Goal: Contribute content

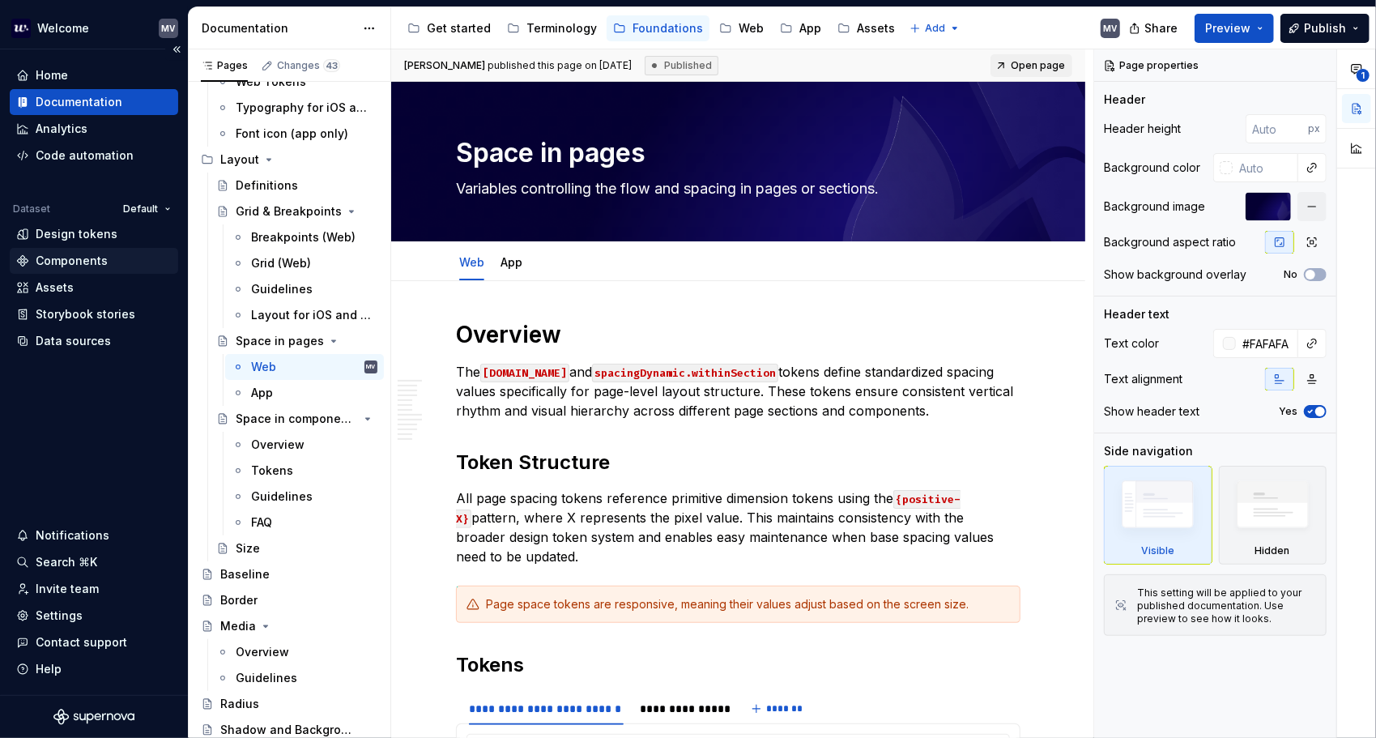
scroll to position [1295, 0]
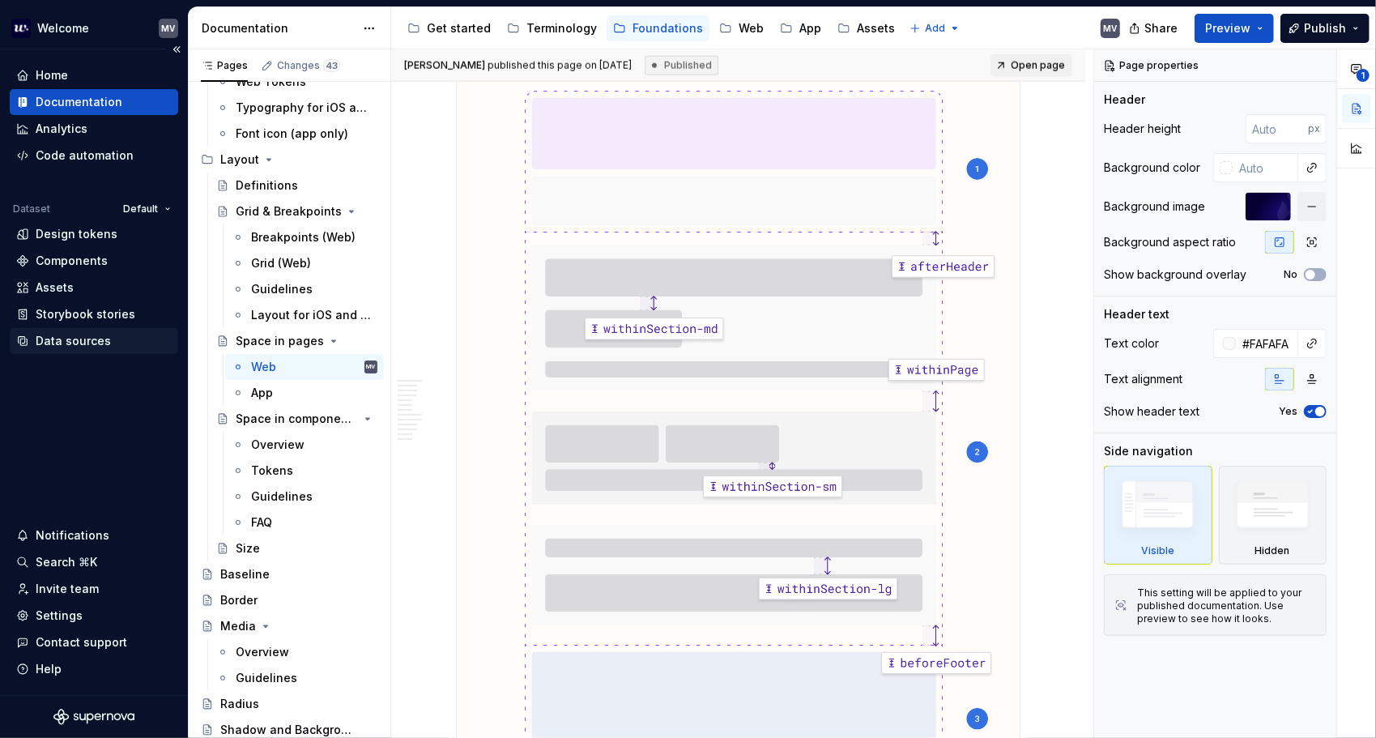
click at [104, 331] on div "Data sources" at bounding box center [94, 341] width 168 height 26
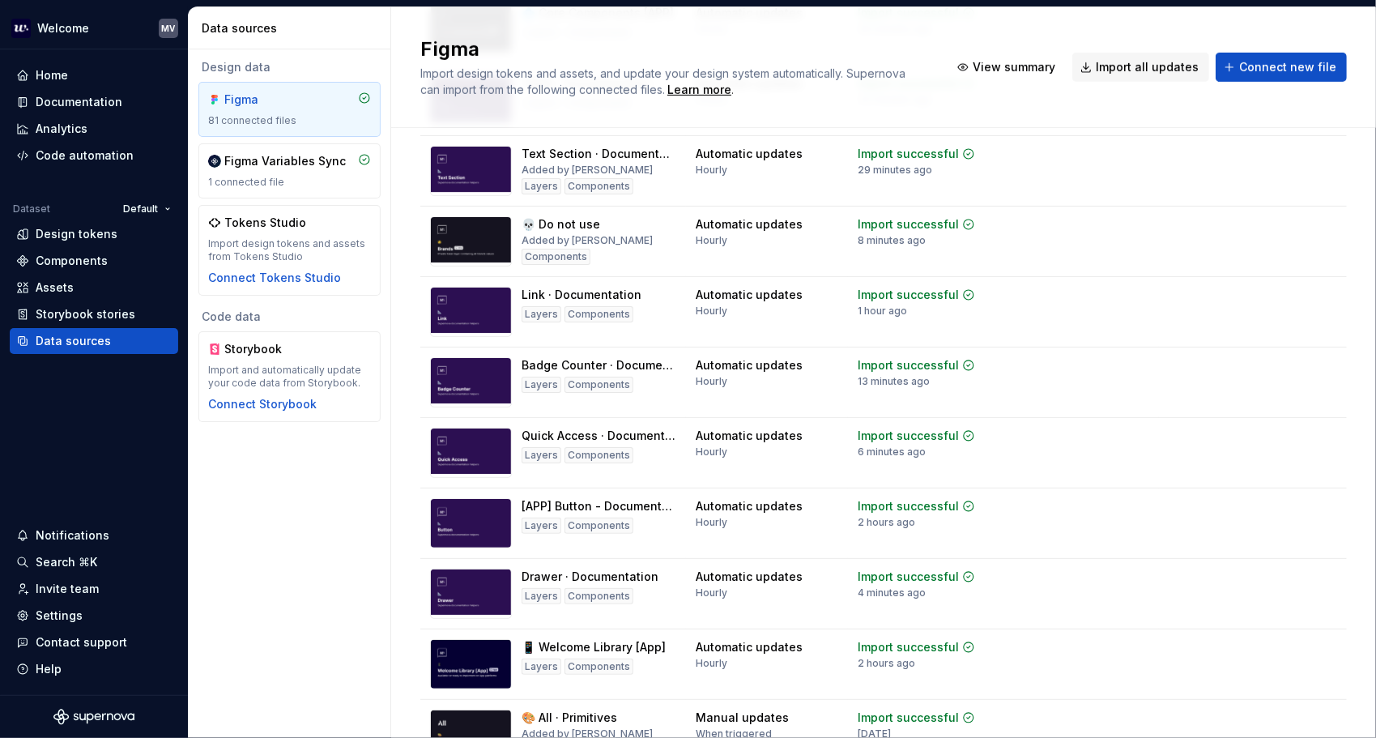
scroll to position [5060, 0]
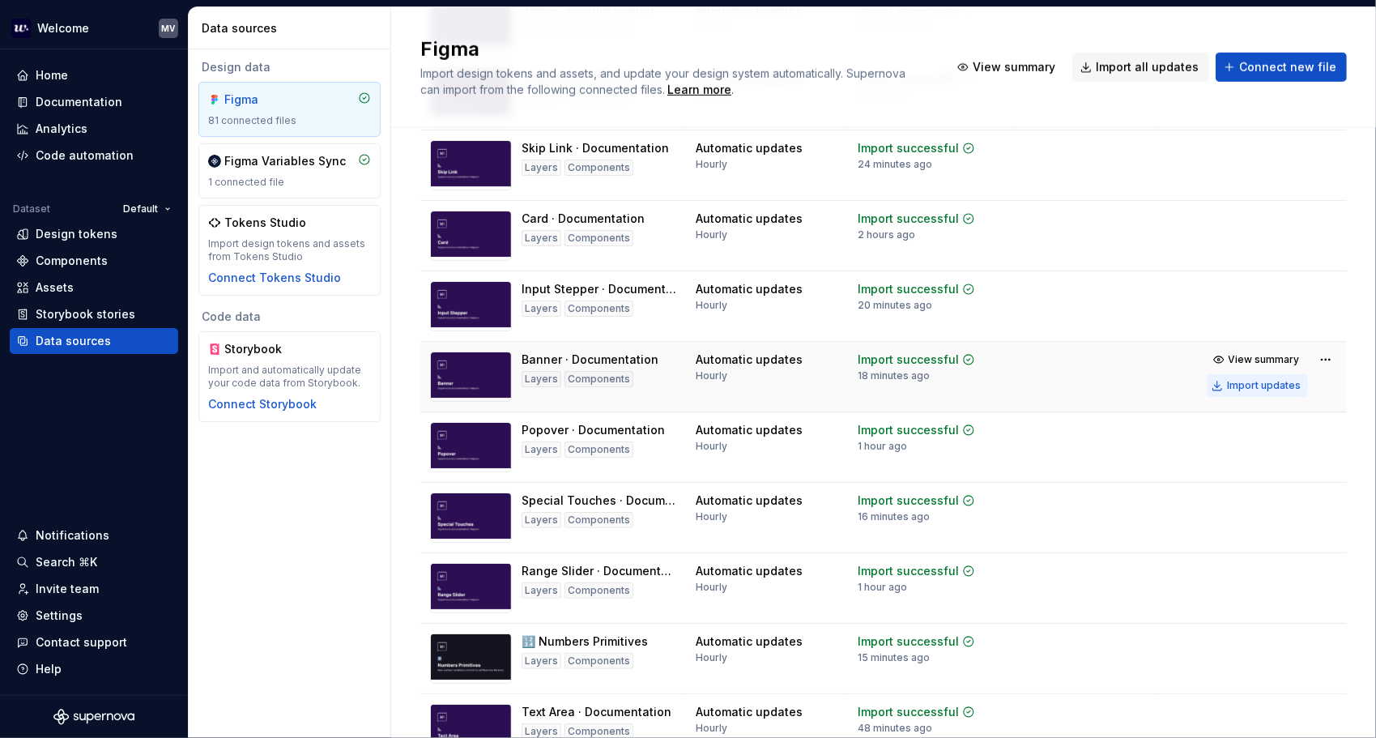
click at [1244, 392] on div "Import updates" at bounding box center [1264, 385] width 74 height 13
click at [87, 94] on div "Documentation" at bounding box center [79, 102] width 87 height 16
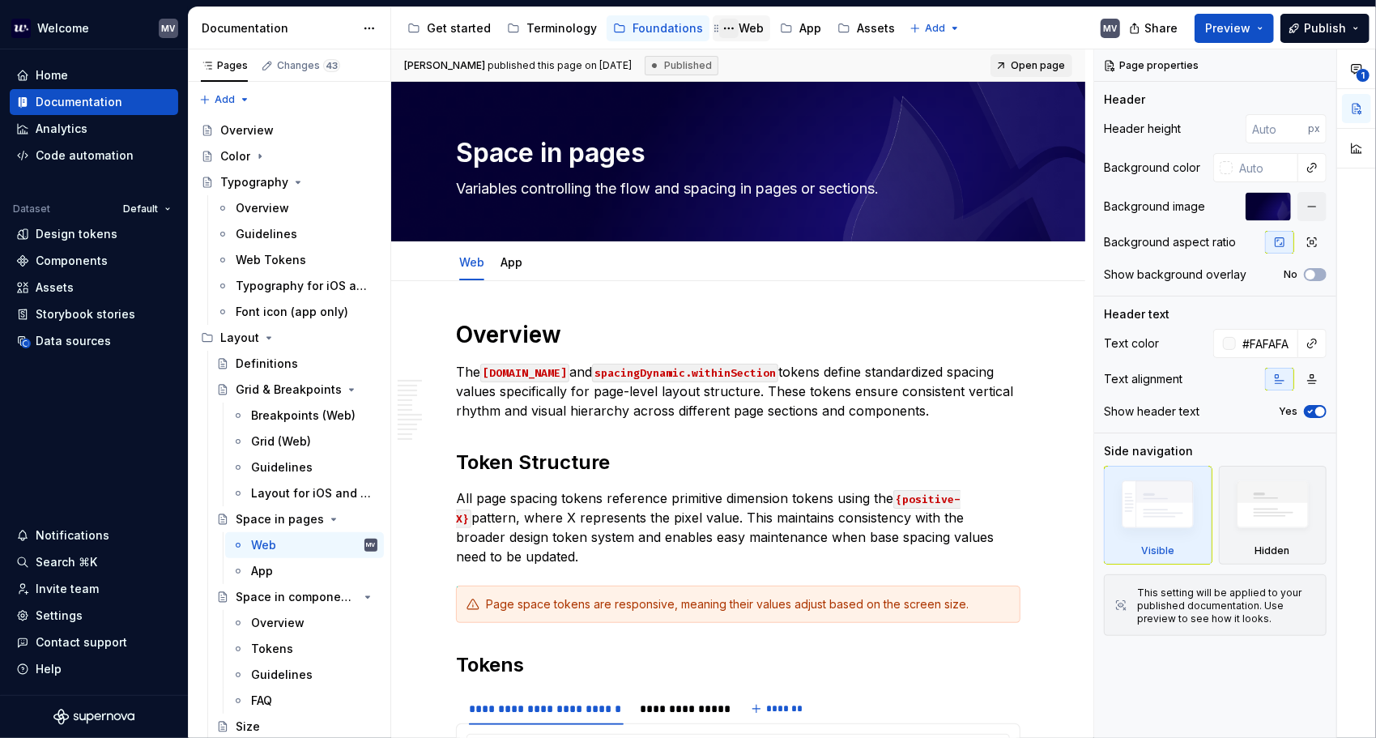
click at [727, 25] on button "Page tree" at bounding box center [728, 28] width 19 height 19
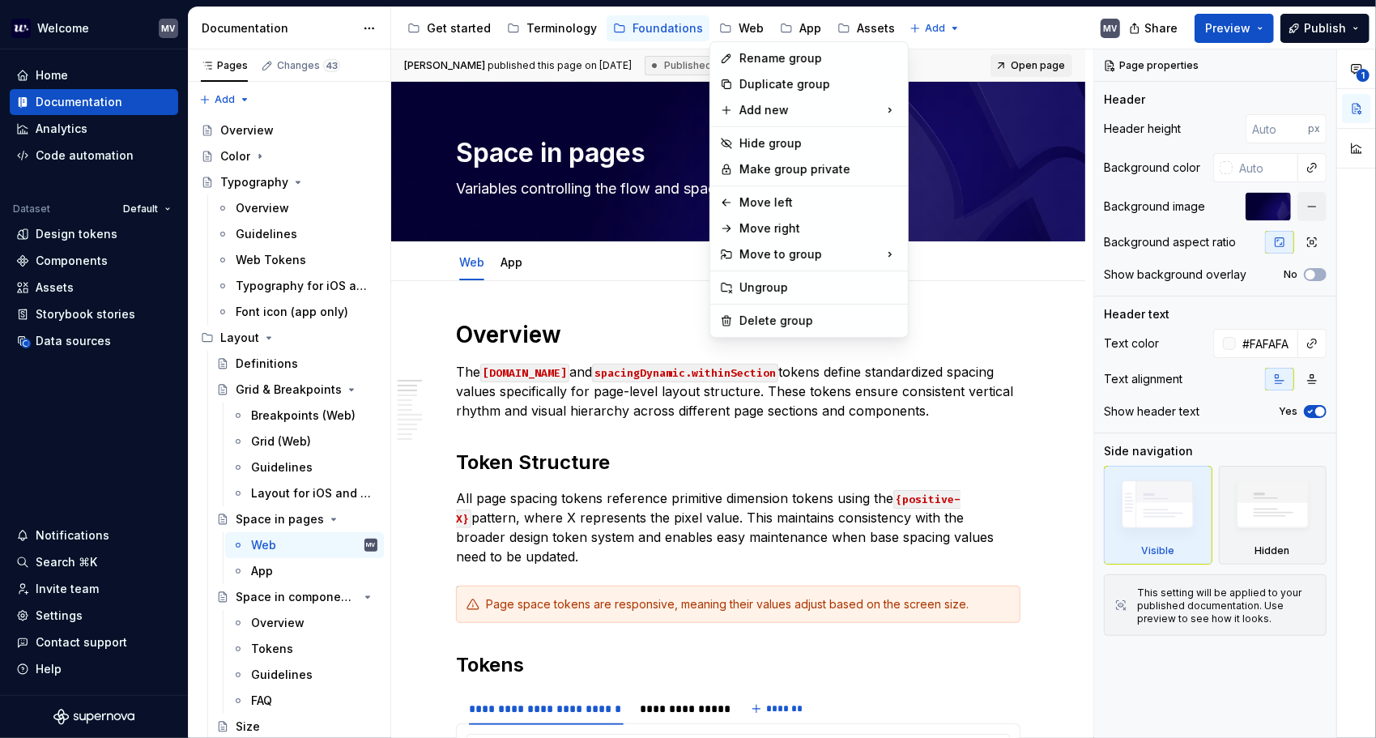
click at [739, 28] on html "Welcome MV Home Documentation Analytics Code automation Dataset Default Design …" at bounding box center [688, 369] width 1376 height 738
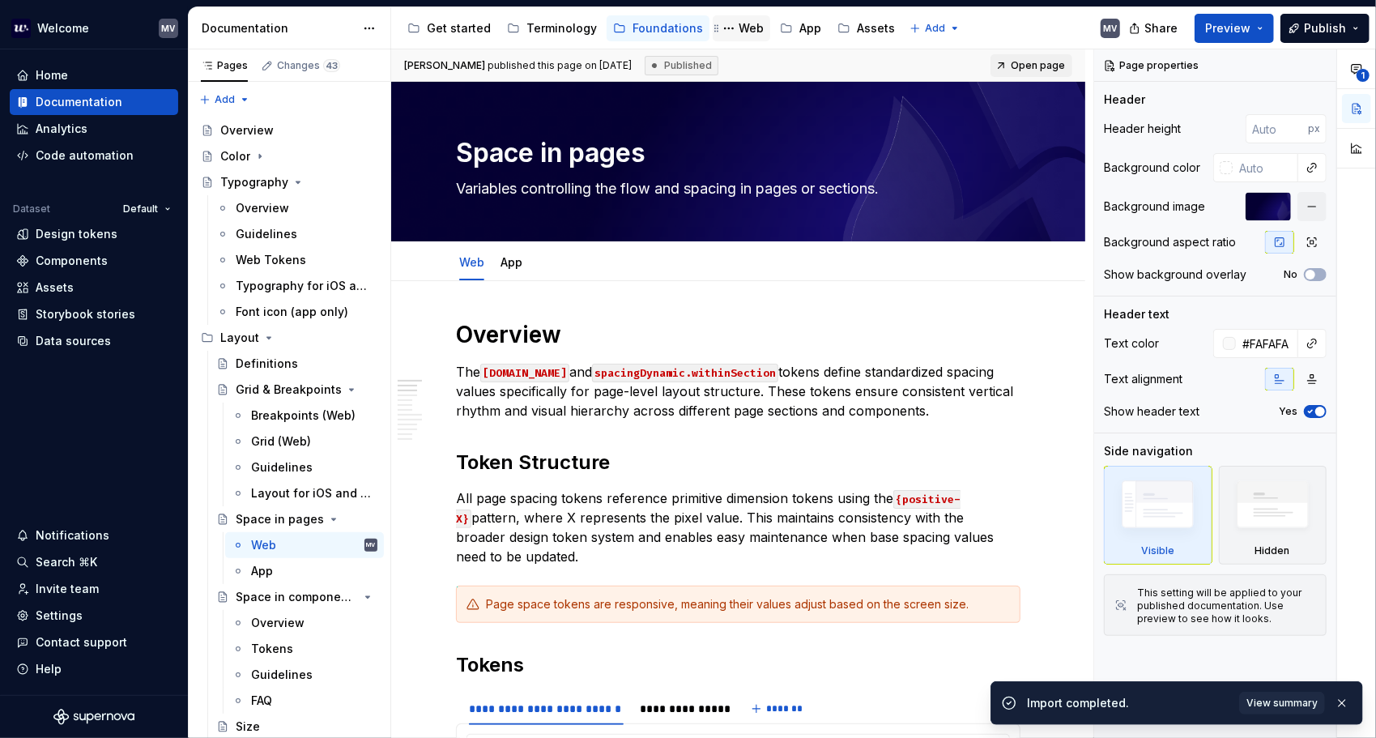
click at [743, 25] on div "Web" at bounding box center [750, 28] width 25 height 16
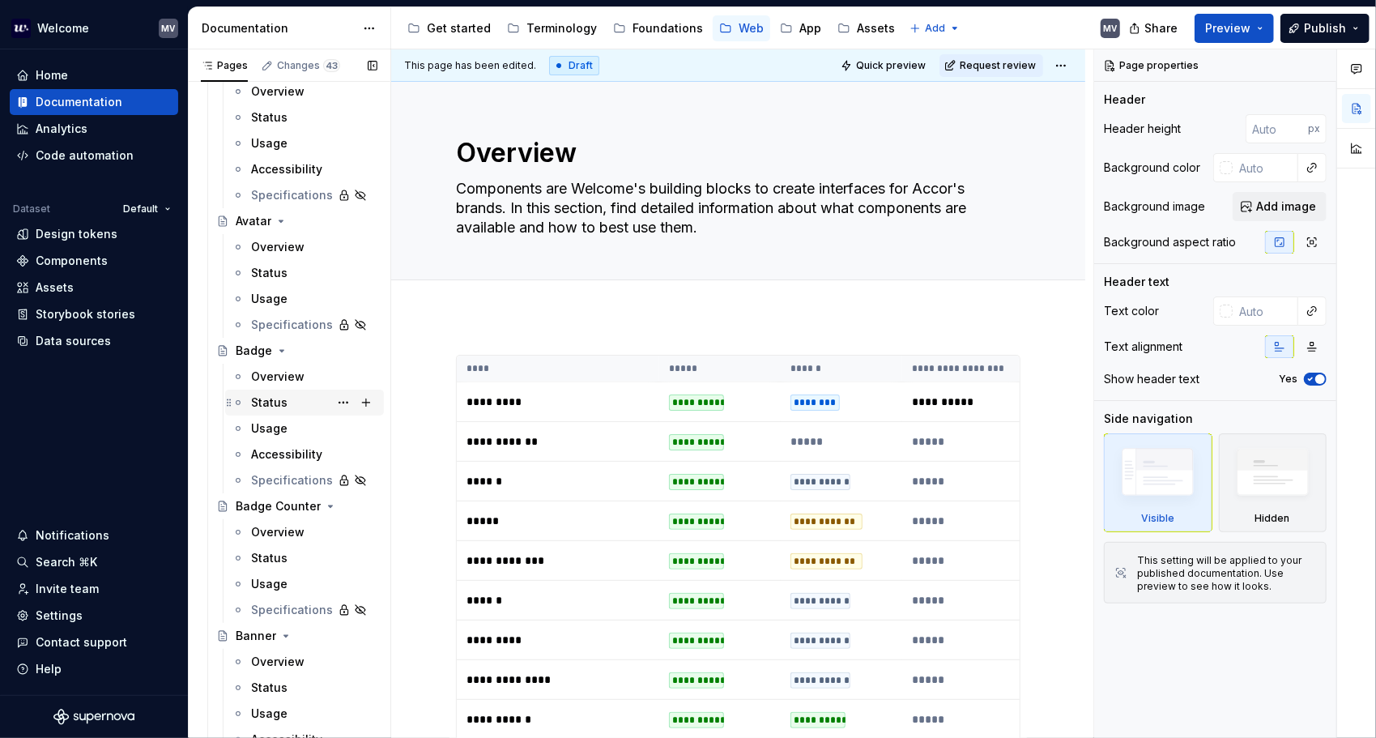
scroll to position [486, 0]
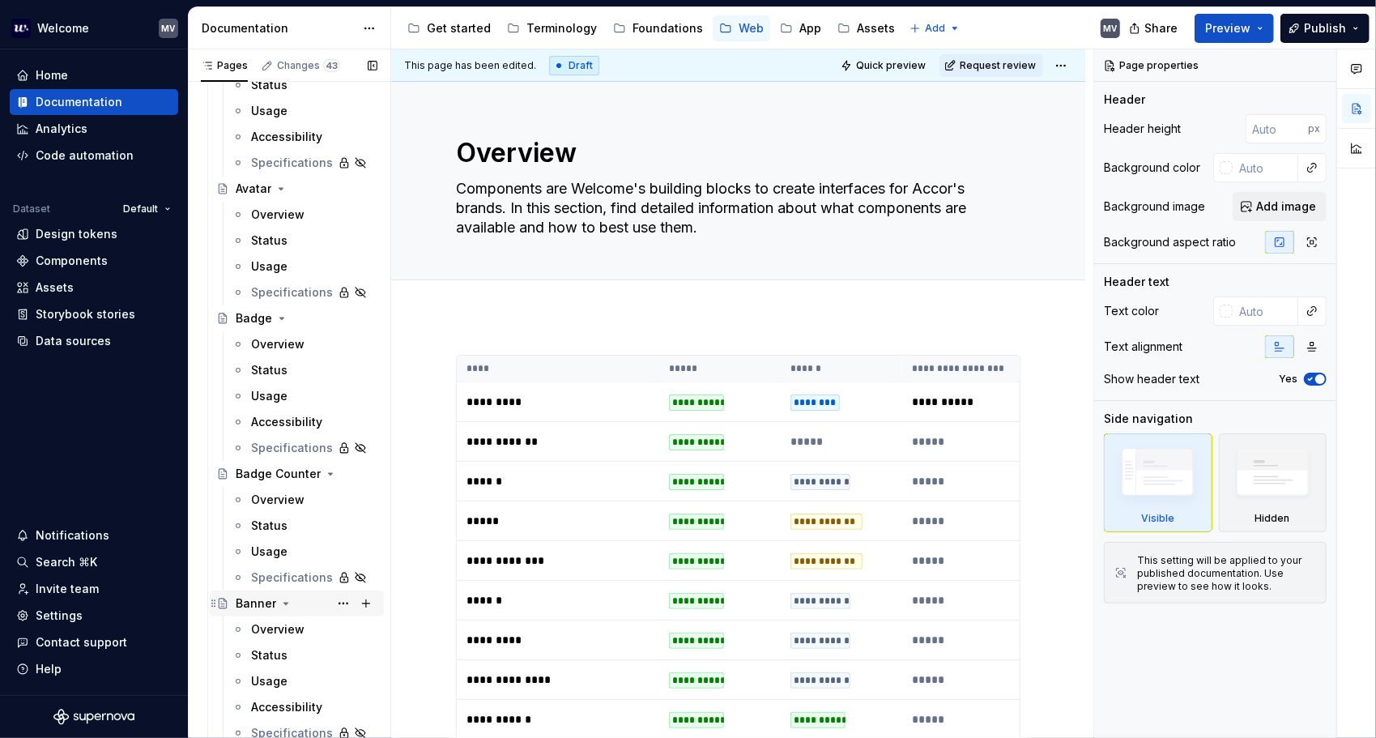
click at [261, 607] on div "Banner" at bounding box center [256, 603] width 40 height 16
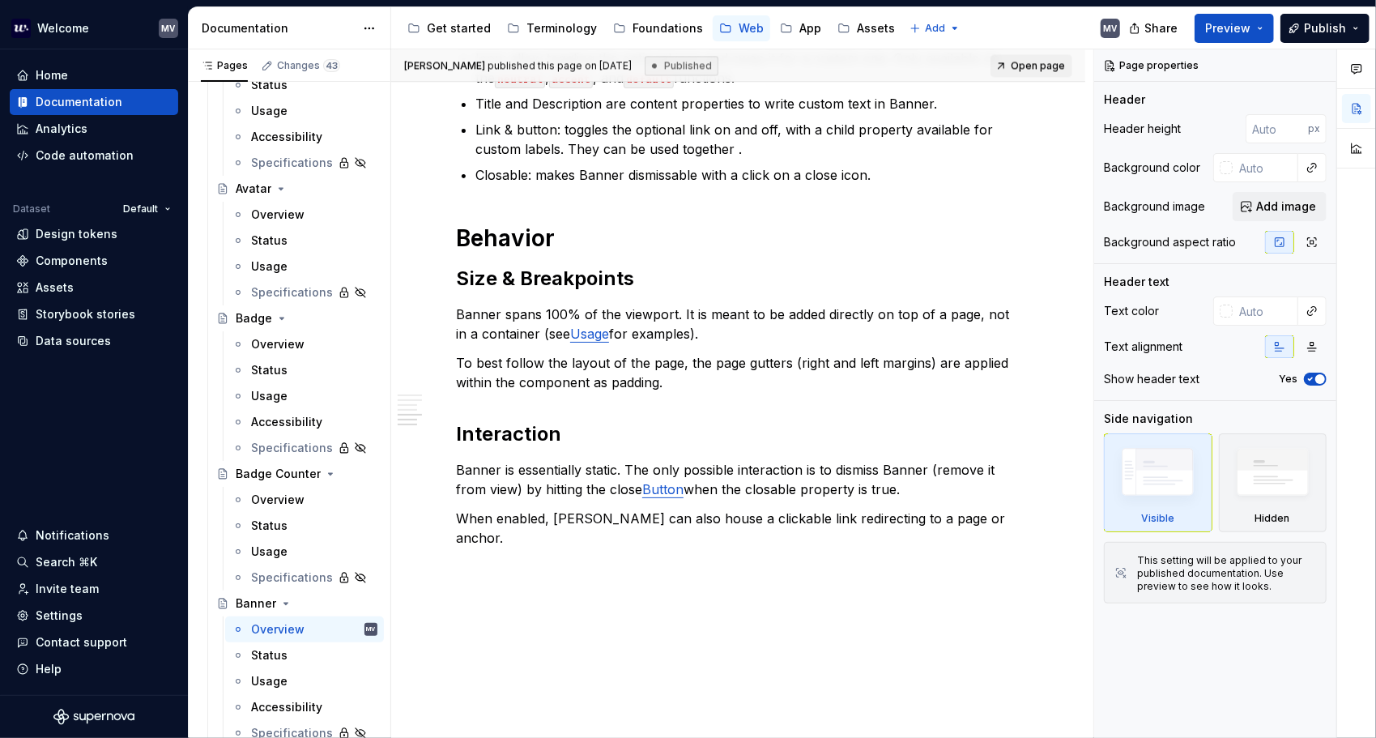
scroll to position [2393, 0]
click at [1312, 18] on button "Publish" at bounding box center [1324, 28] width 89 height 29
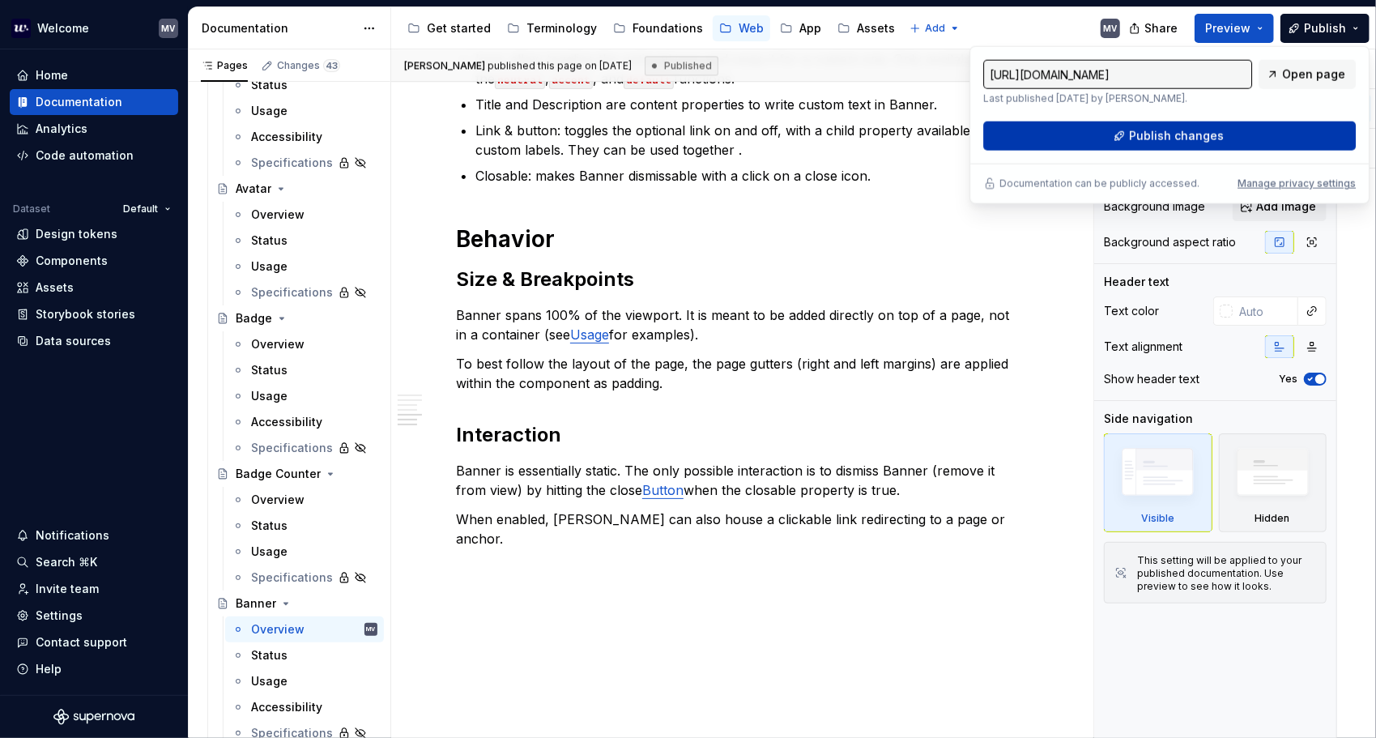
click at [1126, 134] on button "Publish changes" at bounding box center [1169, 135] width 372 height 29
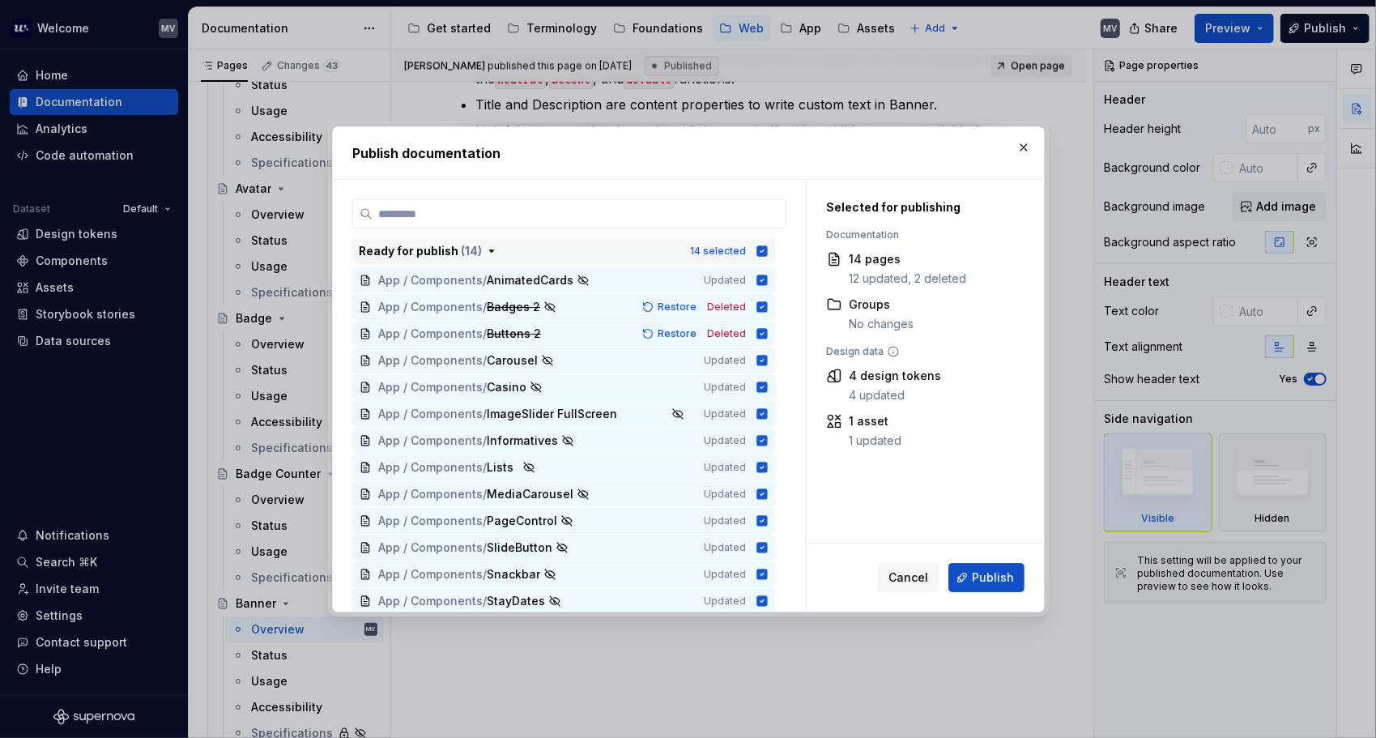
click at [763, 248] on icon "button" at bounding box center [761, 250] width 11 height 11
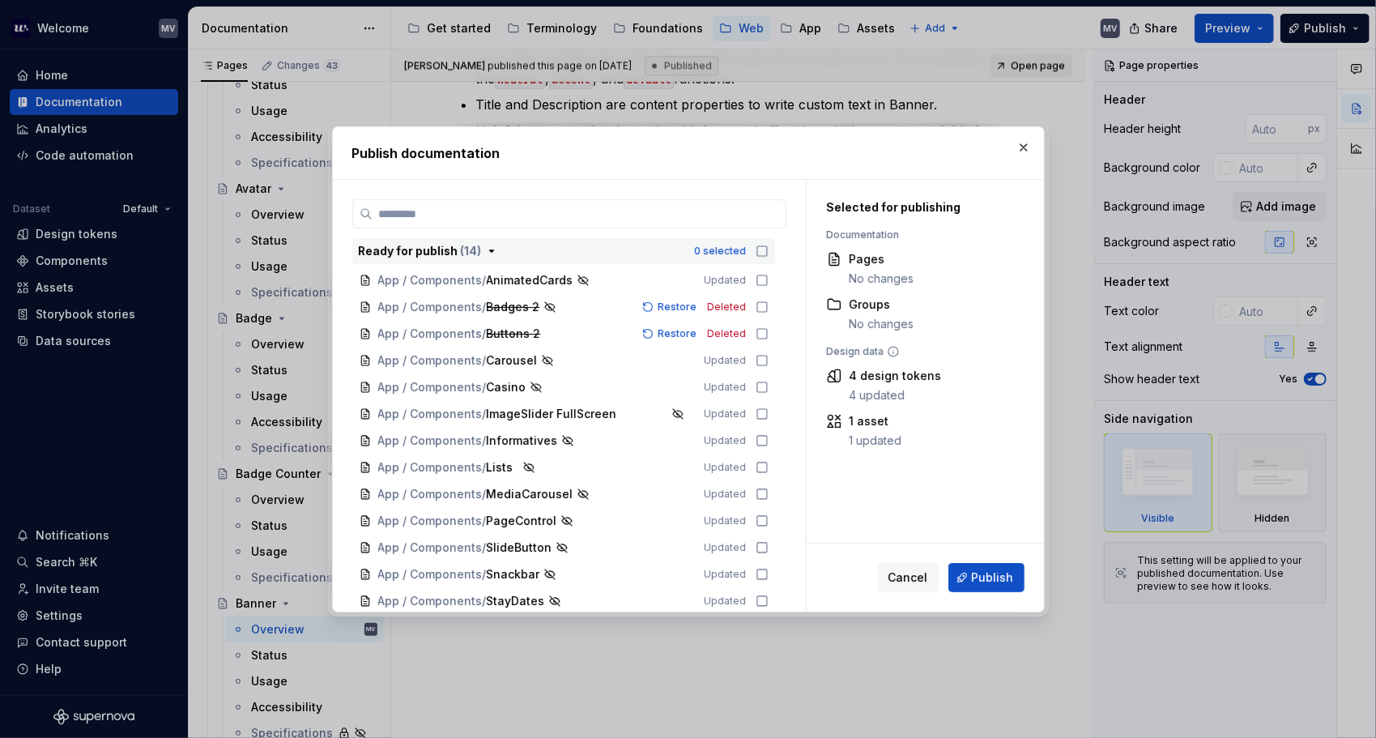
click at [485, 249] on icon "button" at bounding box center [491, 251] width 13 height 13
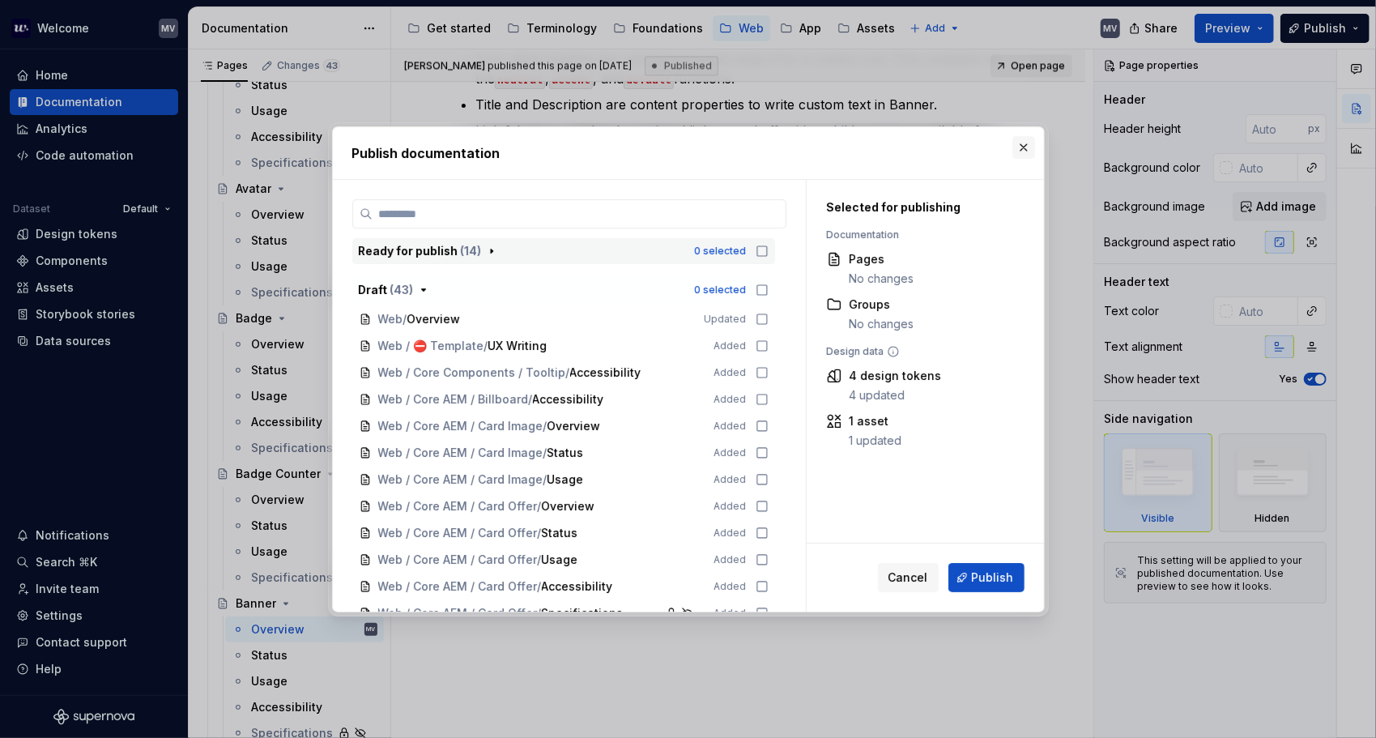
click at [1021, 144] on button "button" at bounding box center [1023, 147] width 23 height 23
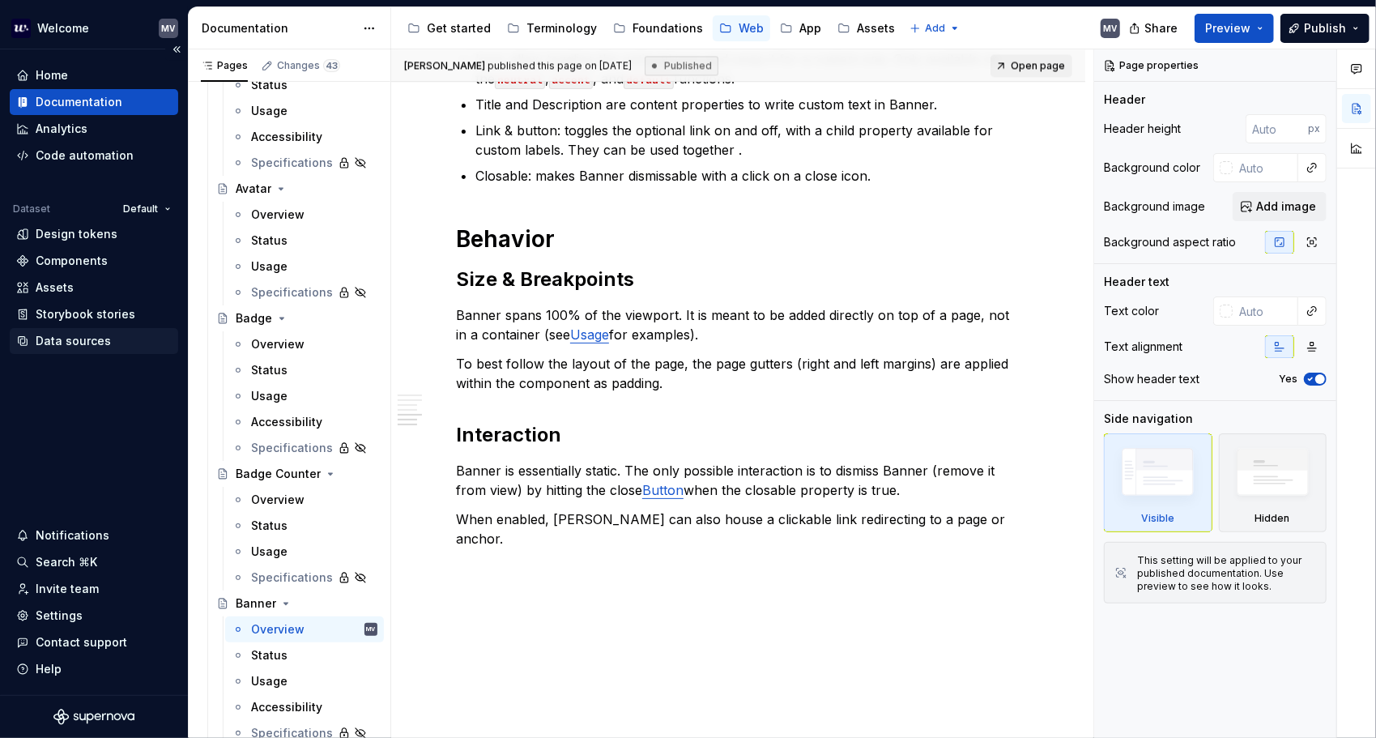
click at [82, 338] on div "Data sources" at bounding box center [73, 341] width 75 height 16
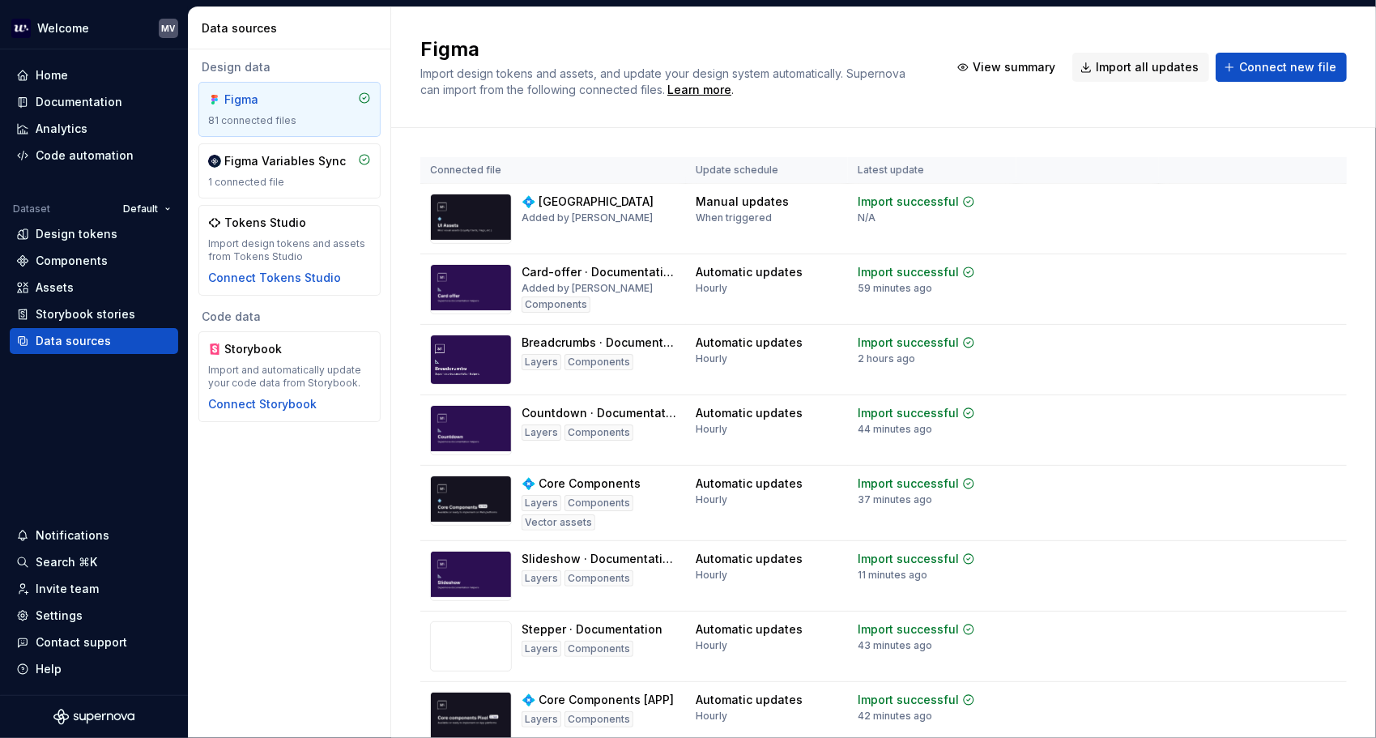
scroll to position [3856, 0]
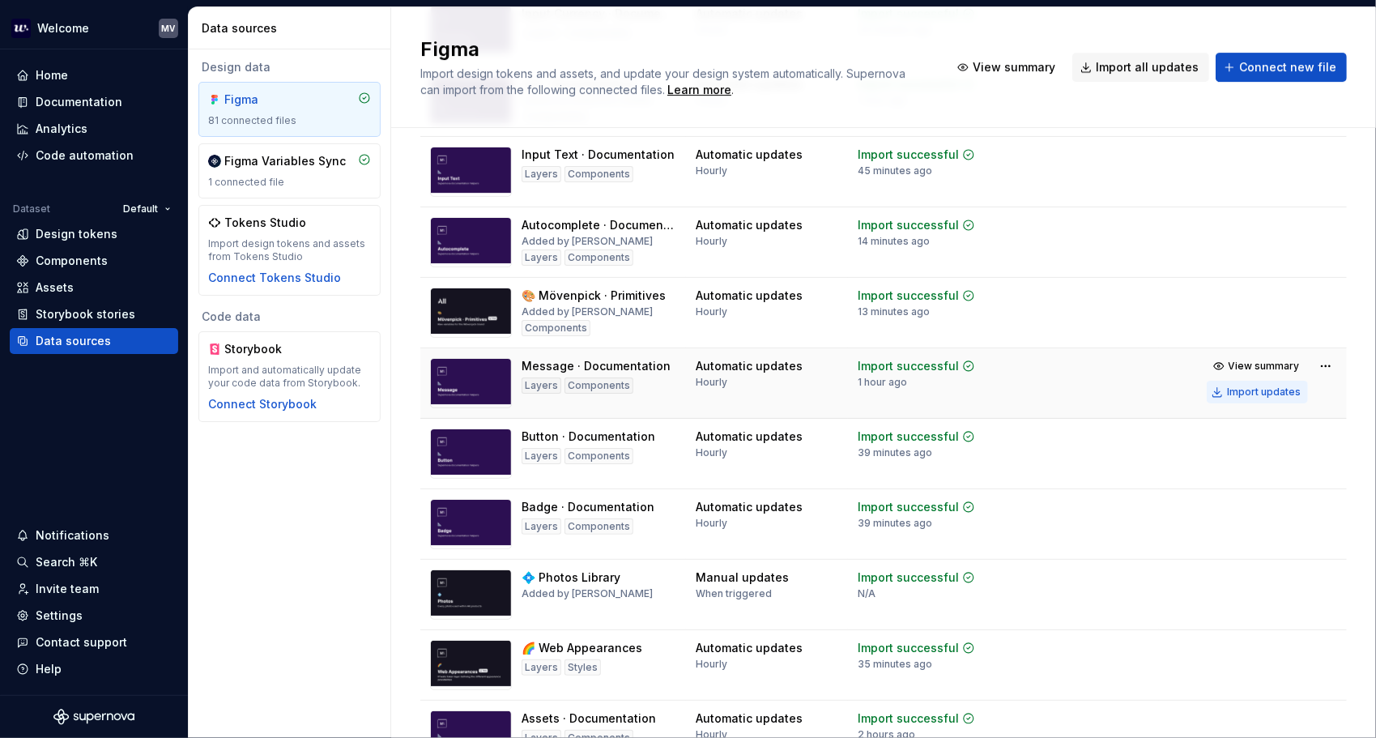
click at [1274, 390] on button "Import updates" at bounding box center [1256, 392] width 101 height 23
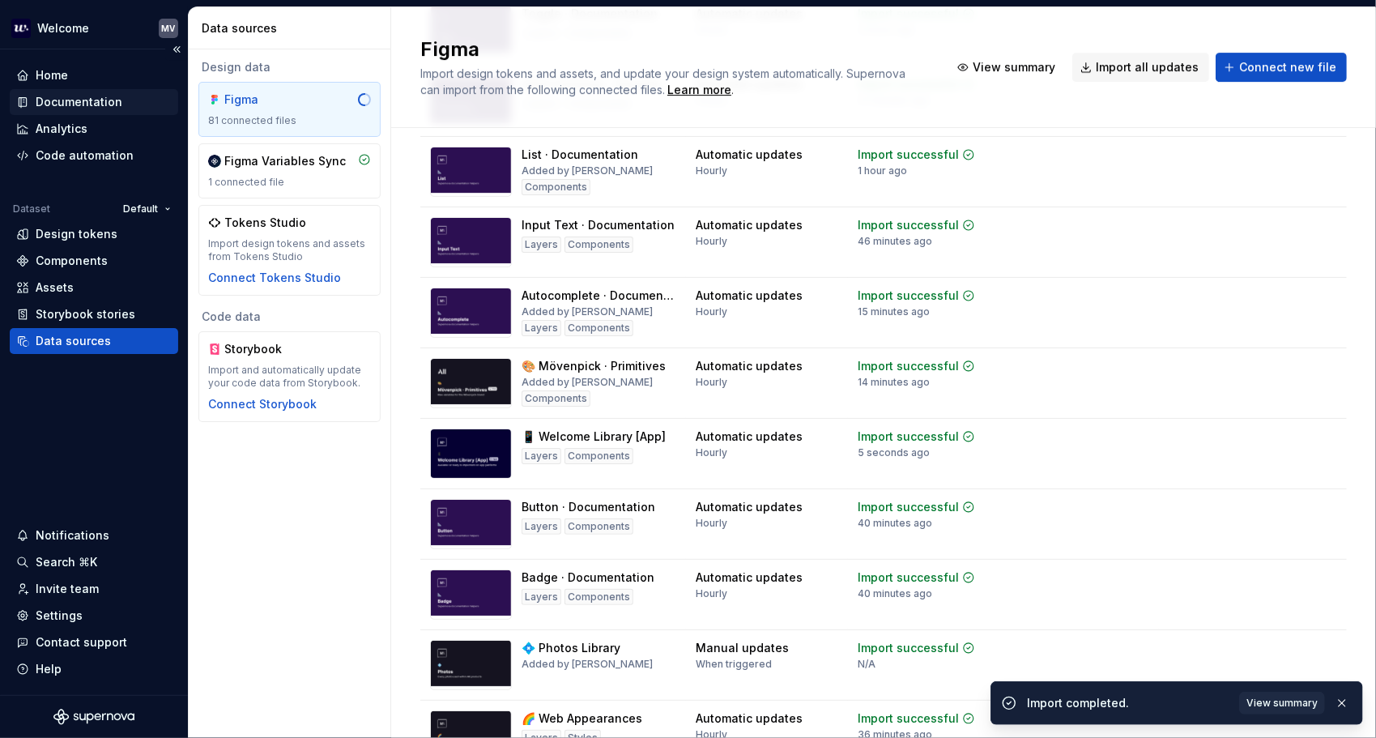
scroll to position [3002, 0]
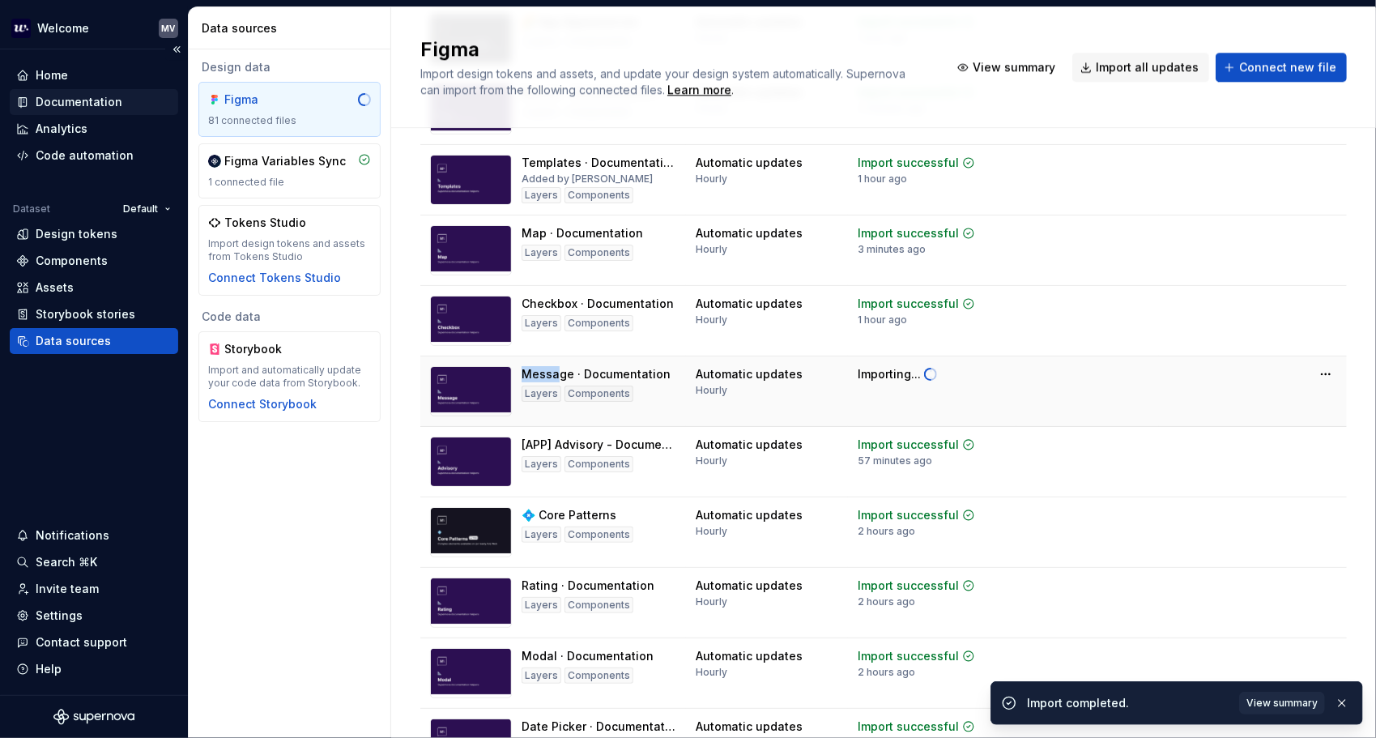
click at [108, 104] on div "Documentation" at bounding box center [79, 102] width 87 height 16
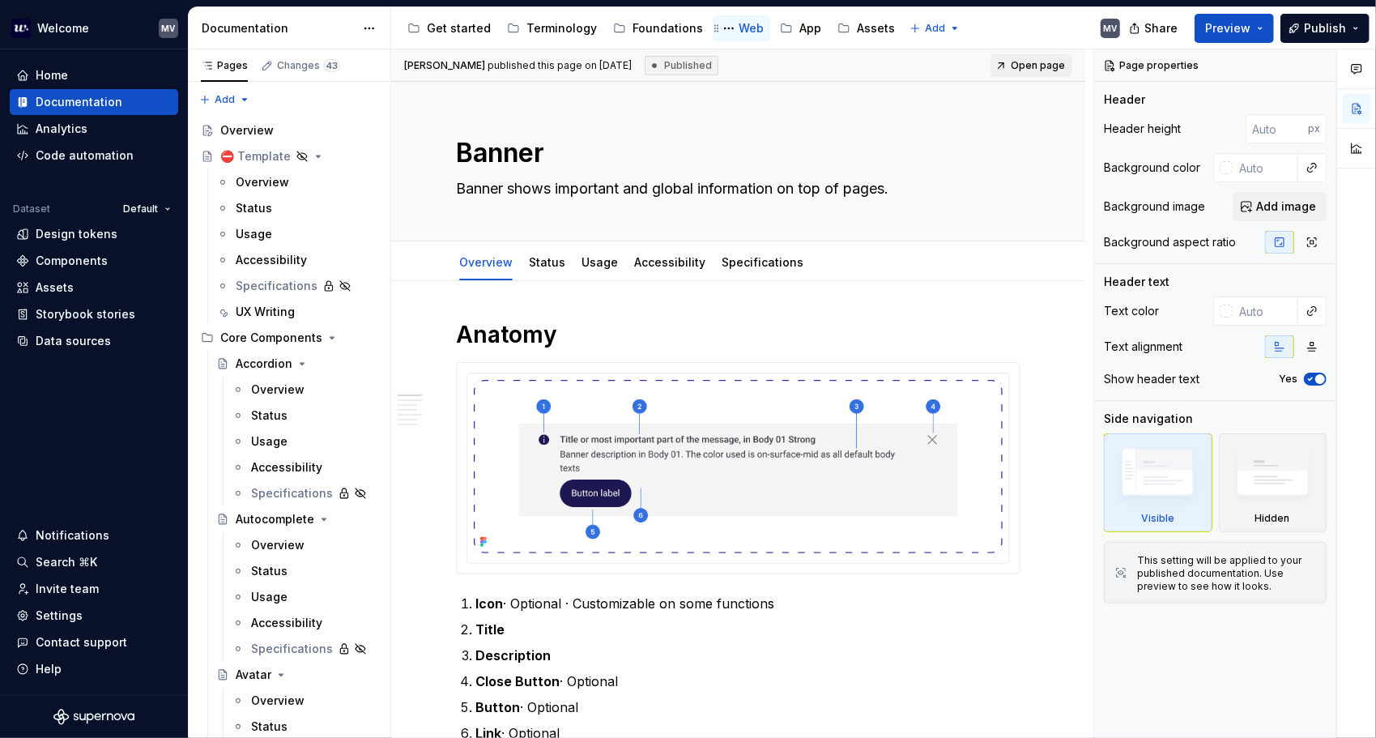
click at [738, 28] on div "Web" at bounding box center [750, 28] width 25 height 16
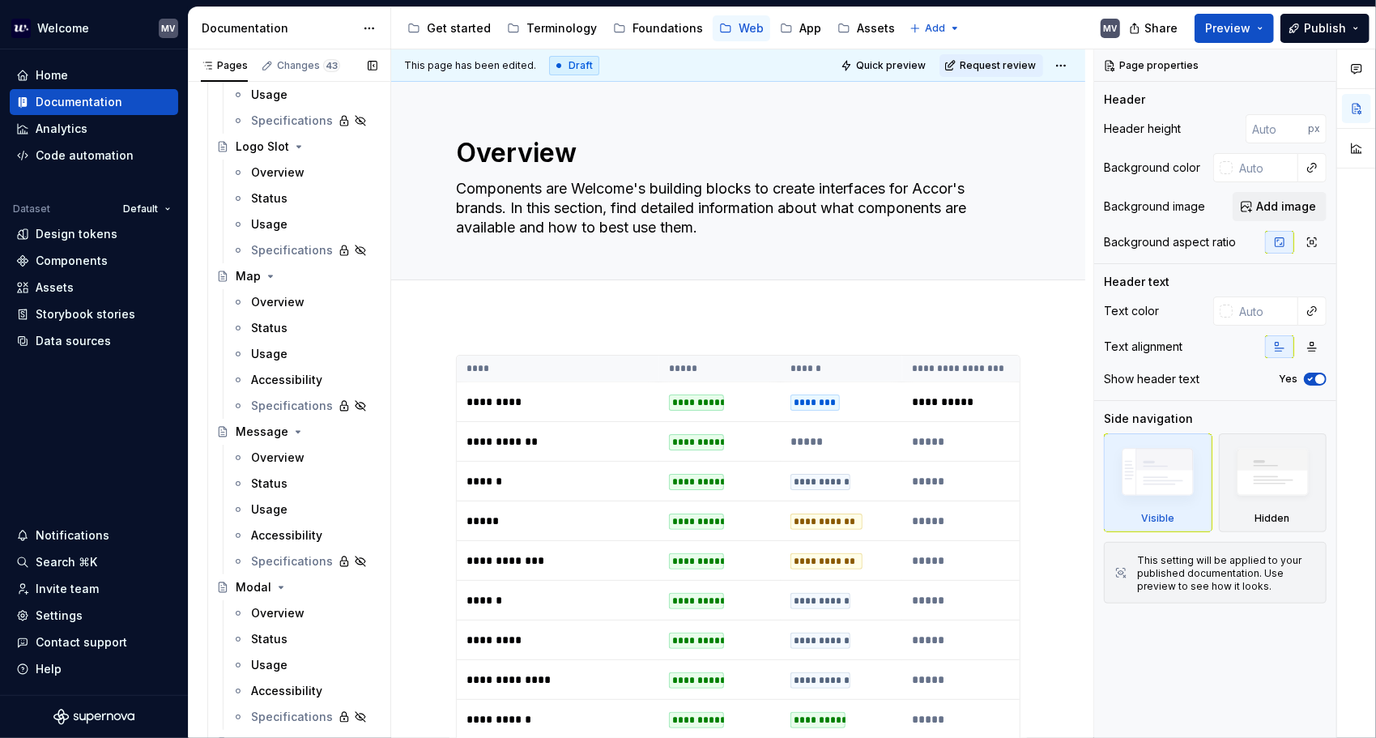
scroll to position [4210, 0]
click at [271, 451] on div "Overview" at bounding box center [277, 454] width 53 height 16
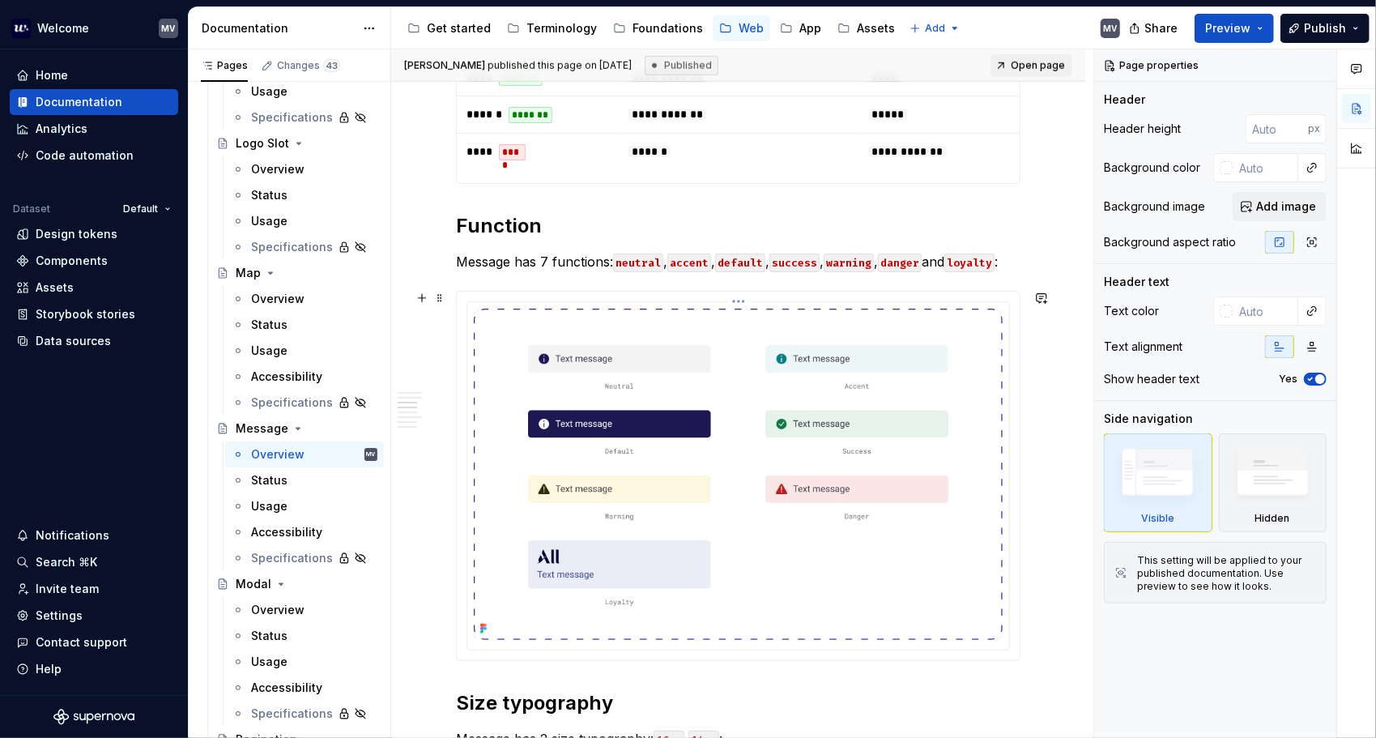
scroll to position [891, 0]
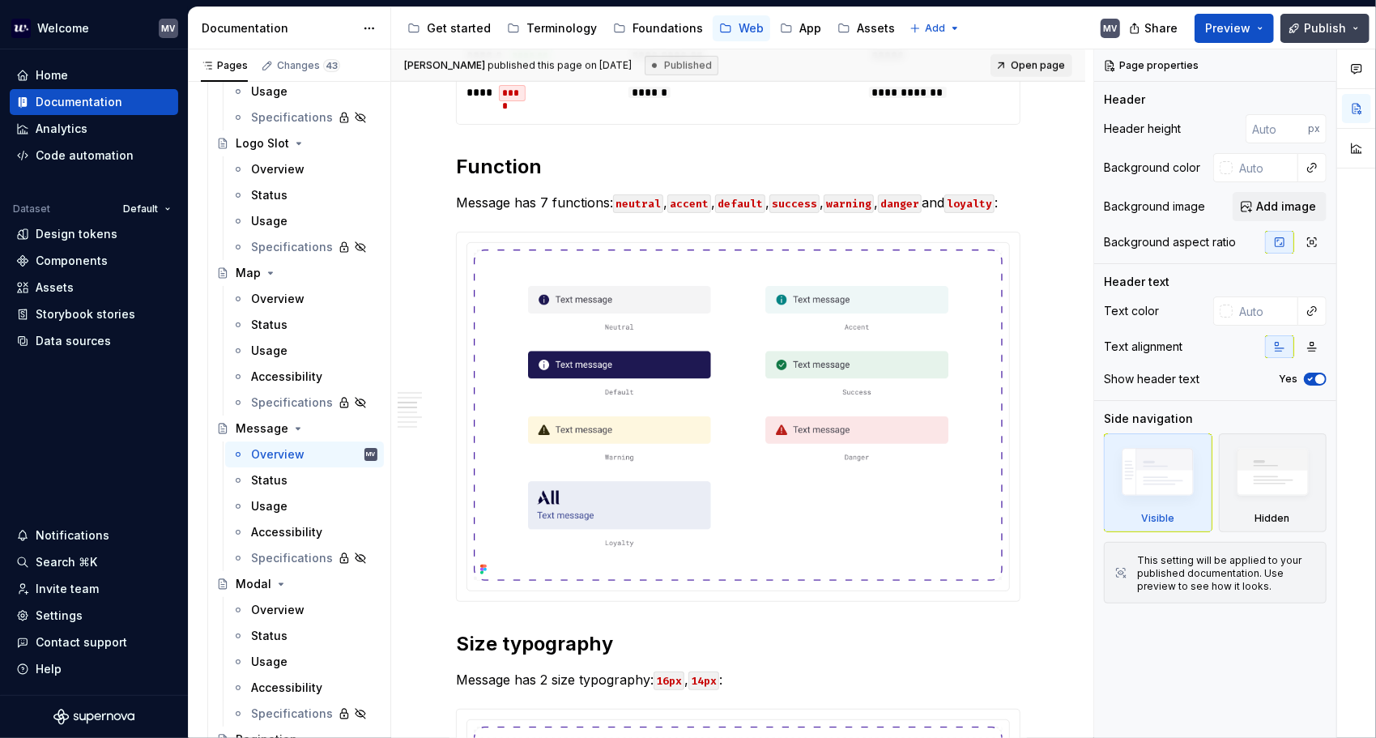
click at [1318, 16] on button "Publish" at bounding box center [1324, 28] width 89 height 29
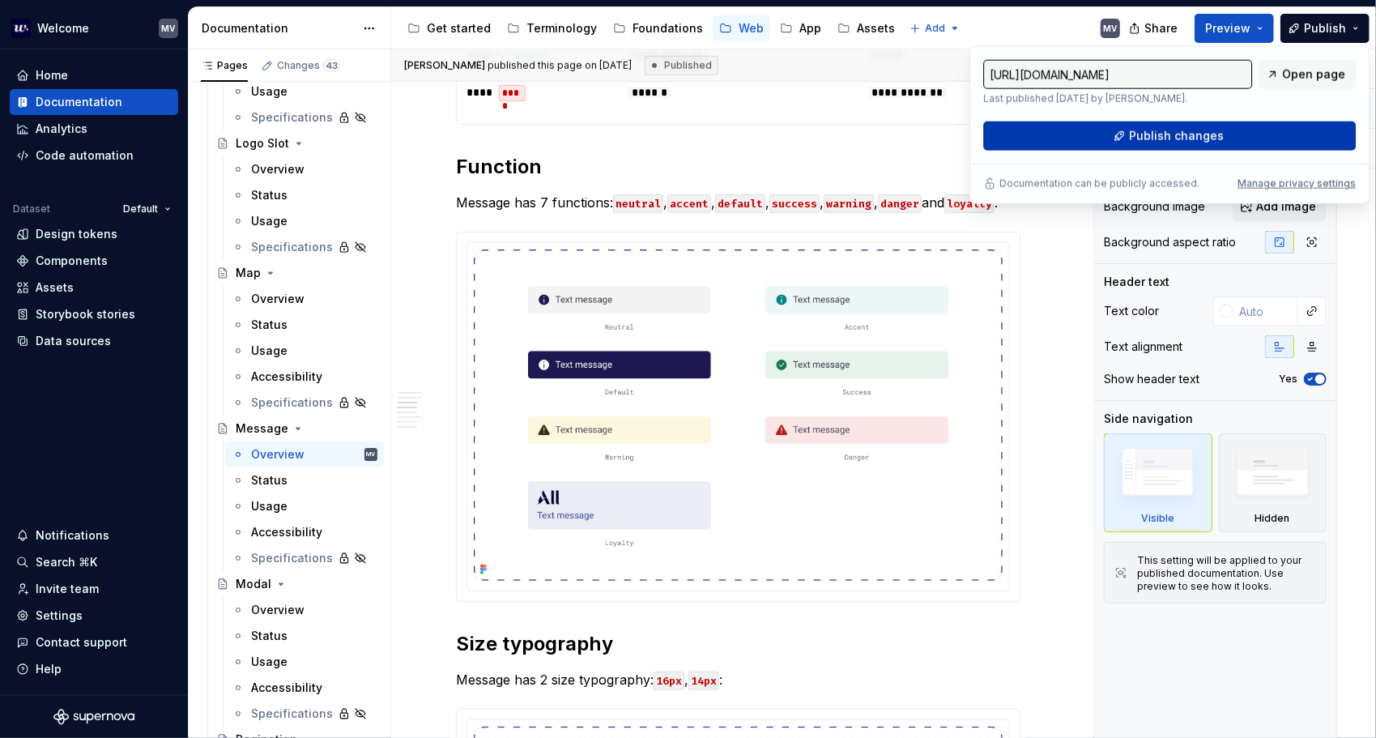
click at [1129, 138] on button "Publish changes" at bounding box center [1169, 135] width 372 height 29
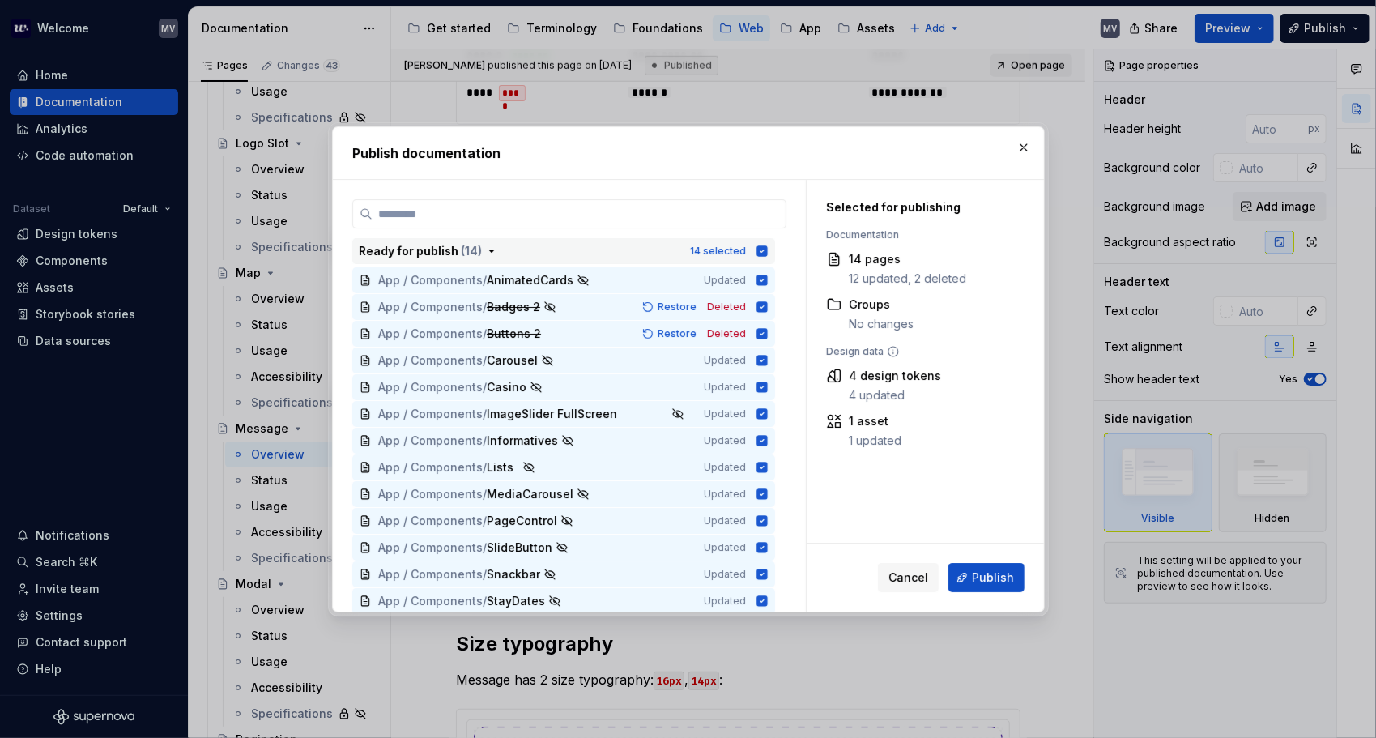
click at [759, 246] on icon "button" at bounding box center [761, 250] width 11 height 11
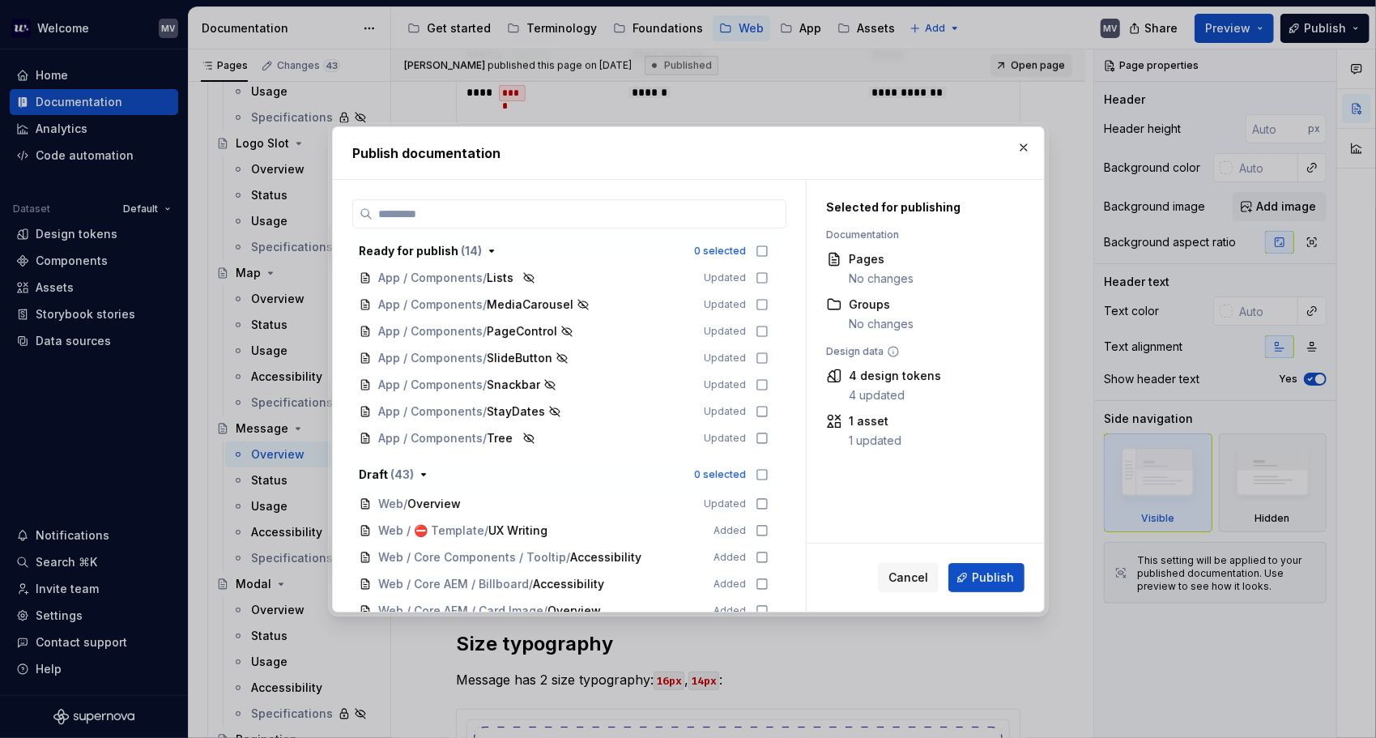
scroll to position [405, 0]
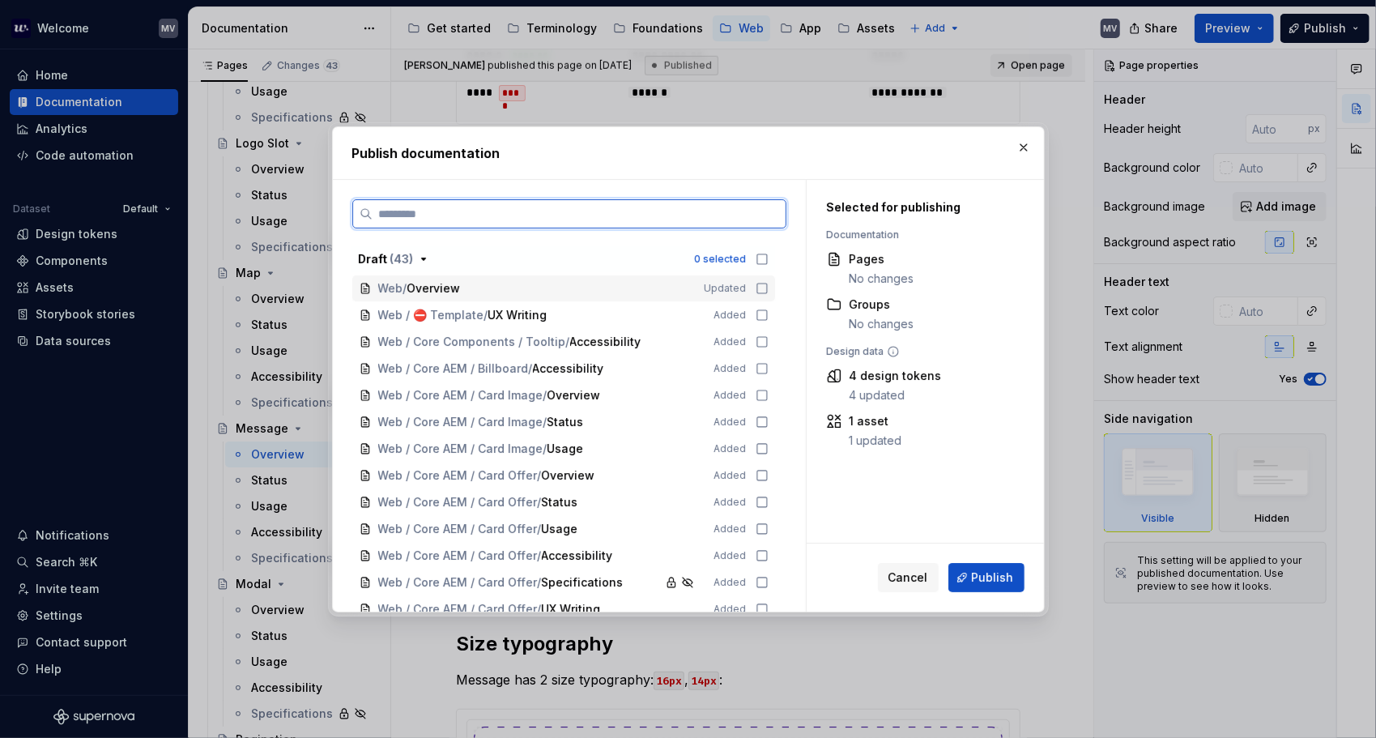
click at [759, 290] on icon at bounding box center [761, 288] width 13 height 13
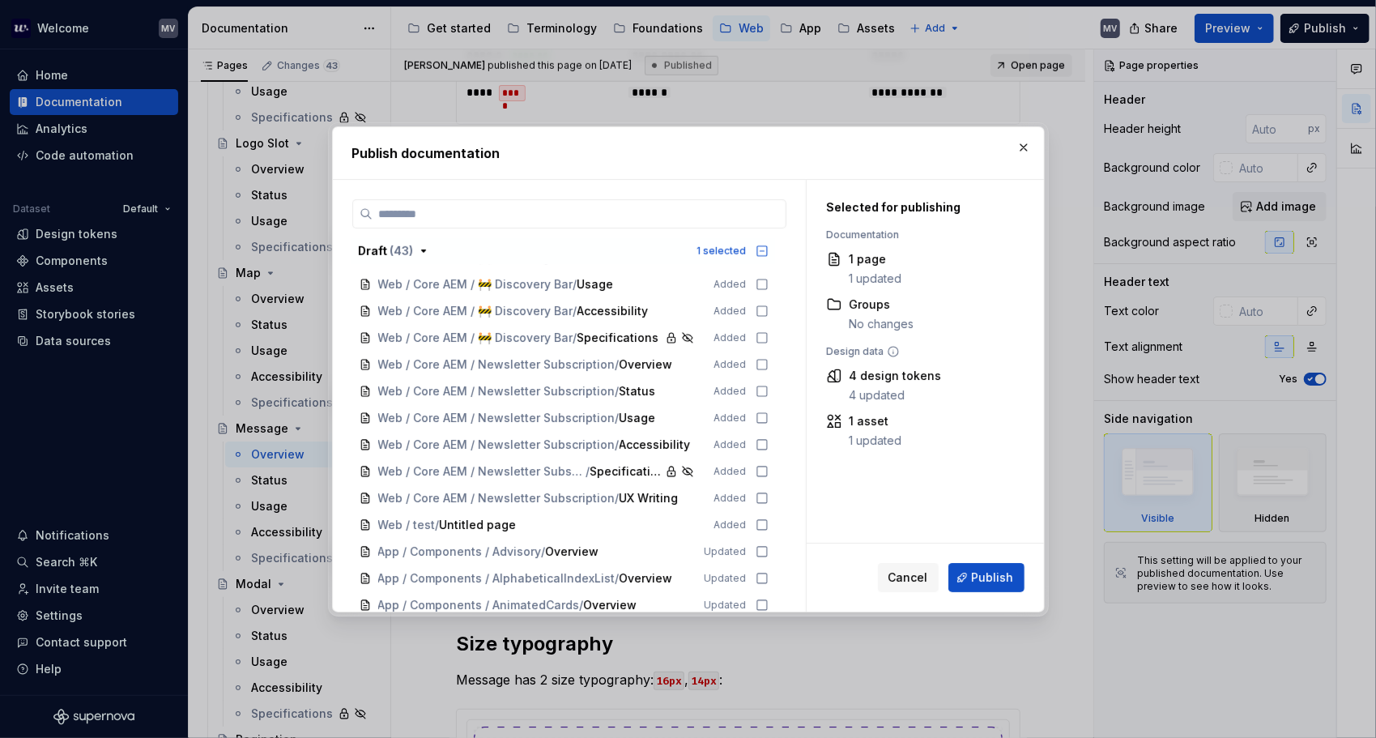
type textarea "*"
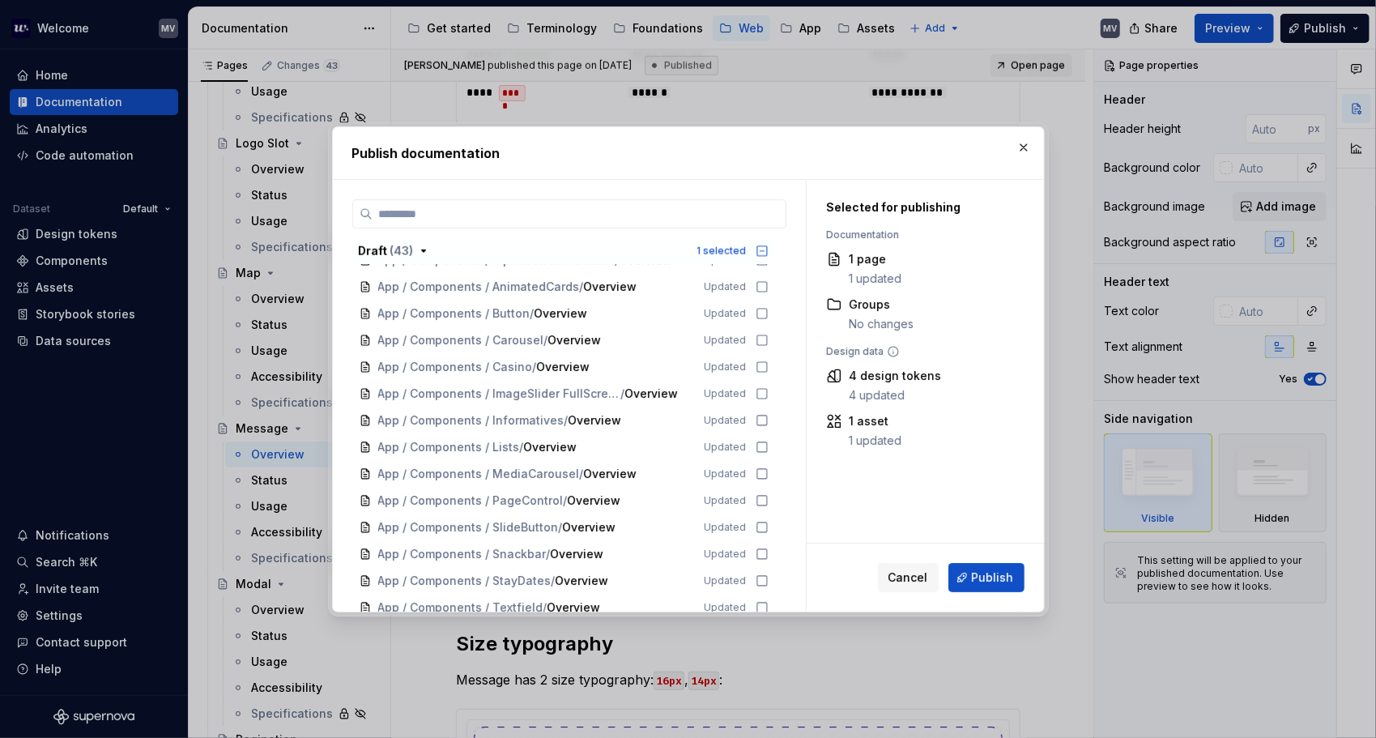
scroll to position [1134, 0]
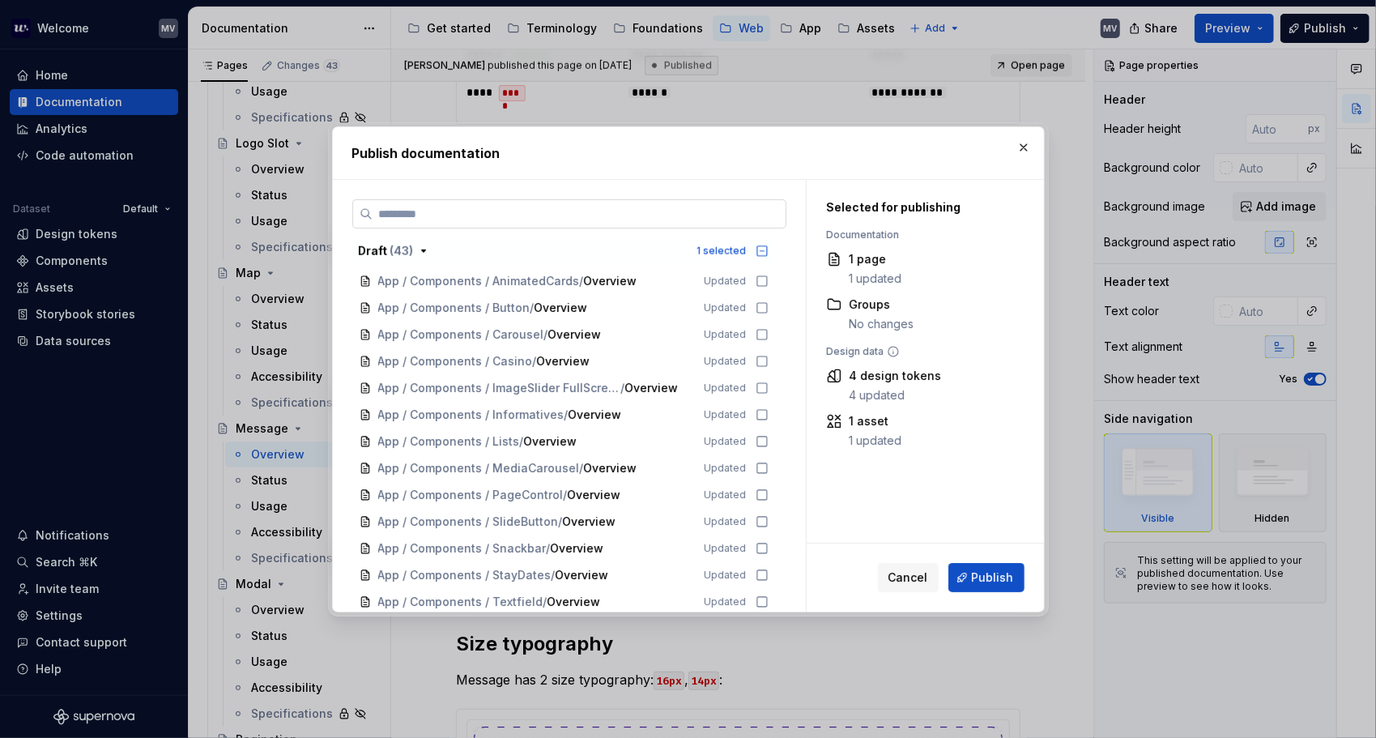
click at [467, 206] on input "search" at bounding box center [578, 214] width 413 height 16
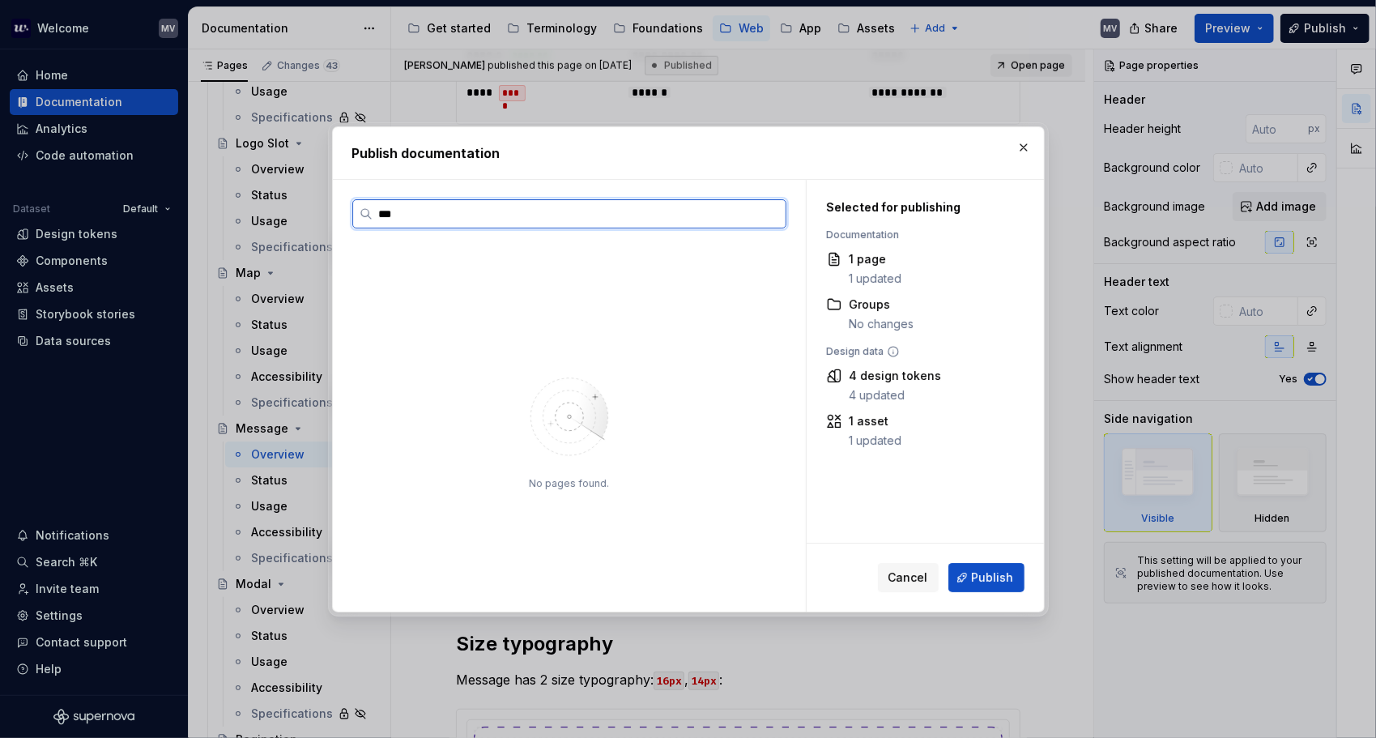
type input "****"
click at [768, 216] on input "****" at bounding box center [578, 214] width 413 height 16
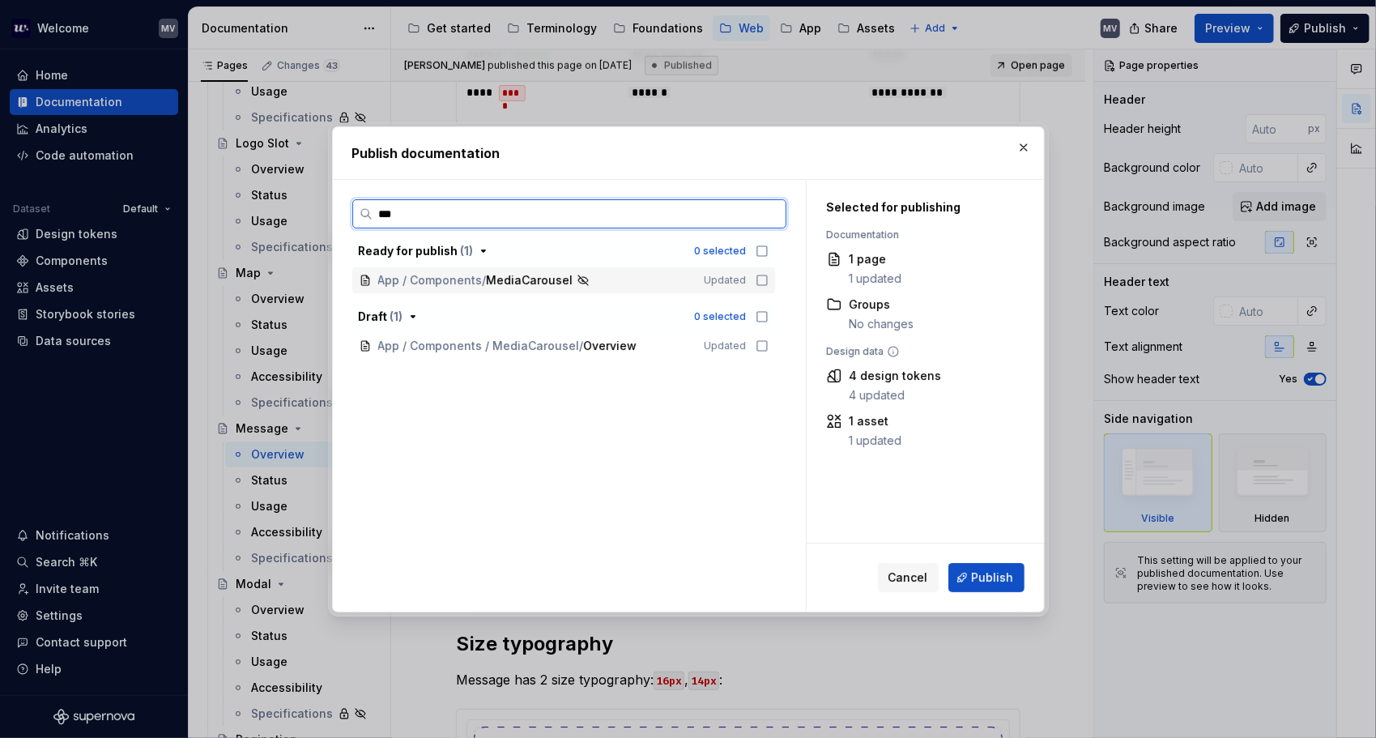
type input "****"
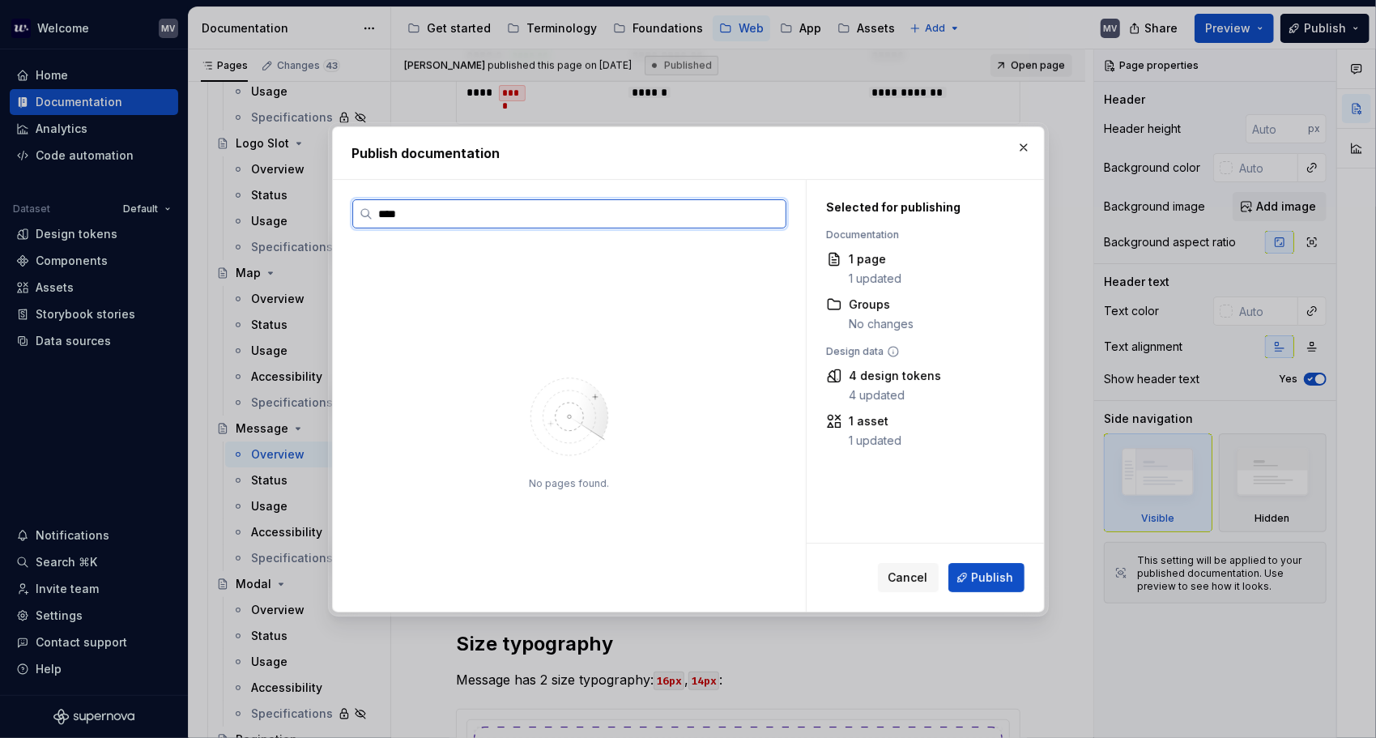
click at [771, 215] on input "****" at bounding box center [578, 214] width 413 height 16
click at [772, 209] on input "****" at bounding box center [578, 214] width 413 height 16
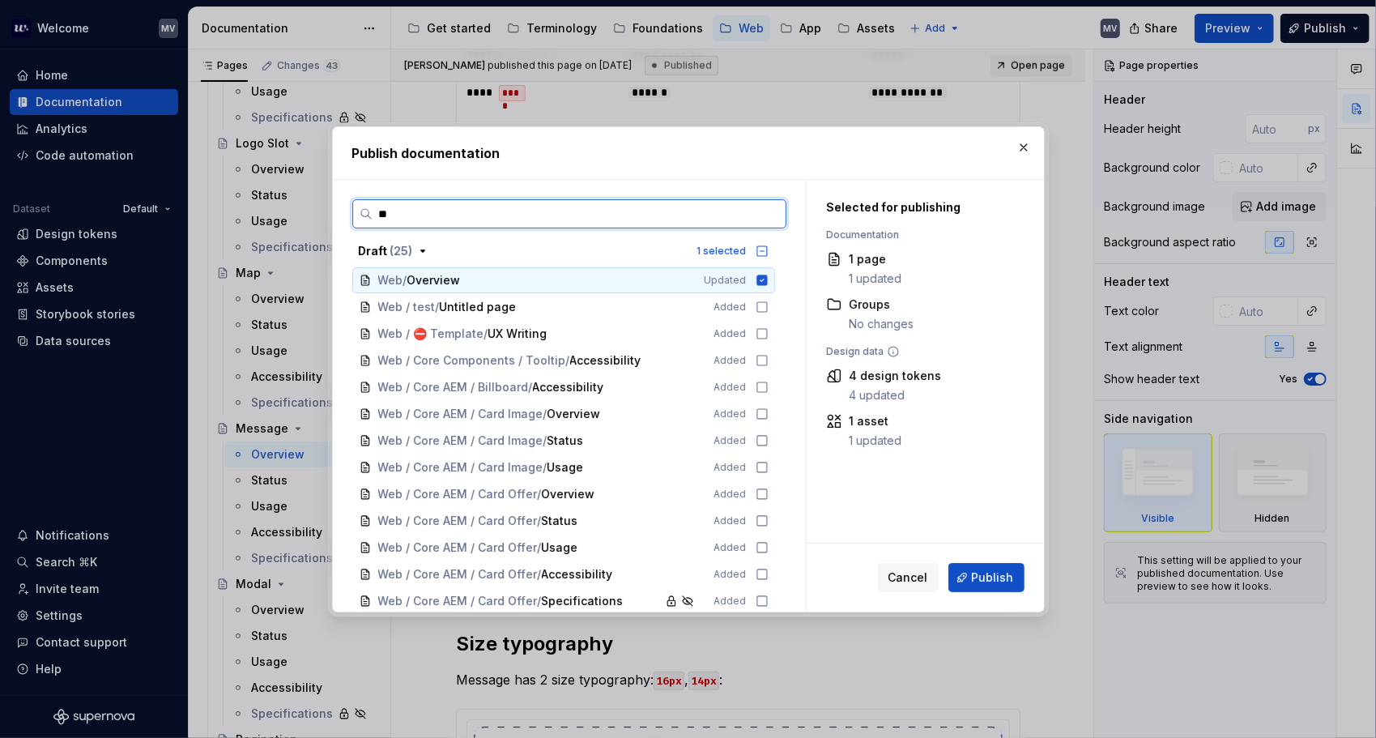
type input "*"
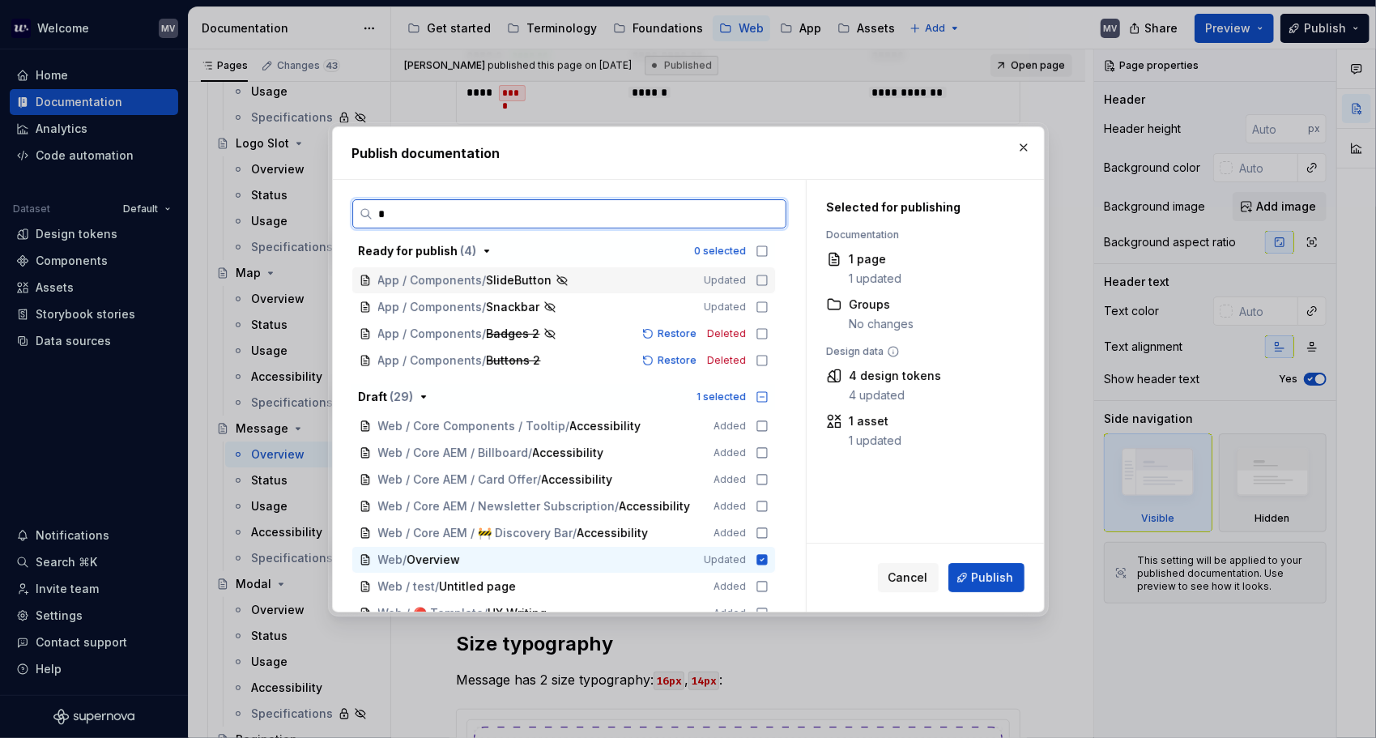
type input "**"
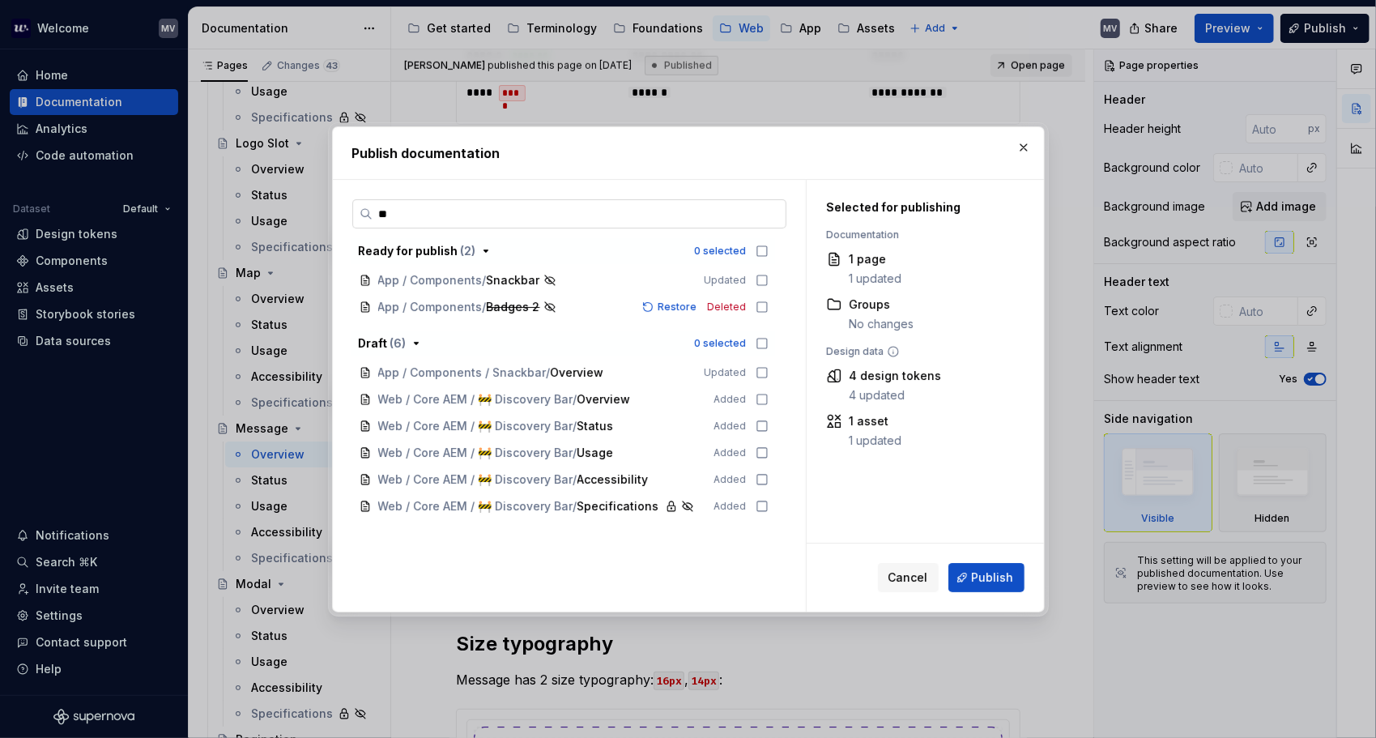
click at [379, 209] on input "**" at bounding box center [578, 214] width 413 height 16
click at [1017, 141] on button "button" at bounding box center [1023, 147] width 23 height 23
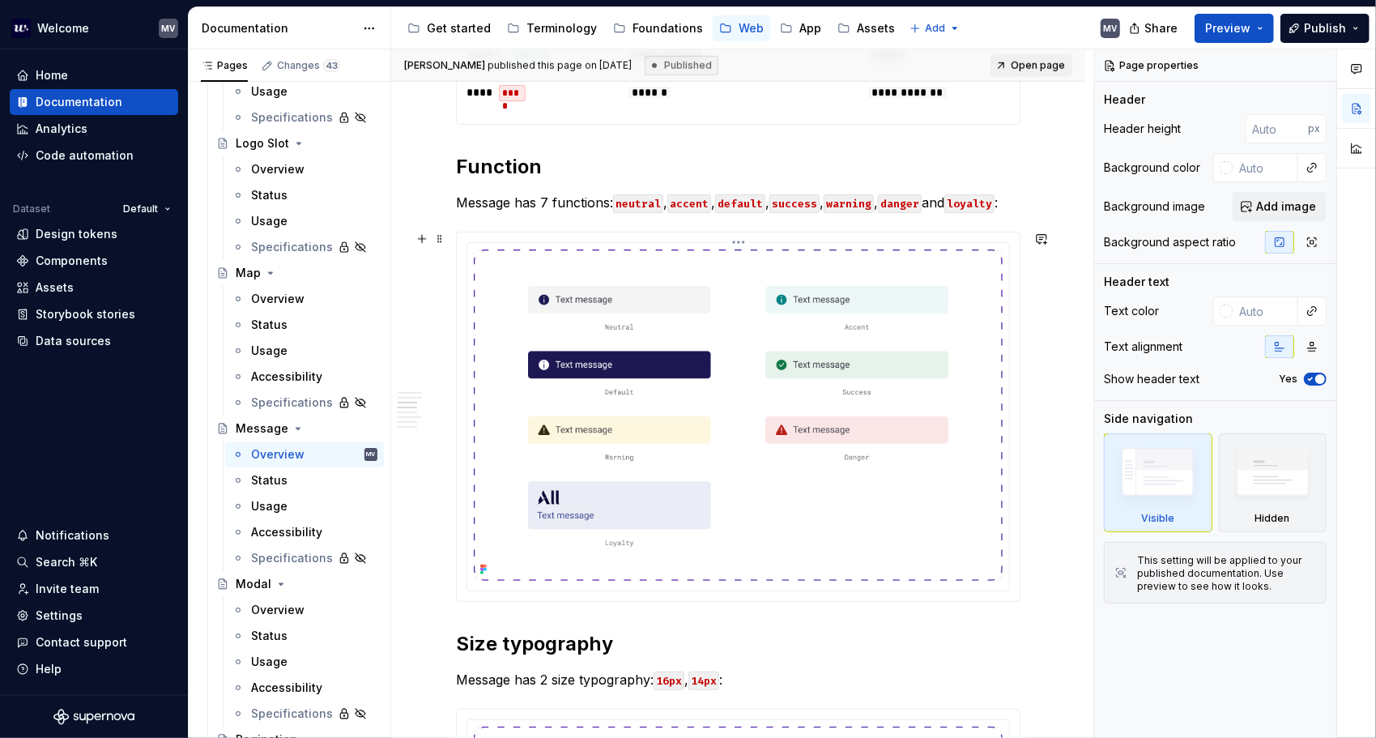
click at [646, 398] on img at bounding box center [738, 414] width 529 height 331
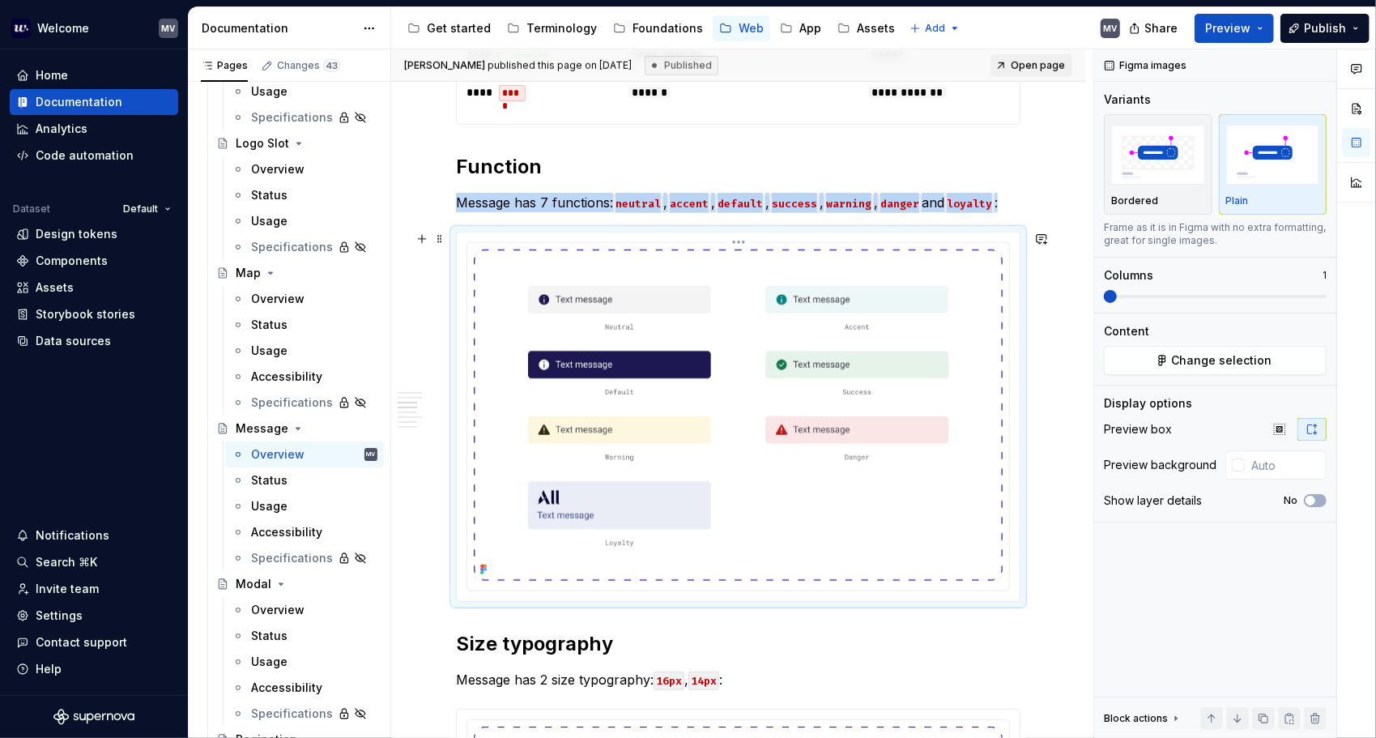
click at [665, 386] on img at bounding box center [738, 414] width 529 height 331
click at [666, 386] on img at bounding box center [738, 414] width 529 height 331
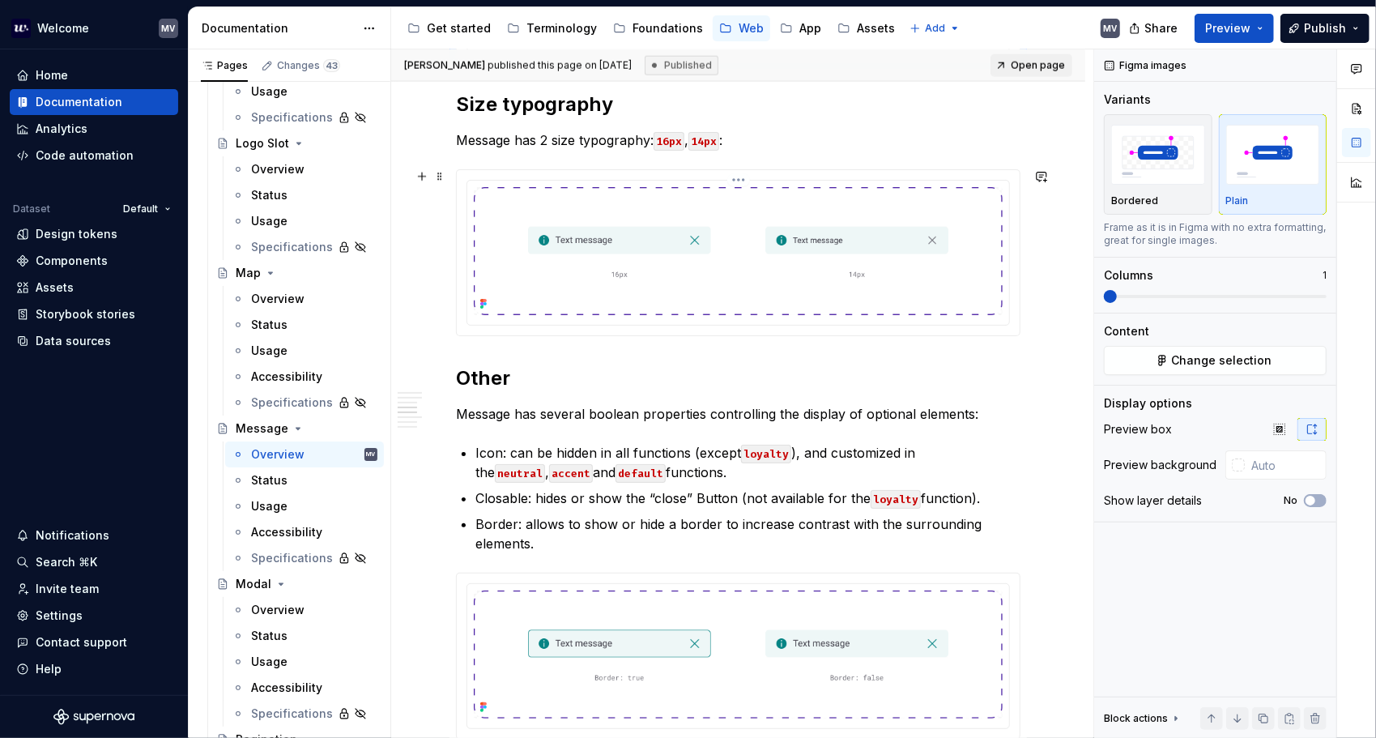
scroll to position [1457, 0]
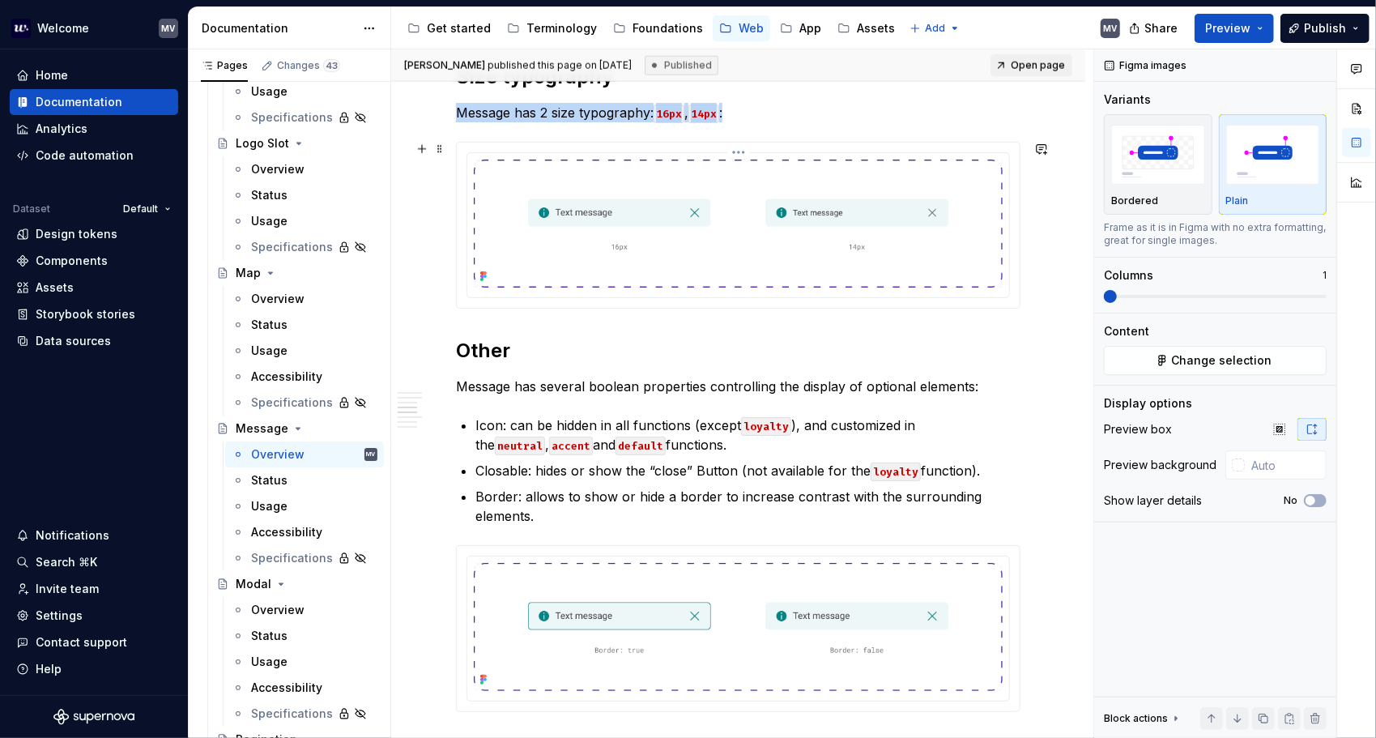
click at [644, 215] on img at bounding box center [738, 224] width 529 height 128
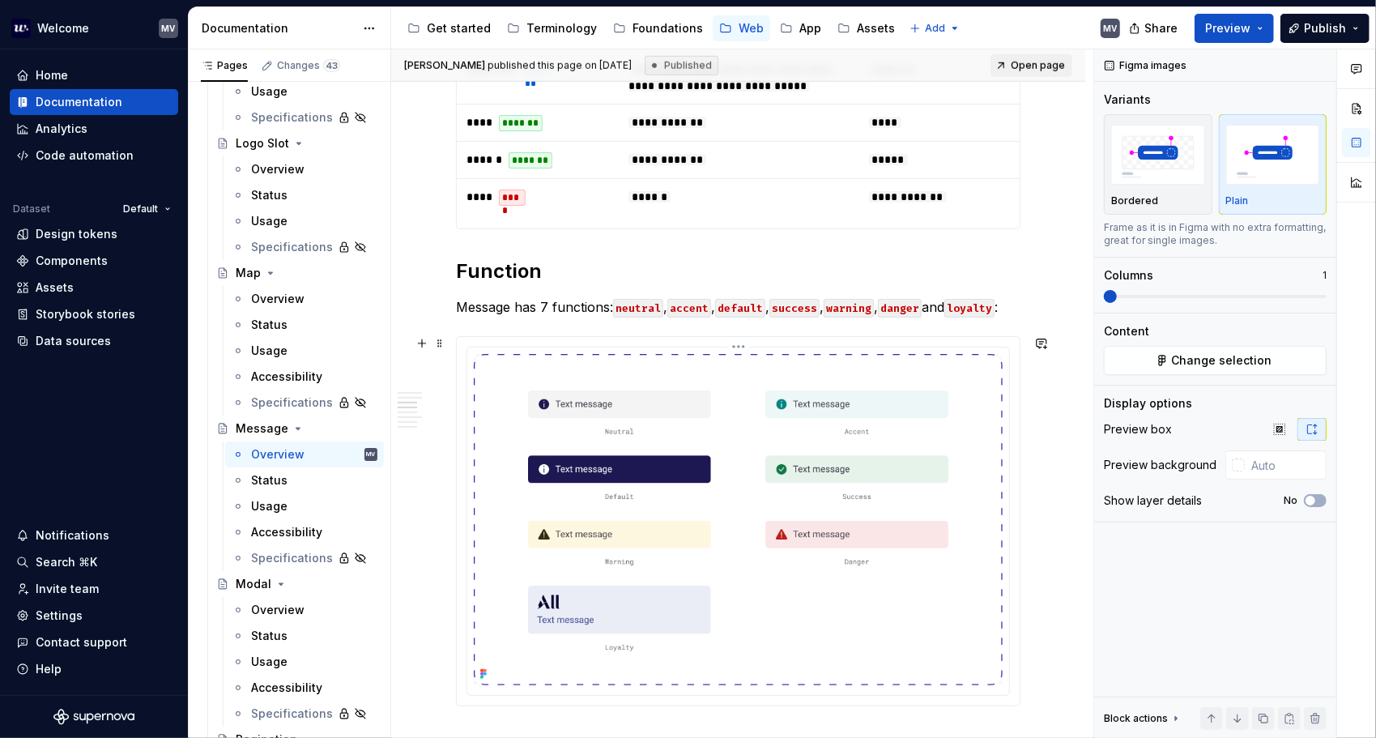
scroll to position [324, 0]
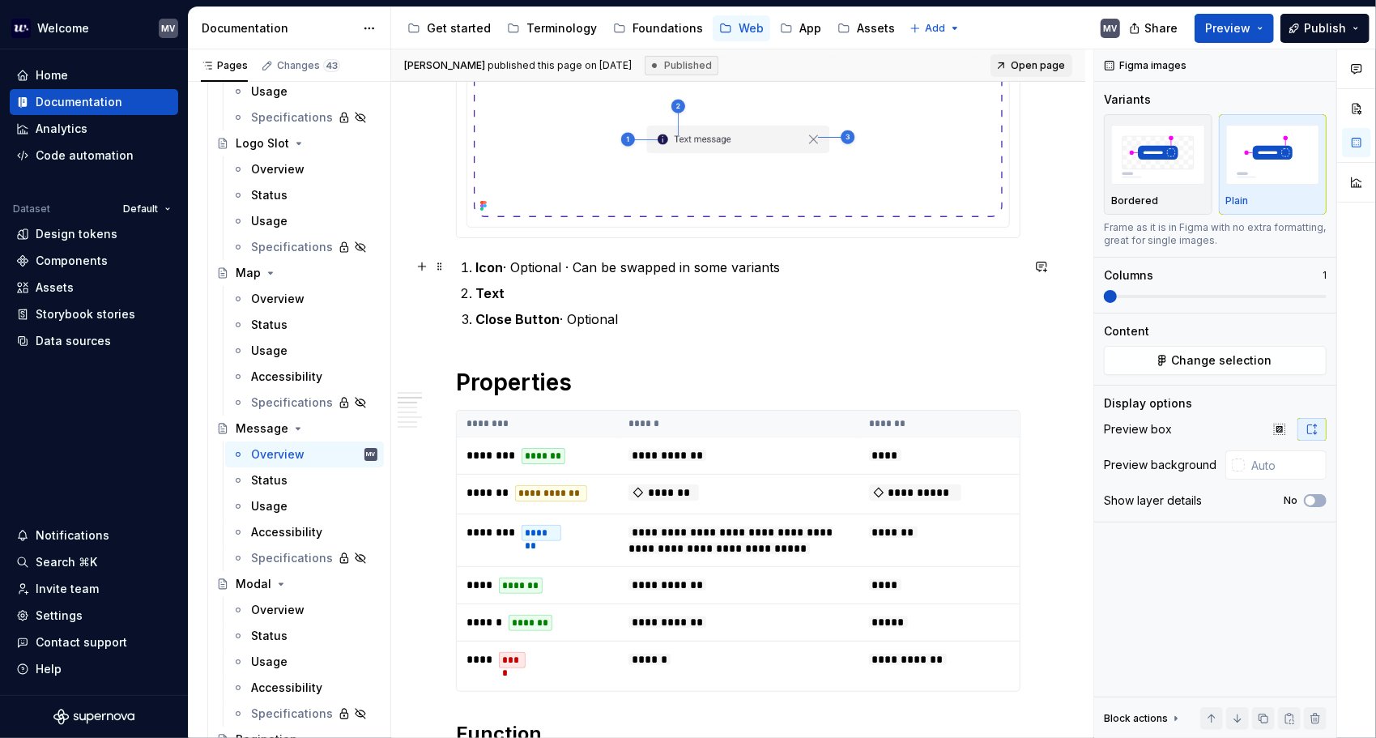
click at [622, 268] on p "Icon · Optional · Can be swapped in some variants" at bounding box center [747, 266] width 545 height 19
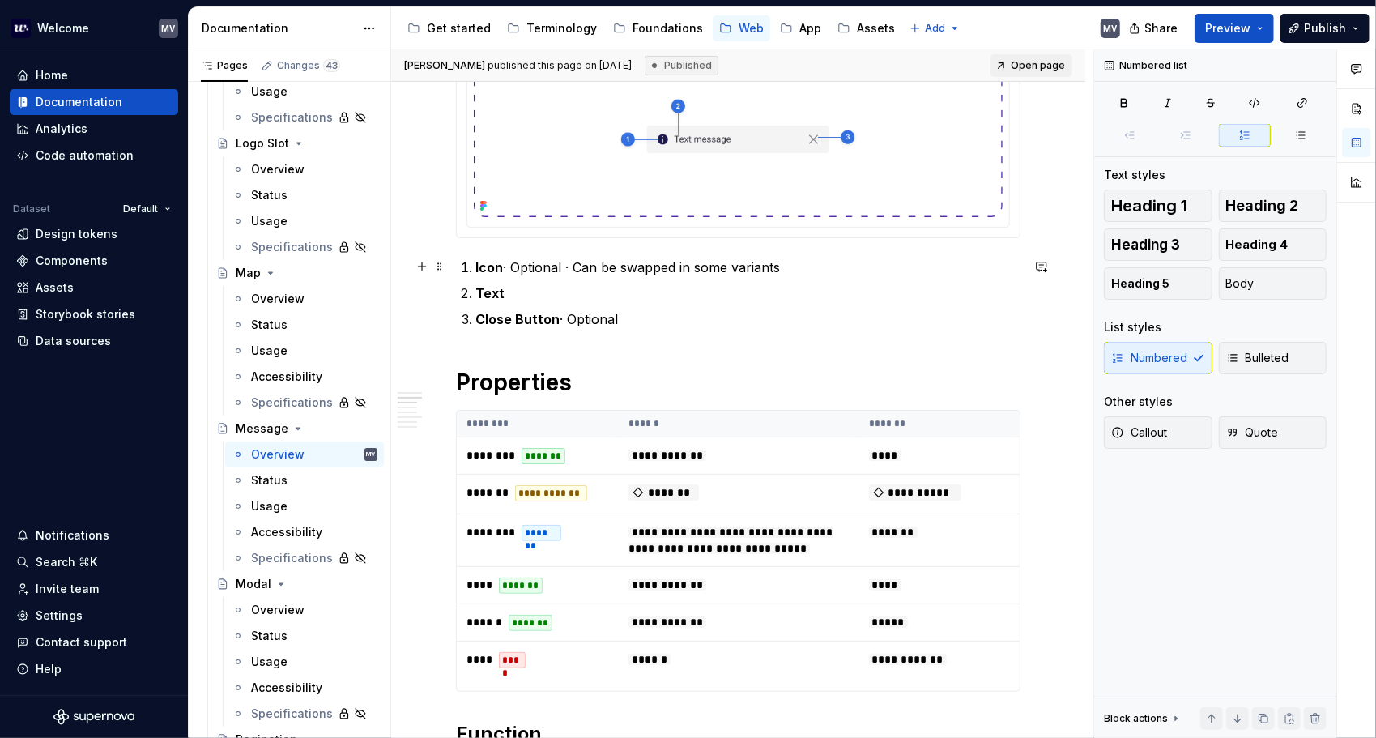
click at [618, 264] on p "Icon · Optional · Can be swapped in some variants" at bounding box center [747, 266] width 545 height 19
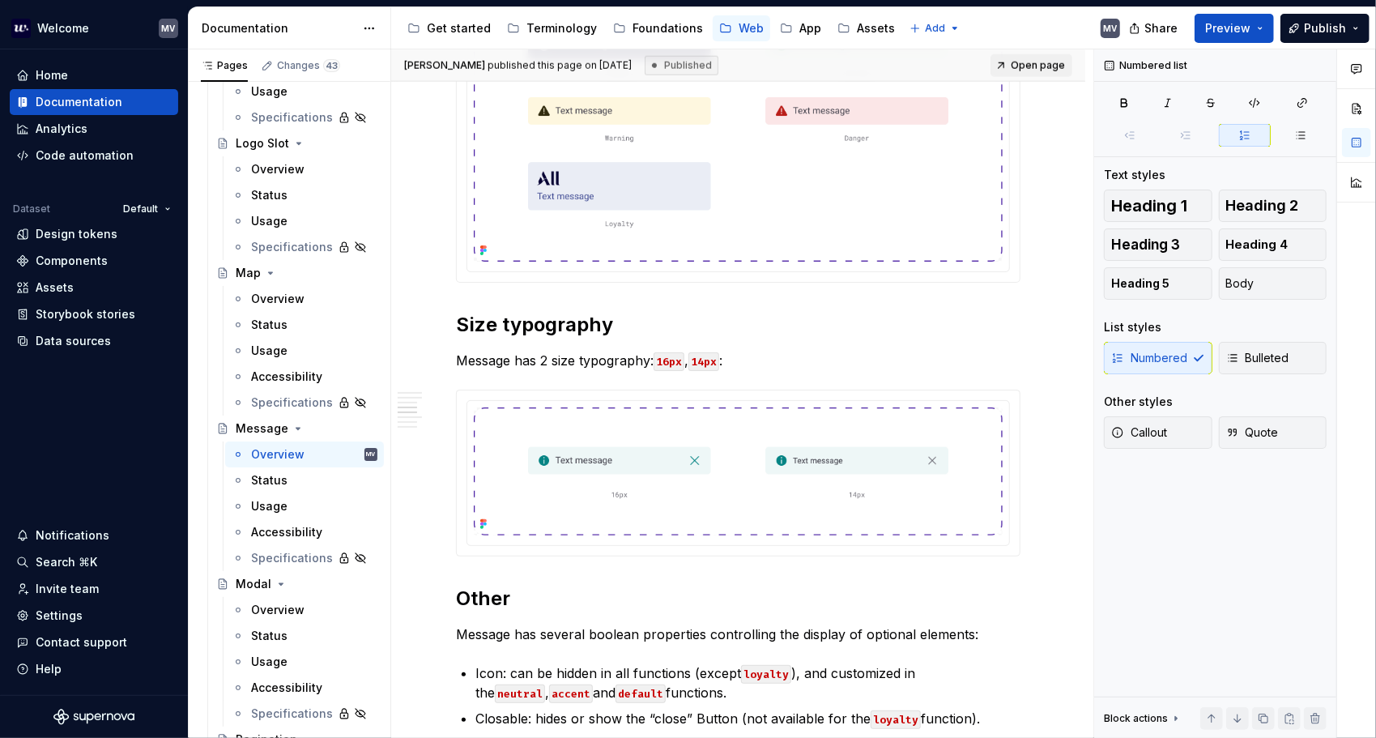
scroll to position [1215, 0]
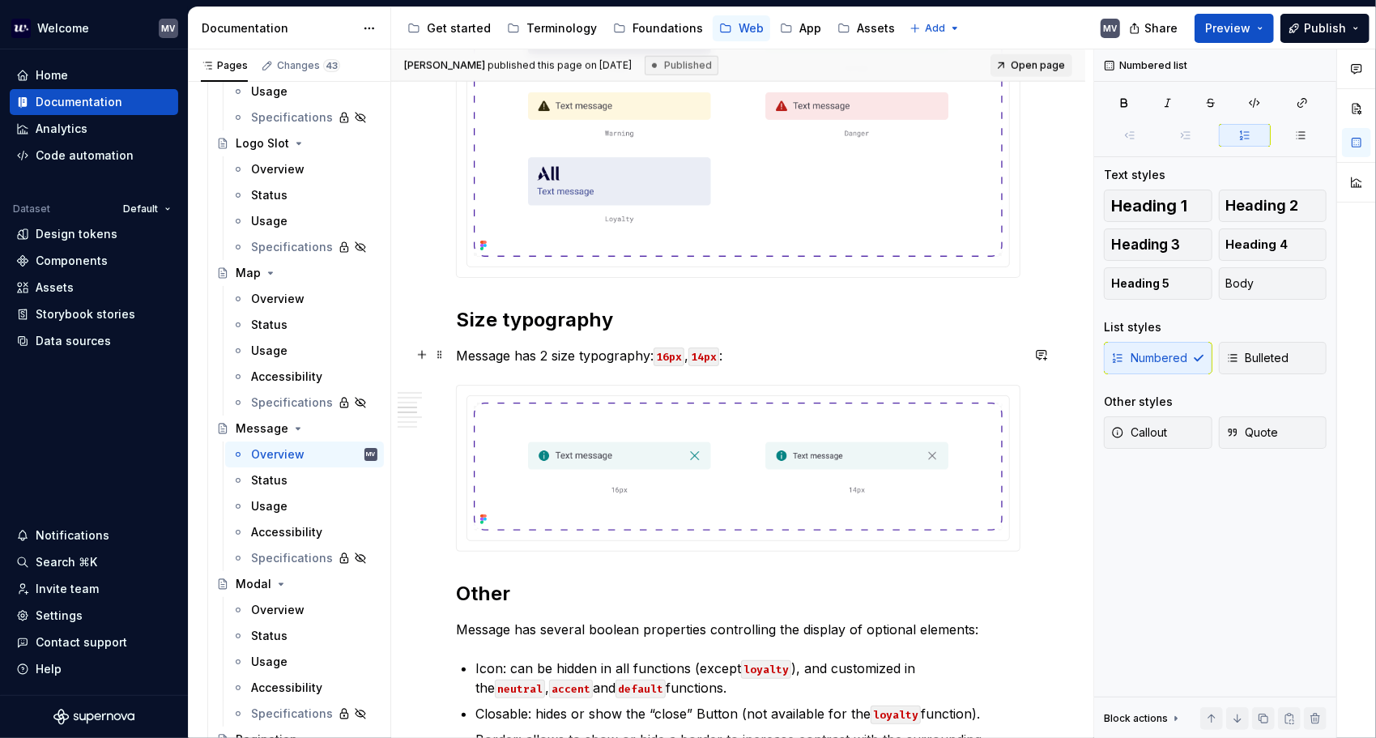
click at [572, 351] on p "Message has 2 size typography: 16px , 14px :" at bounding box center [738, 355] width 564 height 19
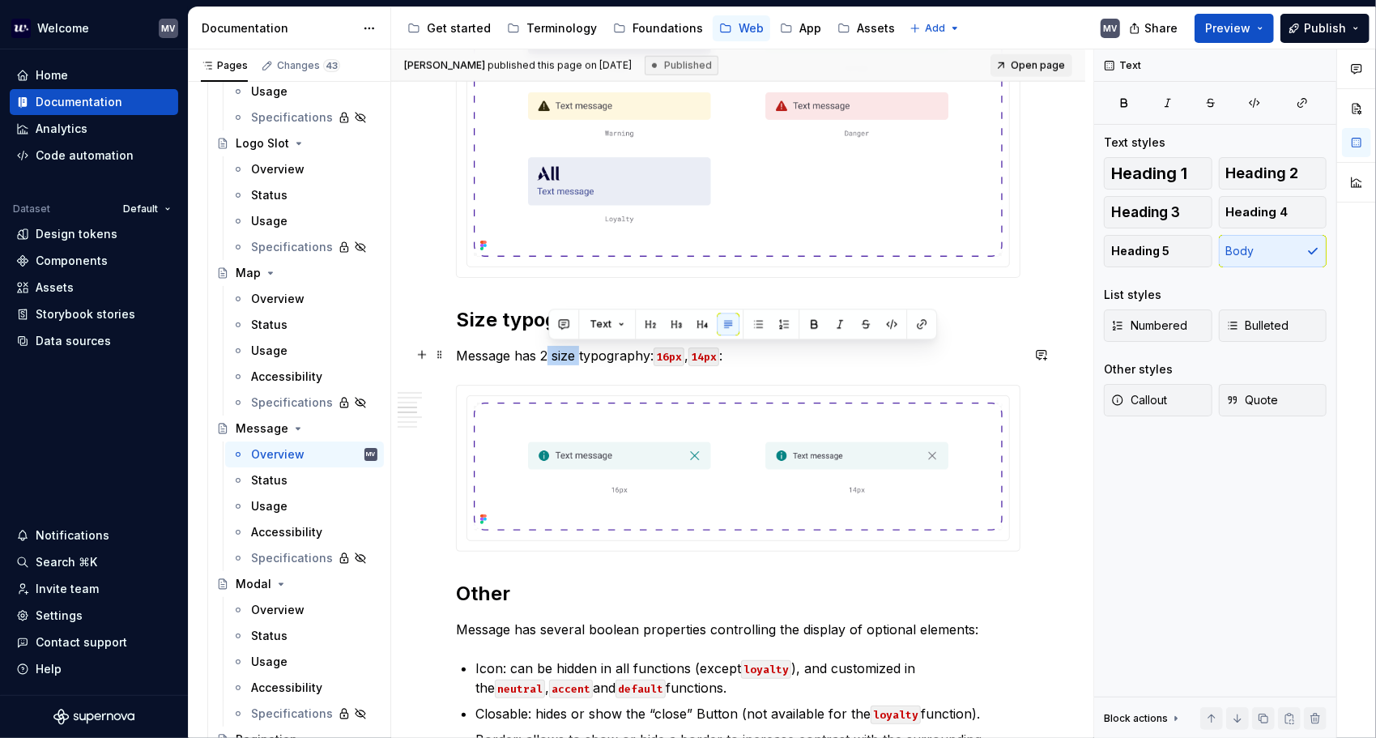
drag, startPoint x: 580, startPoint y: 353, endPoint x: 549, endPoint y: 359, distance: 31.3
click at [549, 359] on p "Message has 2 size typography: 16px , 14px :" at bounding box center [738, 355] width 564 height 19
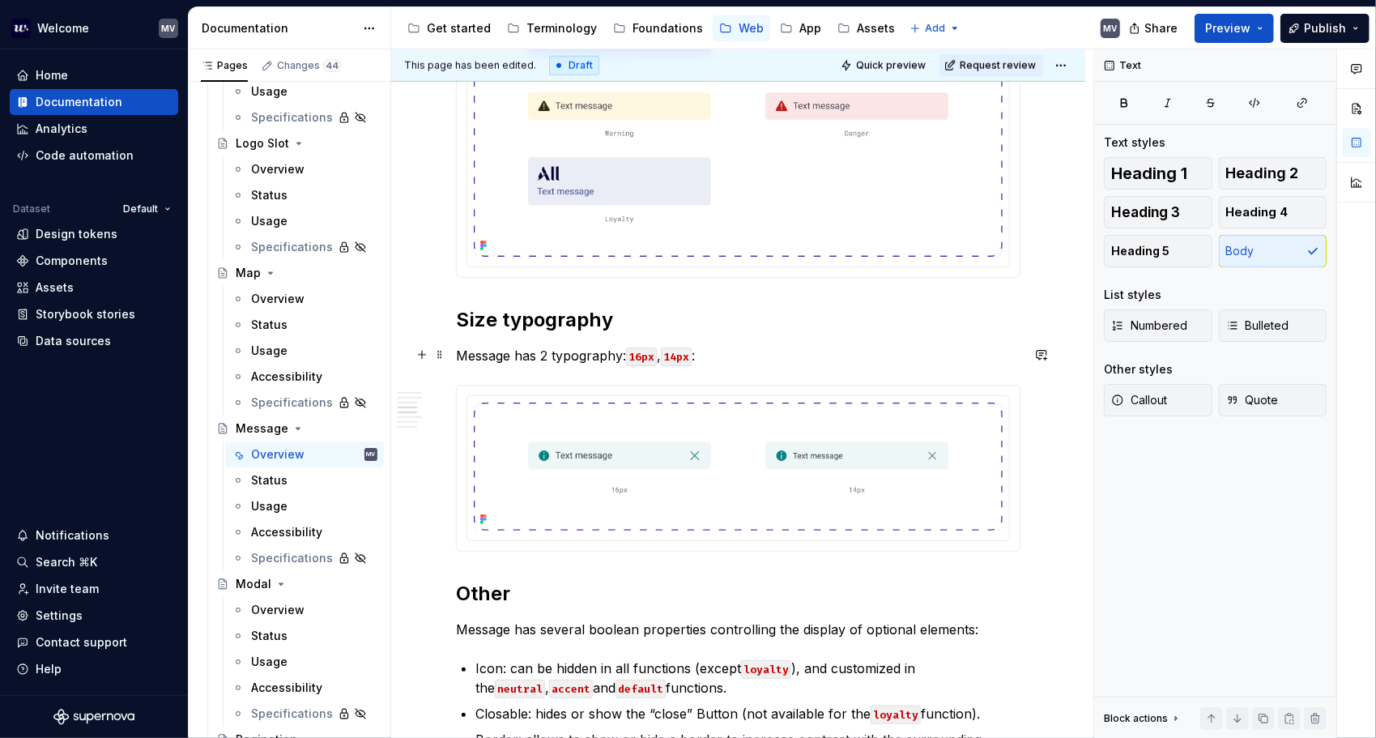
drag, startPoint x: 621, startPoint y: 348, endPoint x: 644, endPoint y: 348, distance: 22.7
click at [622, 348] on p "Message has 2 typography: 16px , 14px :" at bounding box center [738, 355] width 564 height 19
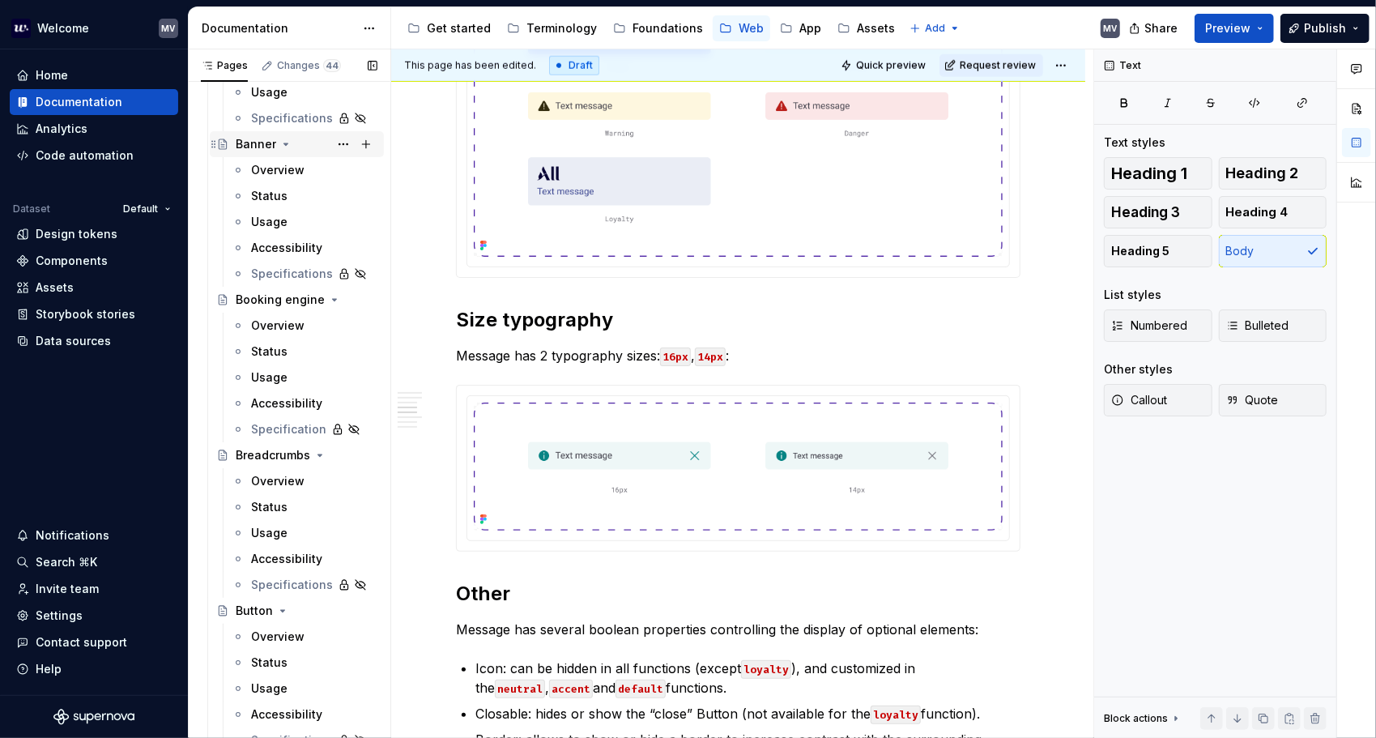
scroll to position [891, 0]
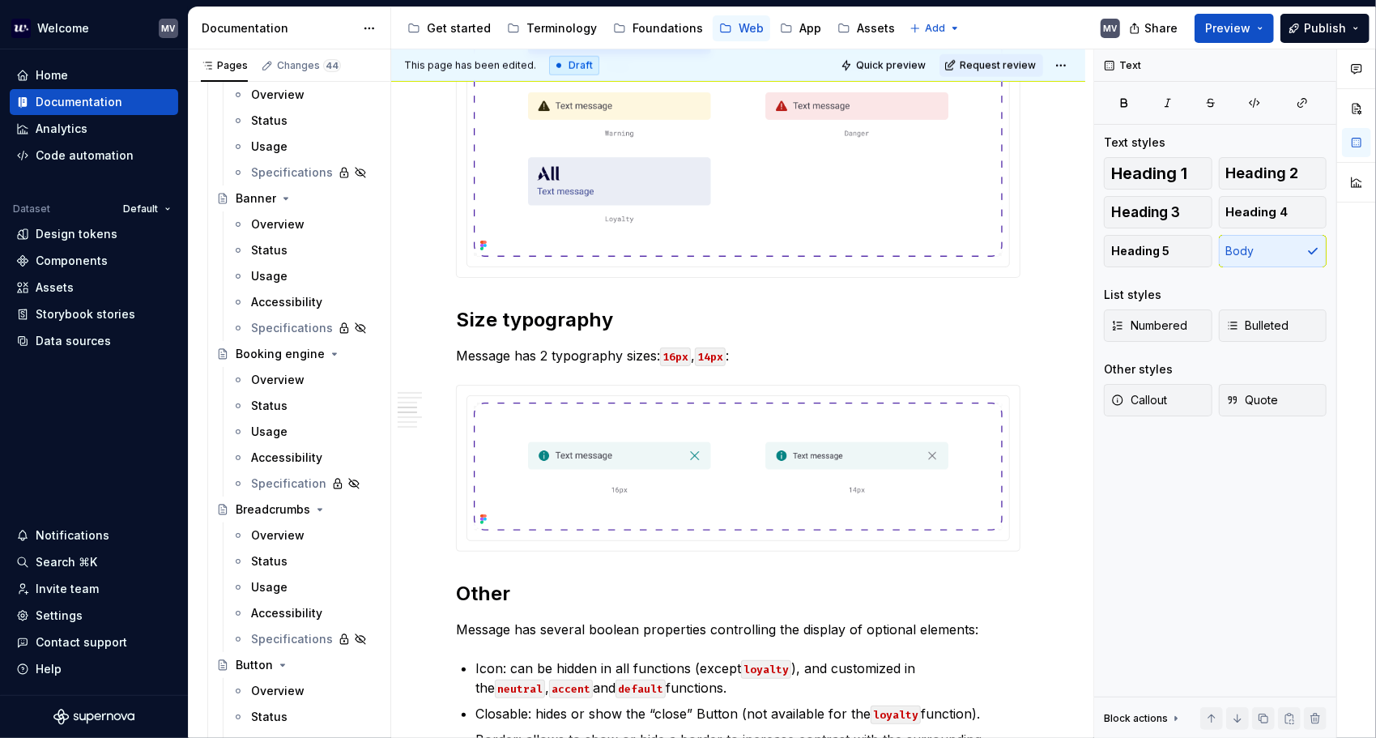
drag, startPoint x: 290, startPoint y: 224, endPoint x: 951, endPoint y: 347, distance: 672.7
click at [290, 224] on div "Overview" at bounding box center [277, 224] width 53 height 16
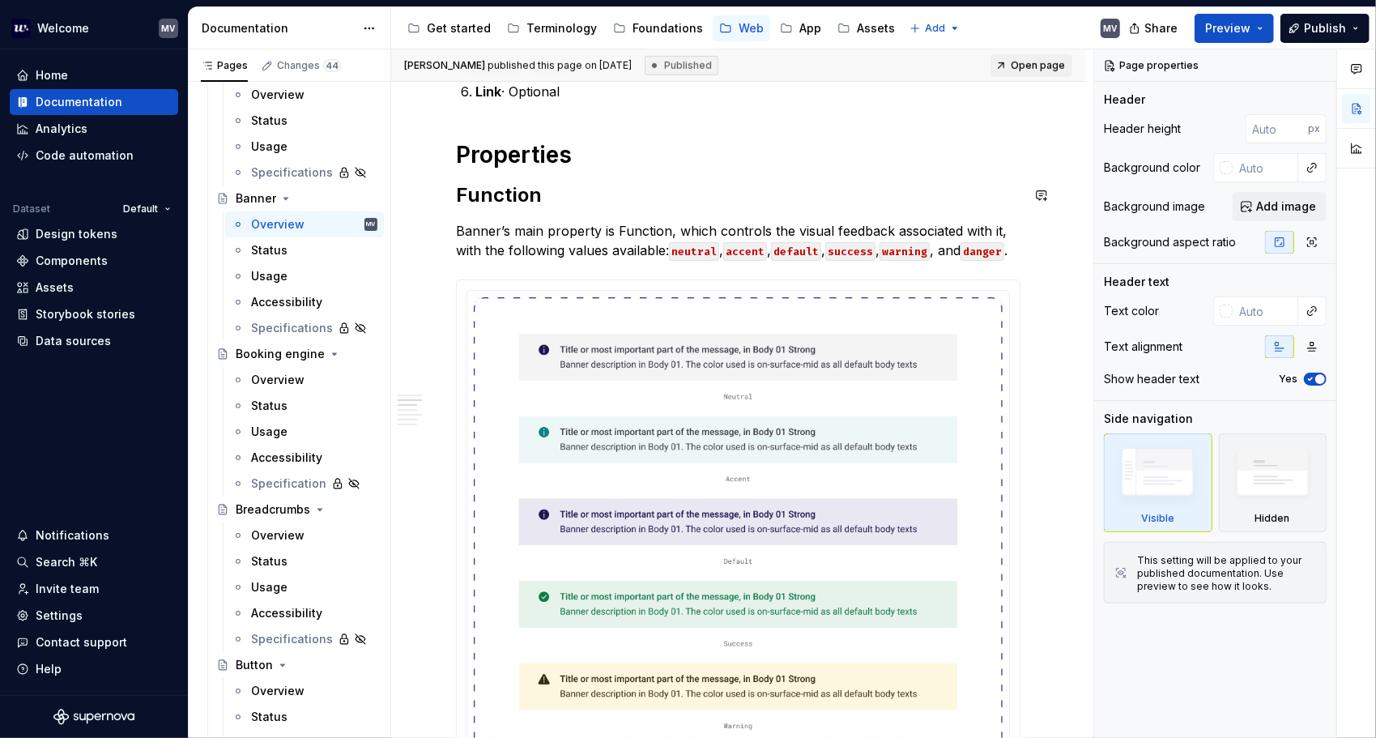
scroll to position [648, 0]
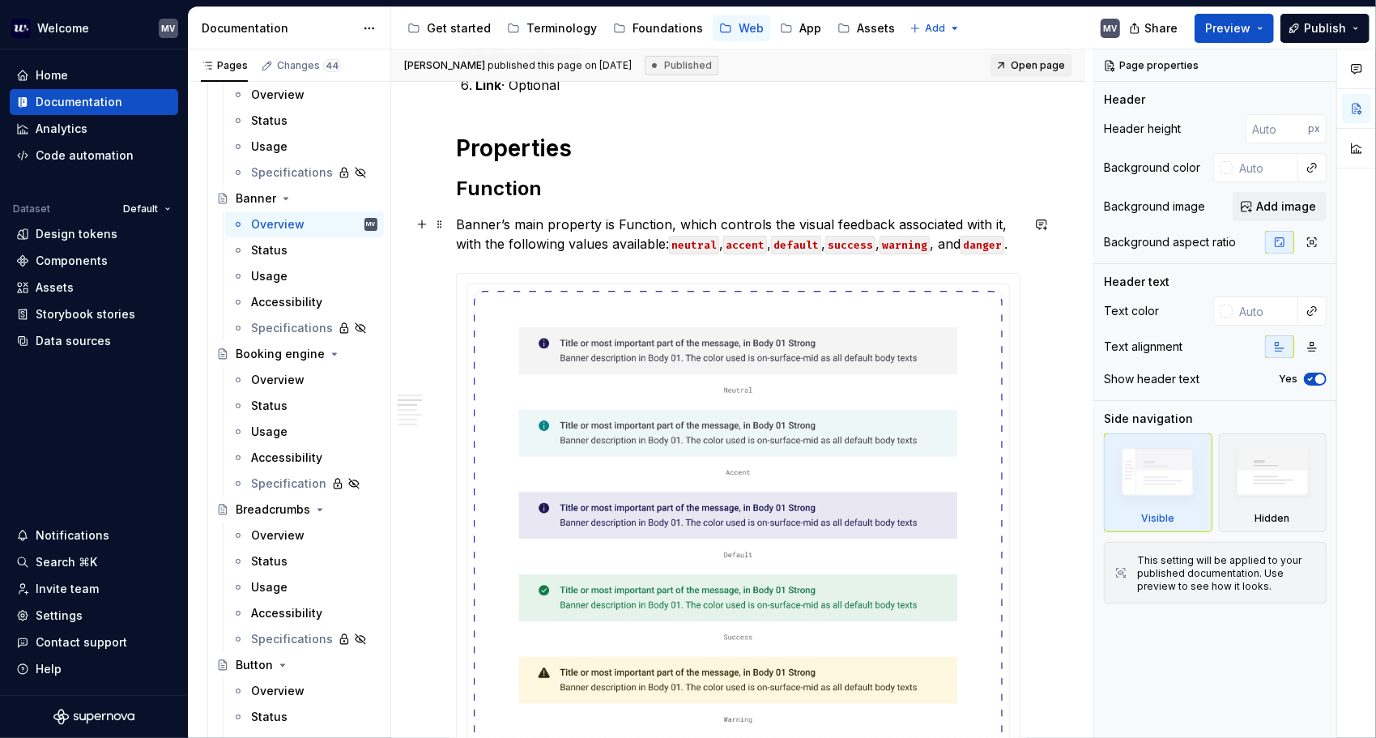
click at [627, 221] on p "Banner’s main property is Function, which controls the visual feedback associat…" at bounding box center [738, 234] width 564 height 39
type textarea "*"
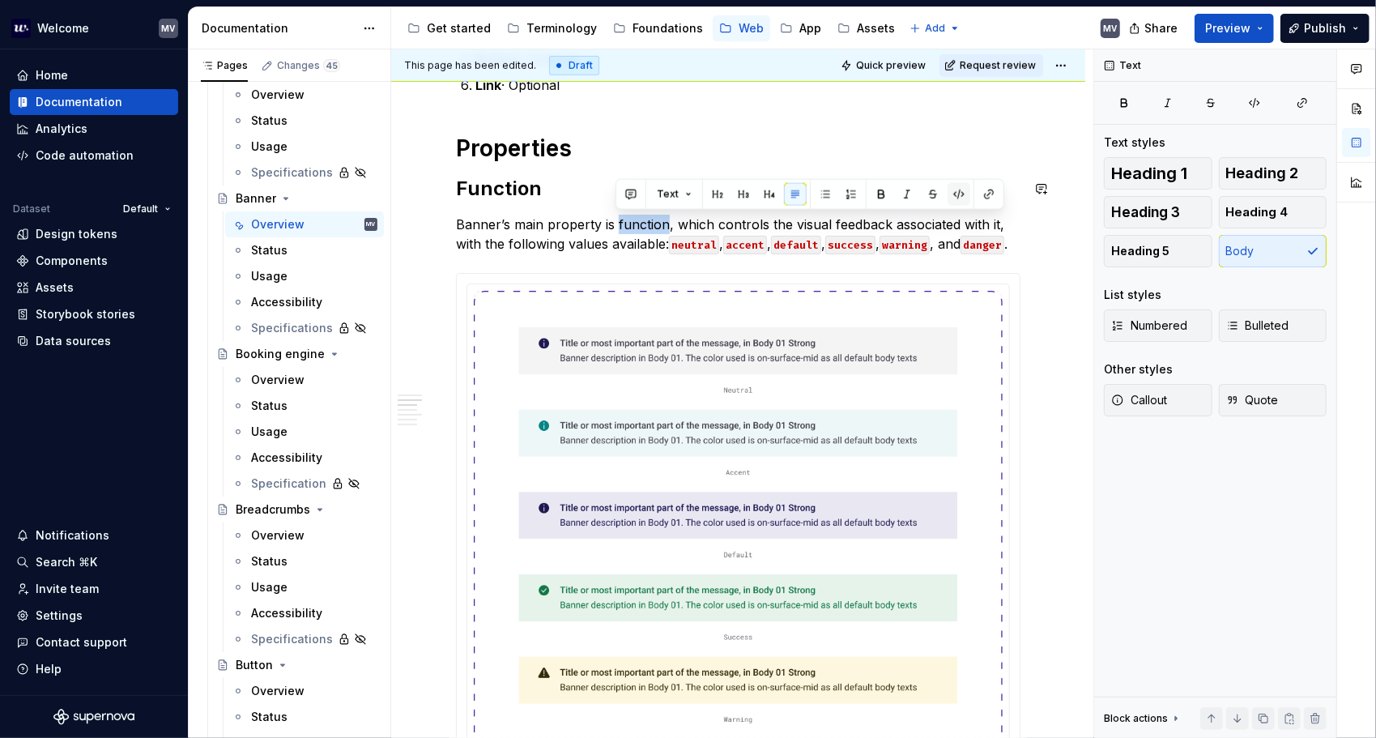
click at [954, 190] on button "button" at bounding box center [958, 194] width 23 height 23
click at [853, 219] on p "Banner’s main property is function , which controls the visual feedback associa…" at bounding box center [738, 234] width 564 height 39
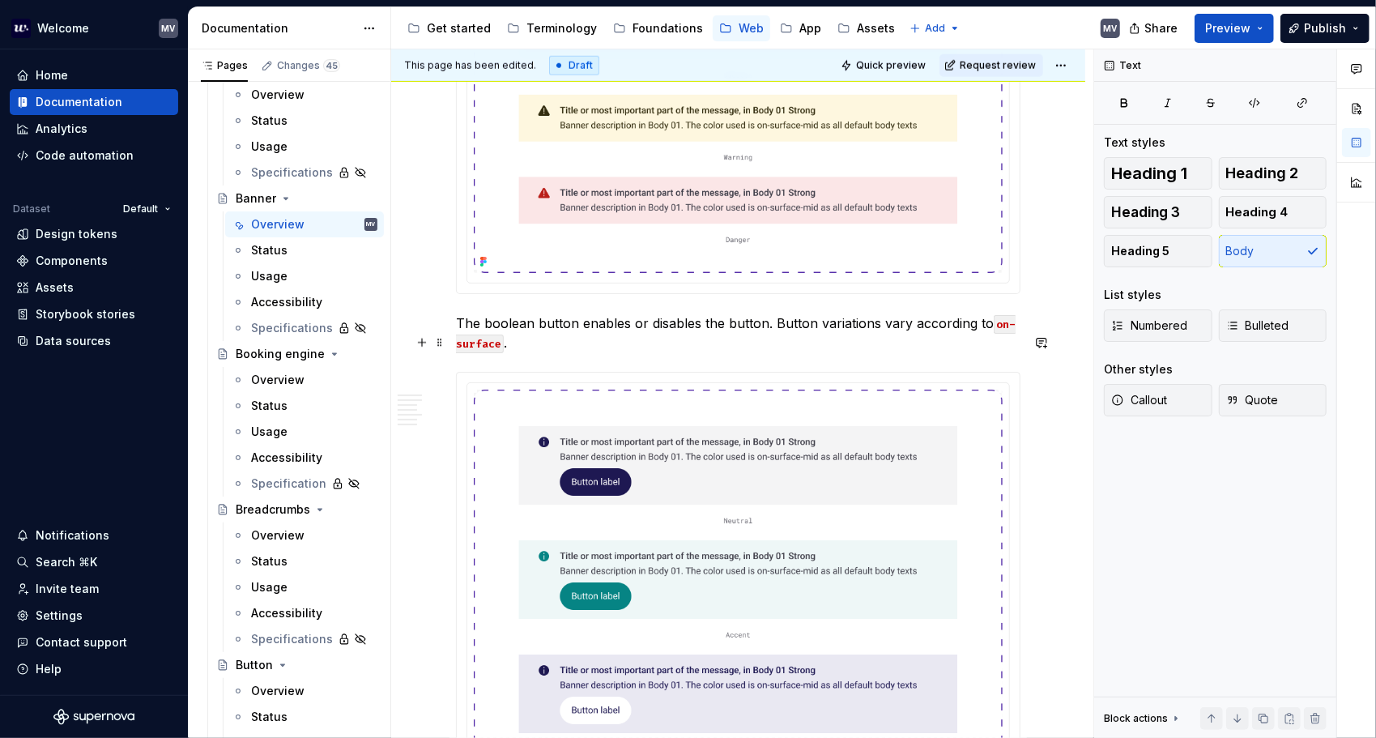
scroll to position [1215, 0]
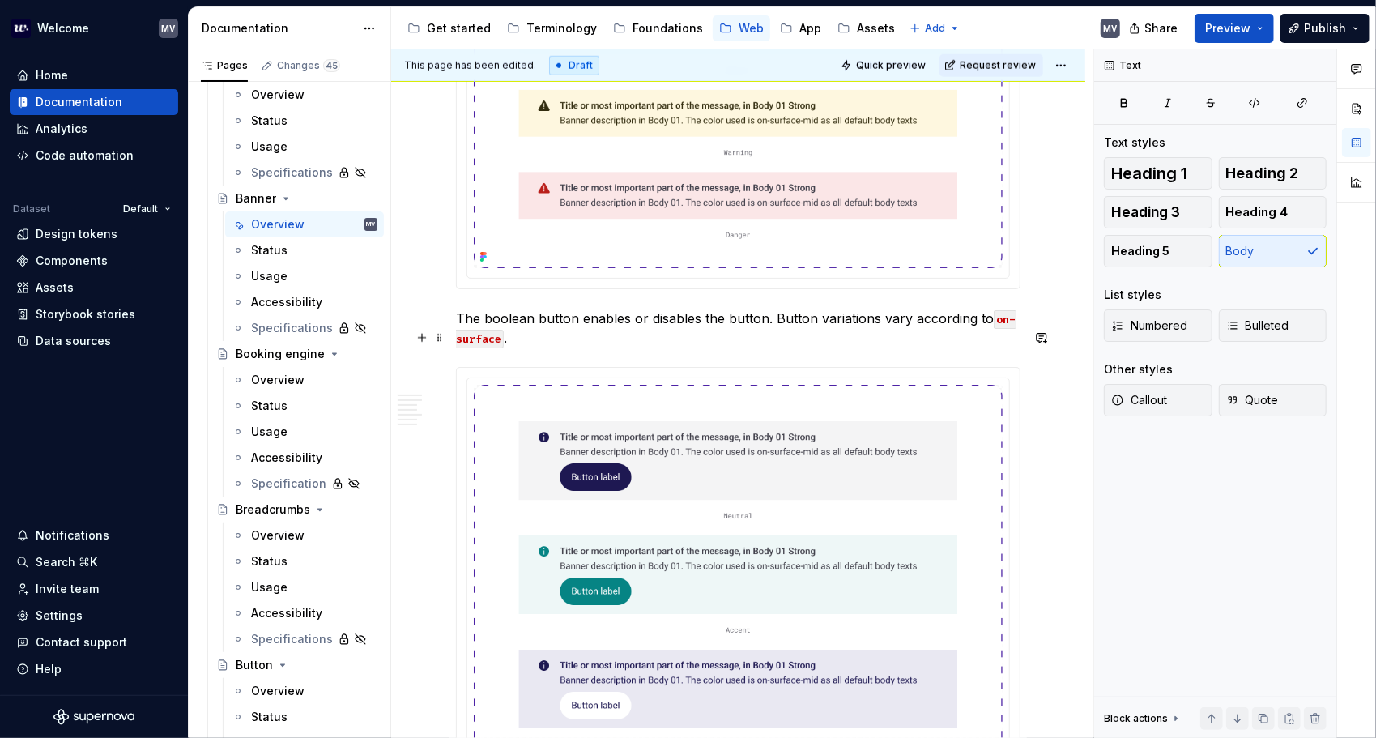
click at [576, 334] on p "The boolean button enables or disables the button. Button variations vary accor…" at bounding box center [738, 327] width 564 height 39
click at [1318, 23] on span "Publish" at bounding box center [1325, 28] width 42 height 16
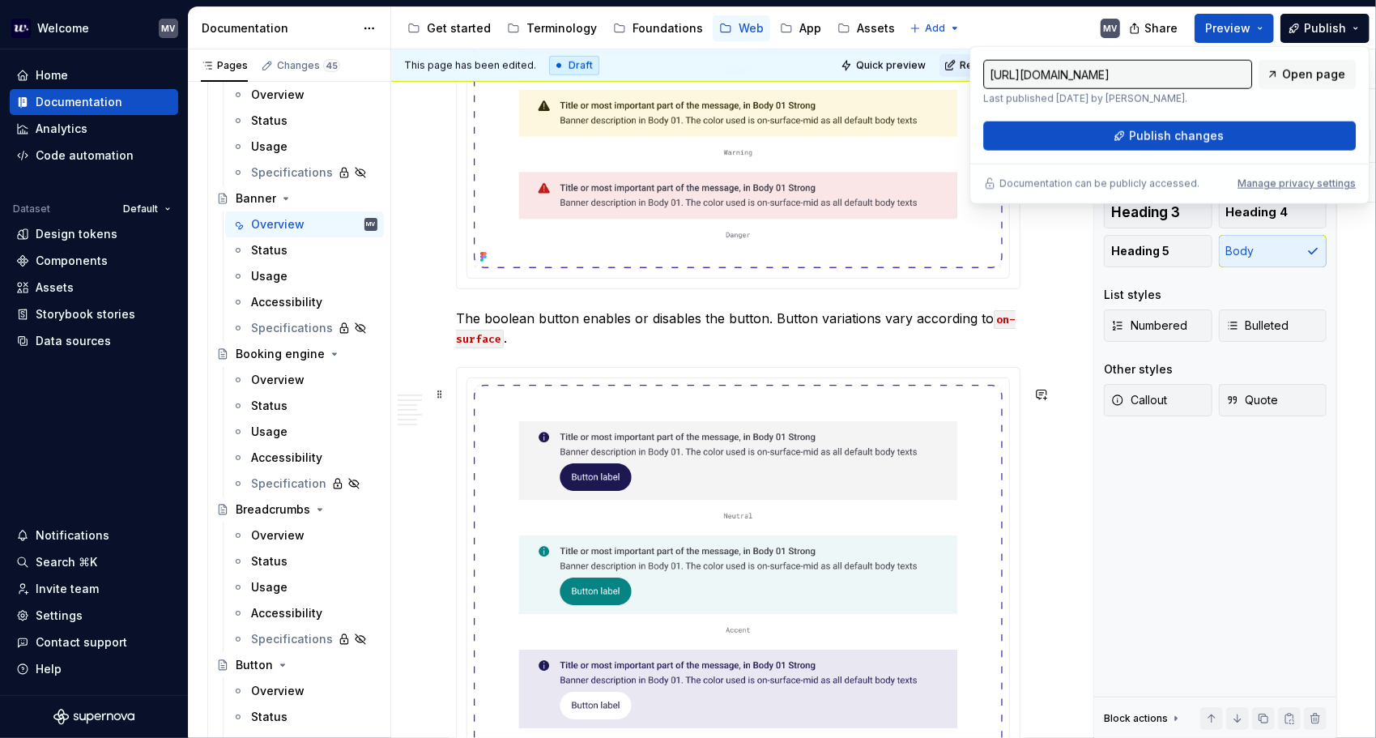
click at [1062, 405] on div "Anatomy Icon · Optional · Customizable on some functions Title Description Clos…" at bounding box center [738, 531] width 694 height 2930
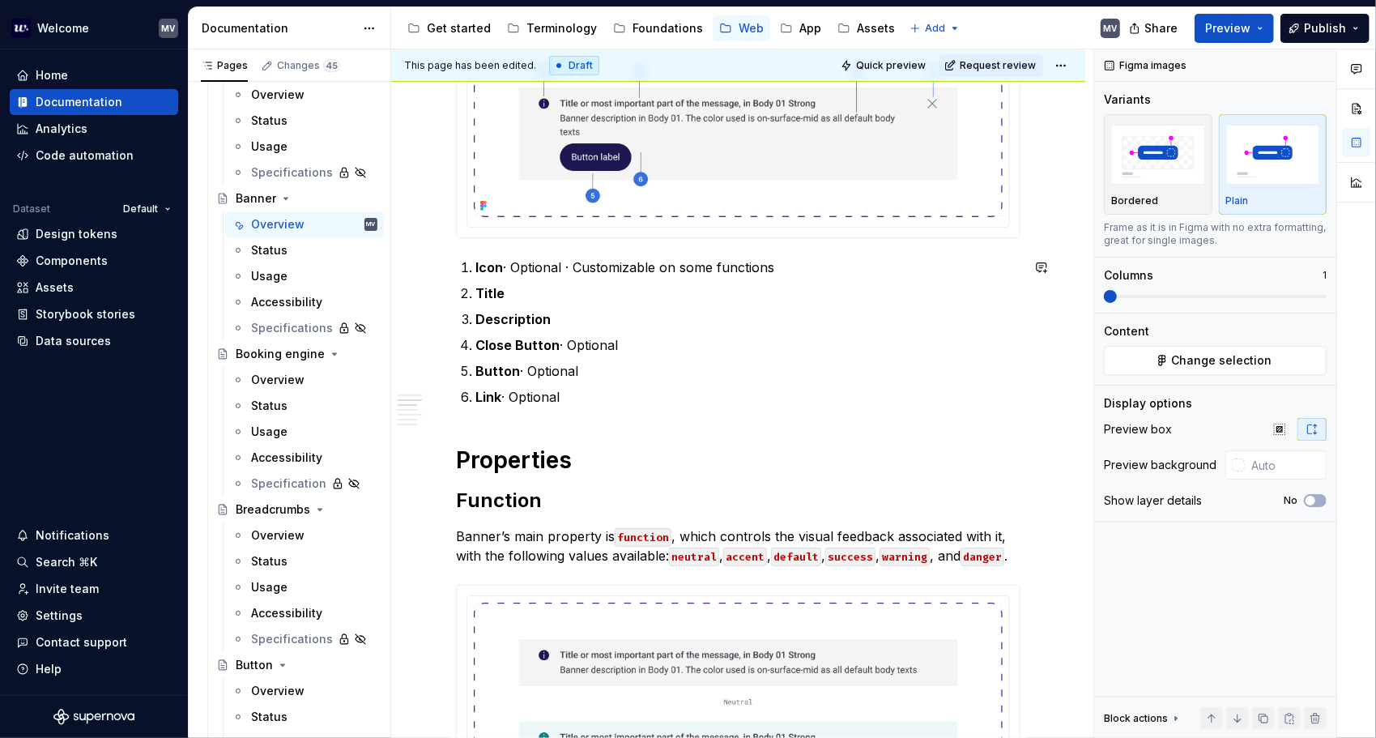
scroll to position [0, 0]
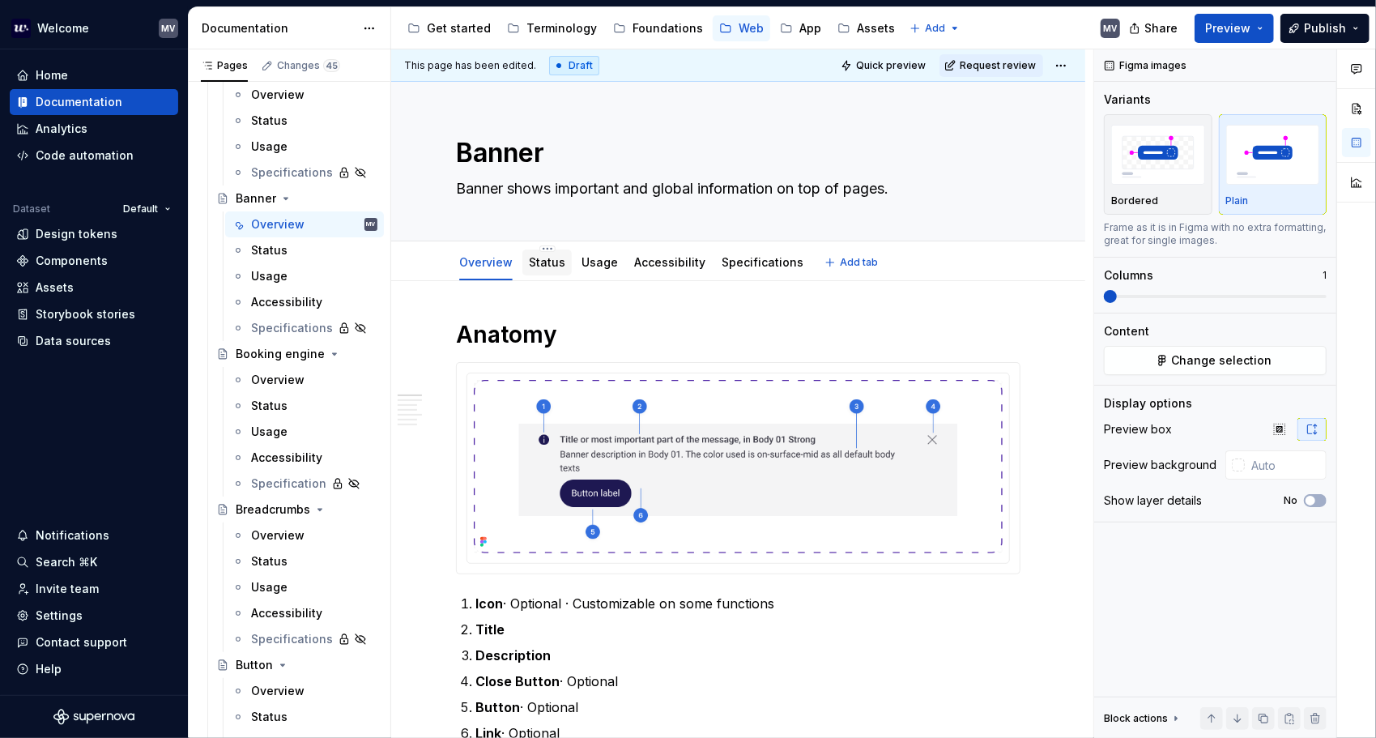
click at [544, 263] on link "Status" at bounding box center [547, 262] width 36 height 14
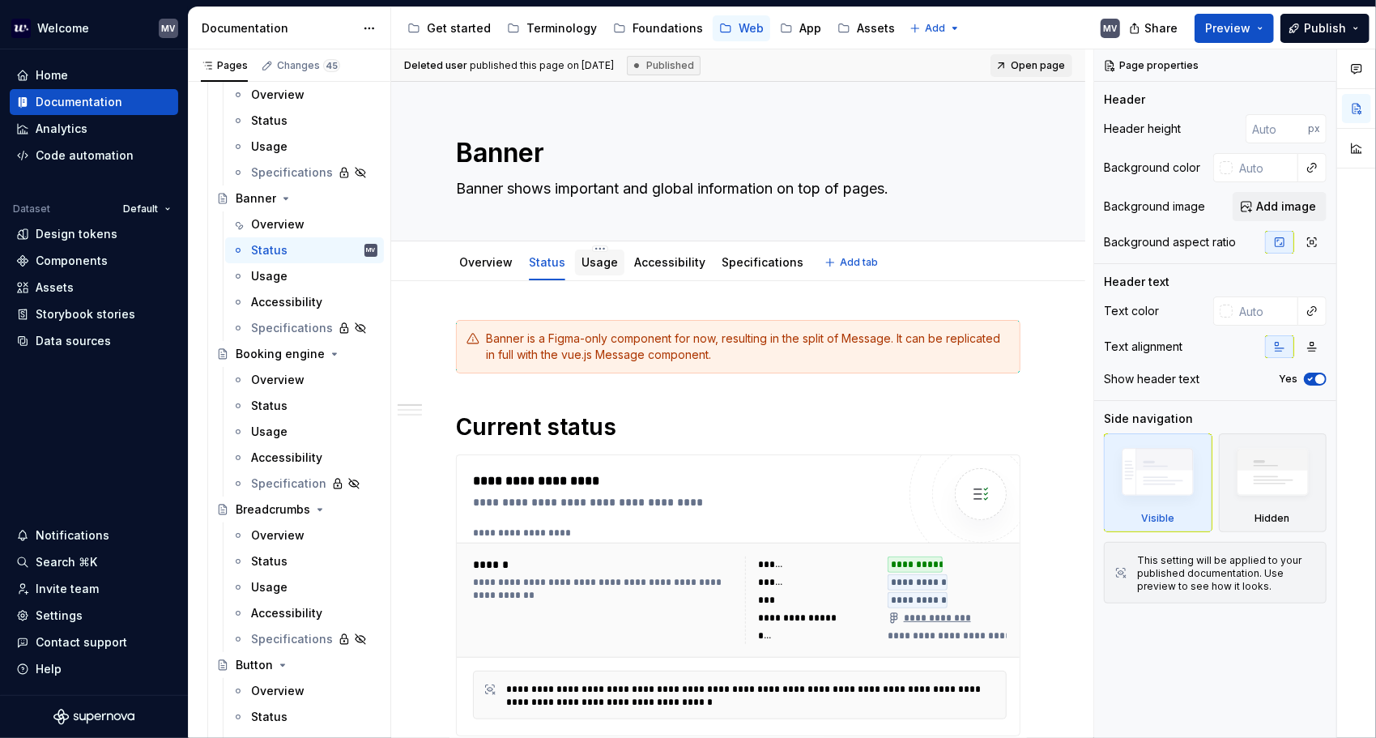
click at [594, 256] on link "Usage" at bounding box center [599, 262] width 36 height 14
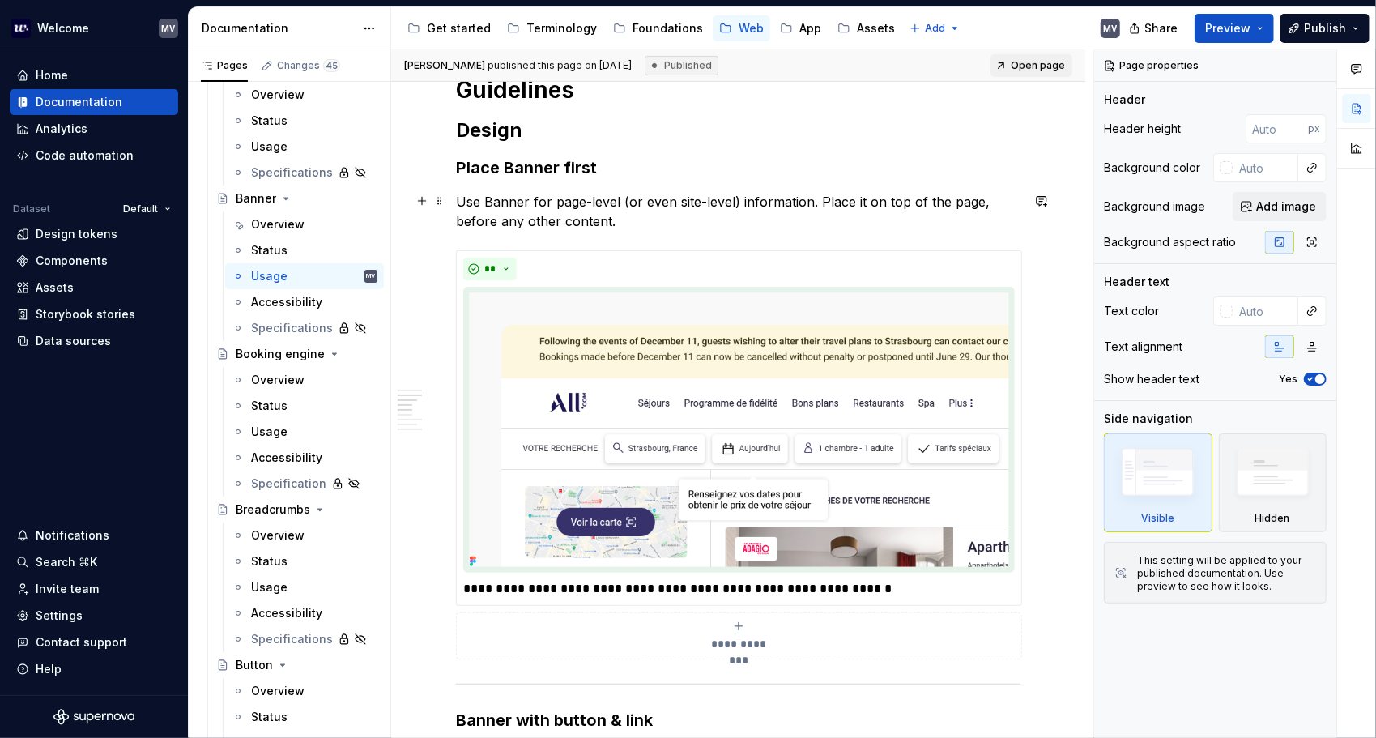
scroll to position [486, 0]
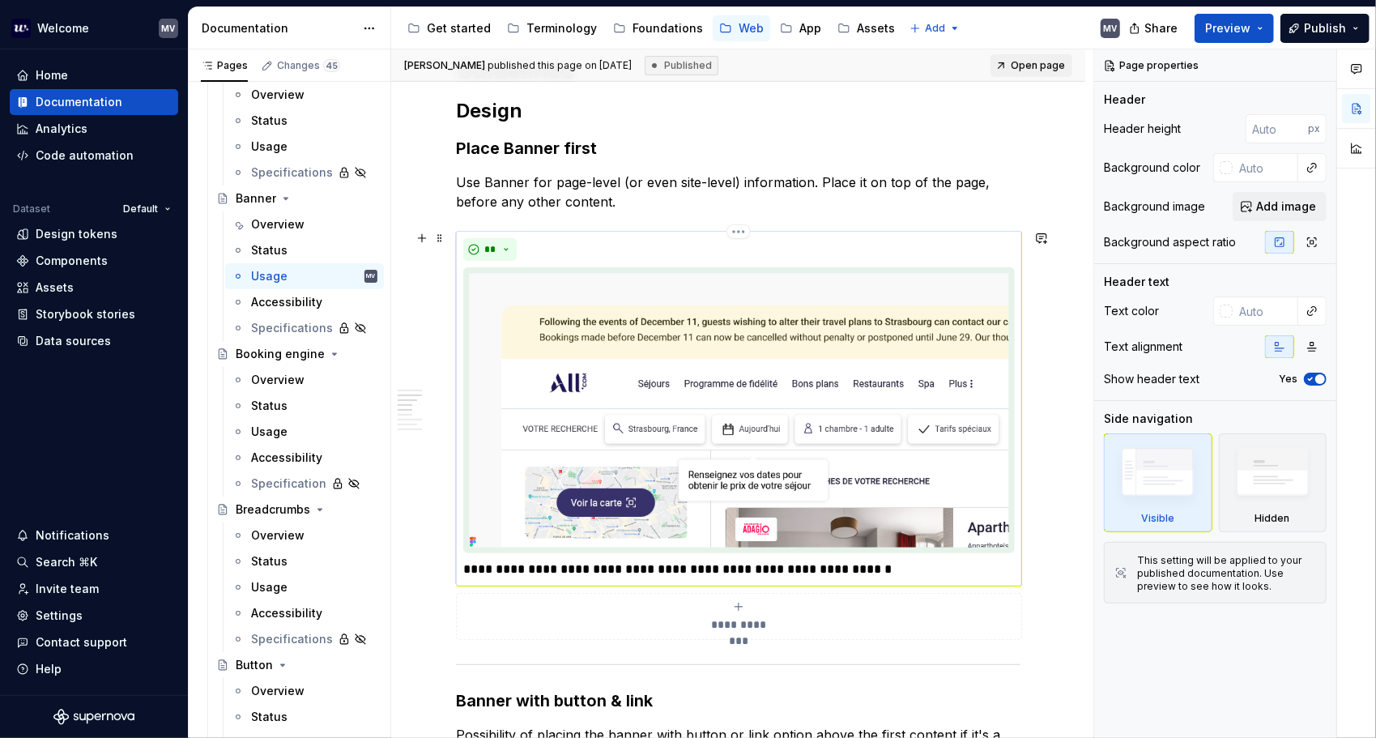
click at [873, 564] on p "**********" at bounding box center [738, 568] width 551 height 19
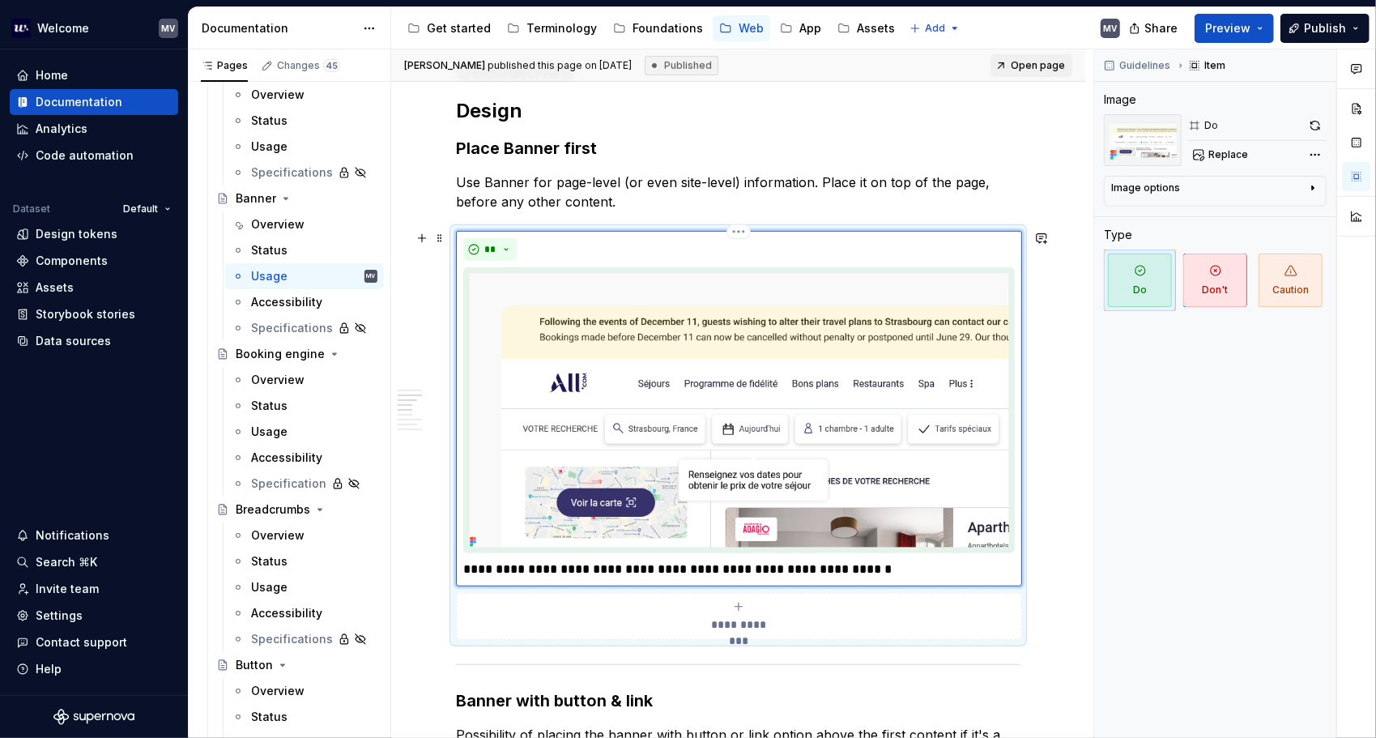
type textarea "*"
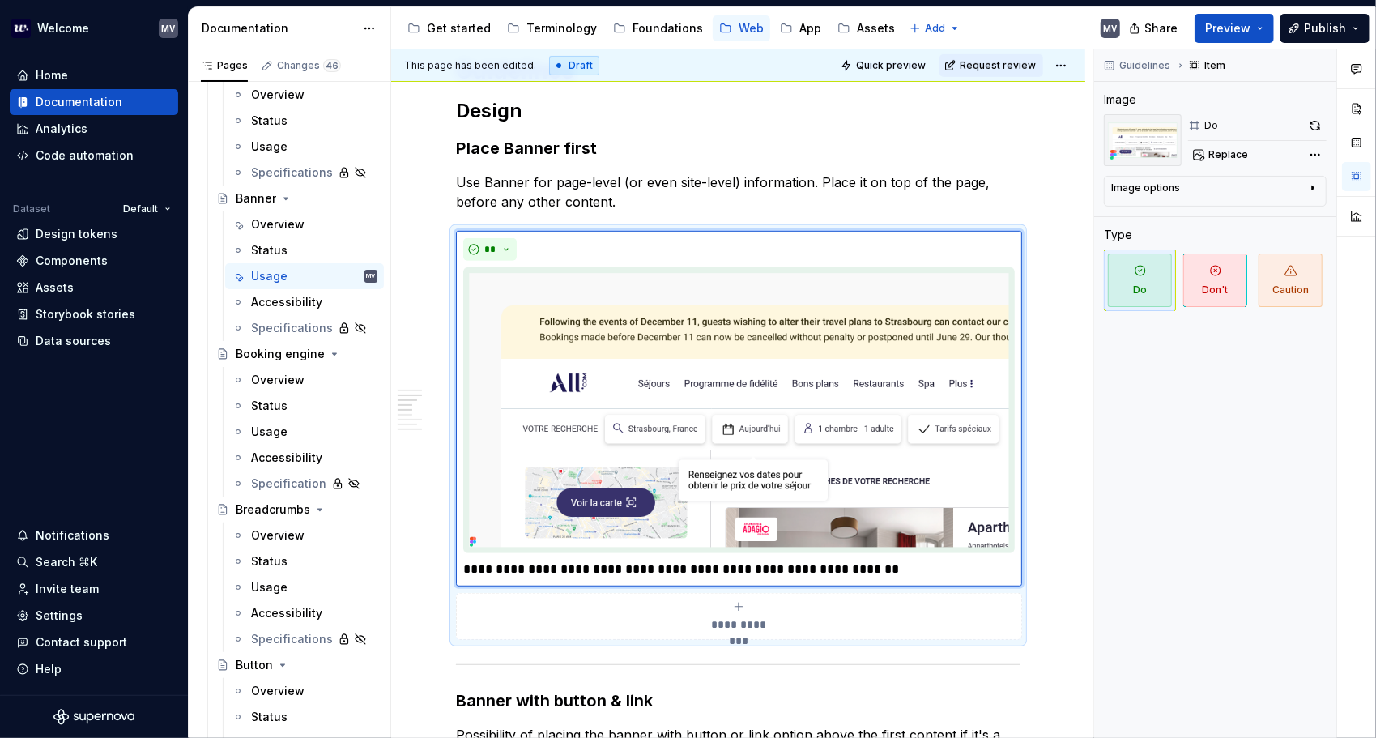
click at [269, 294] on div "Accessibility" at bounding box center [286, 302] width 71 height 16
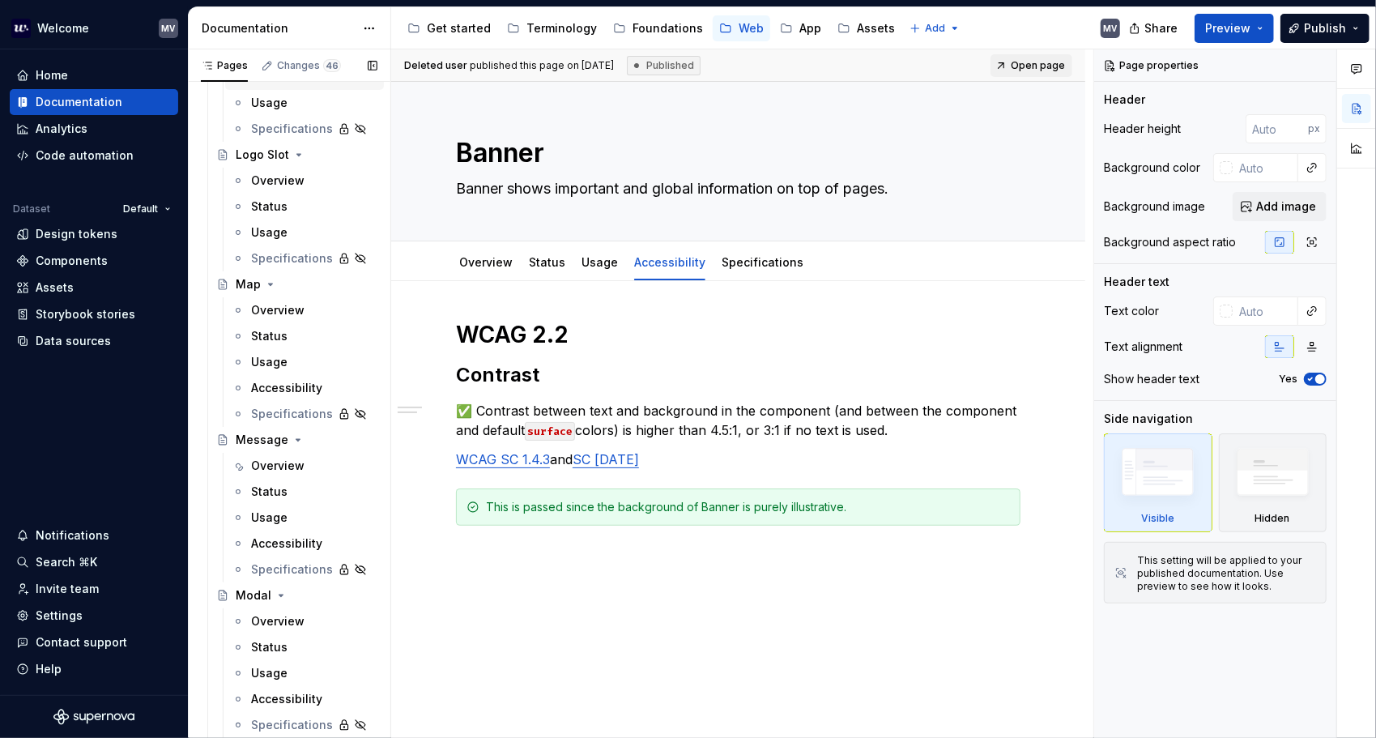
scroll to position [4210, 0]
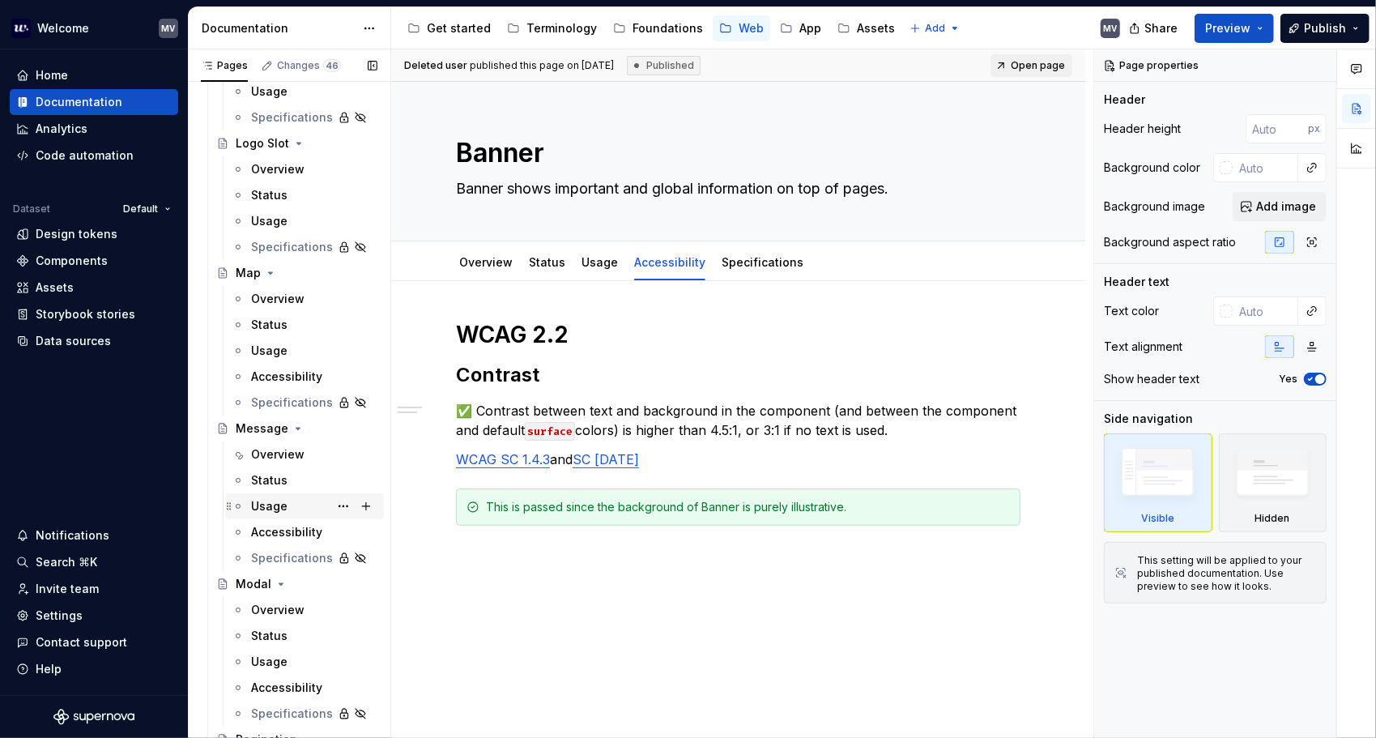
click at [276, 499] on div "Usage" at bounding box center [269, 506] width 36 height 16
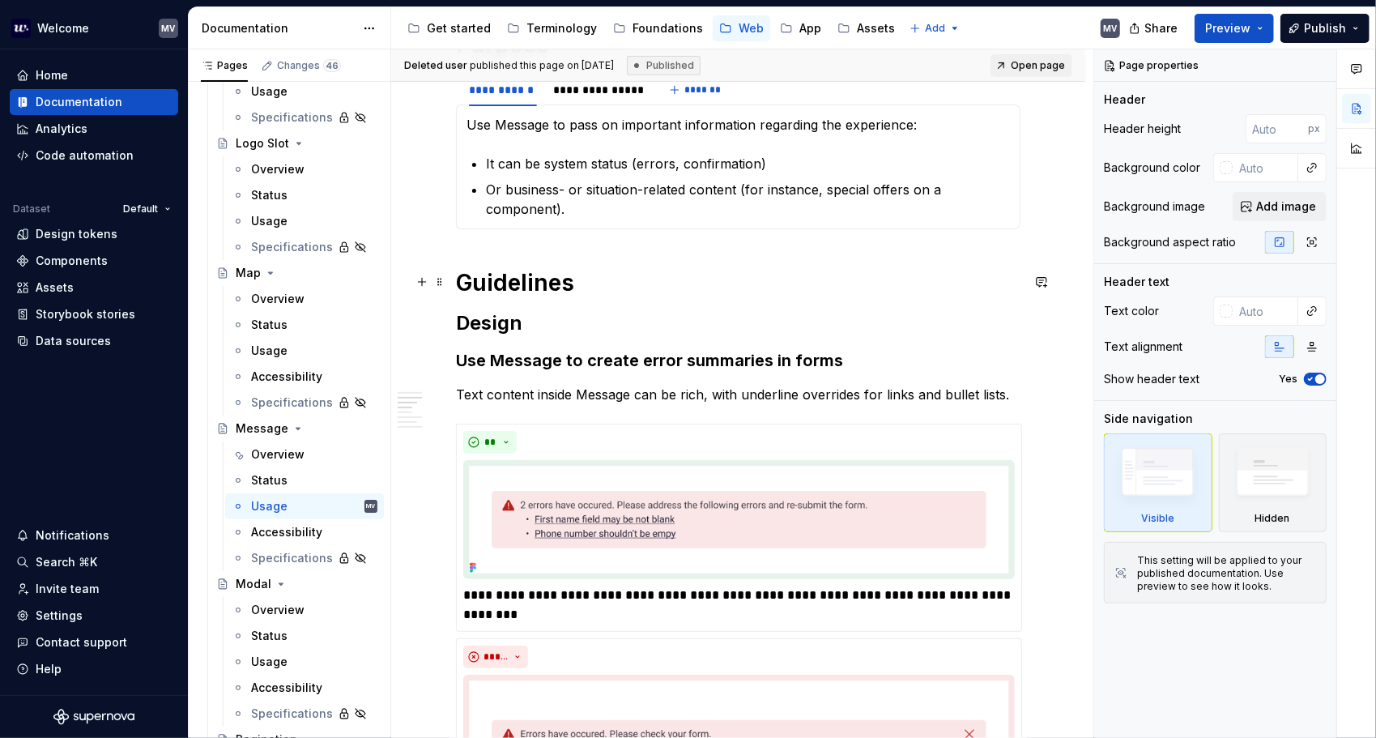
scroll to position [405, 0]
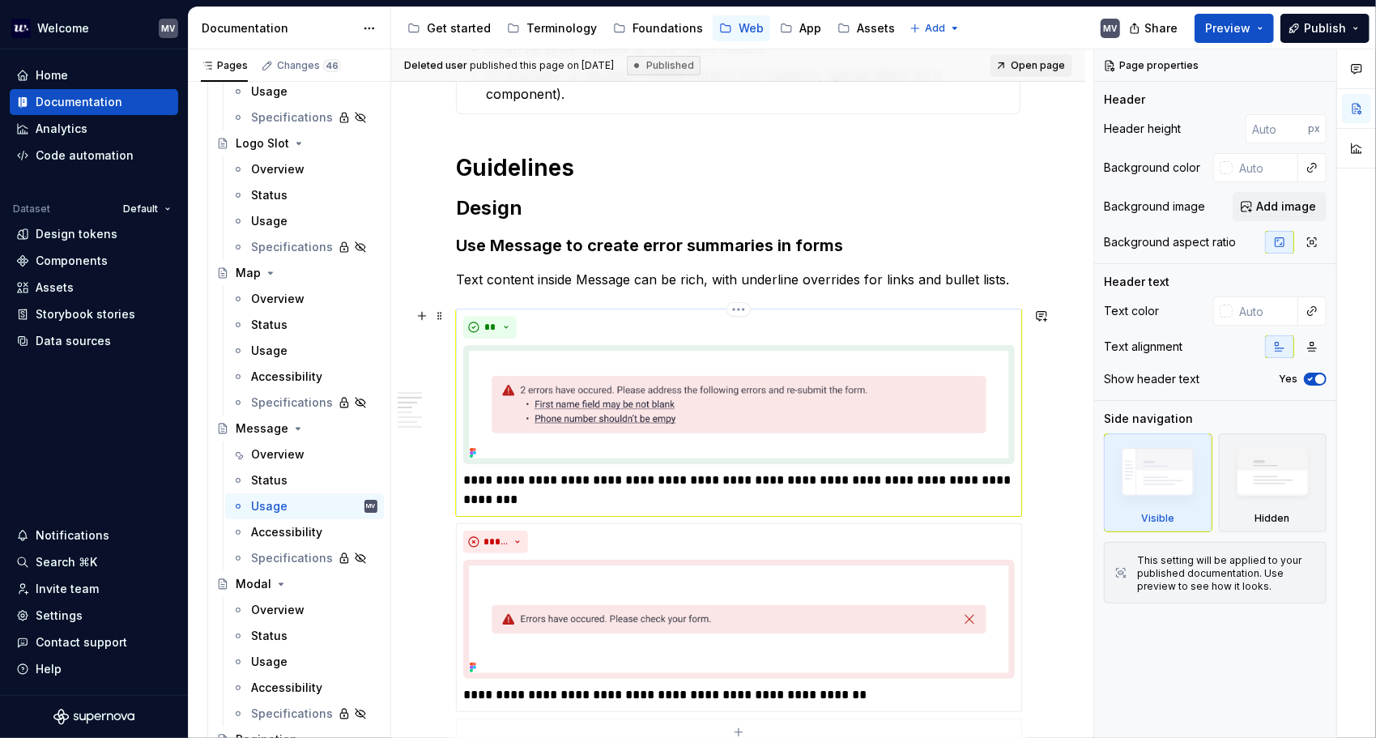
drag, startPoint x: 539, startPoint y: 477, endPoint x: 607, endPoint y: 475, distance: 68.0
click at [540, 477] on p "**********" at bounding box center [738, 489] width 551 height 39
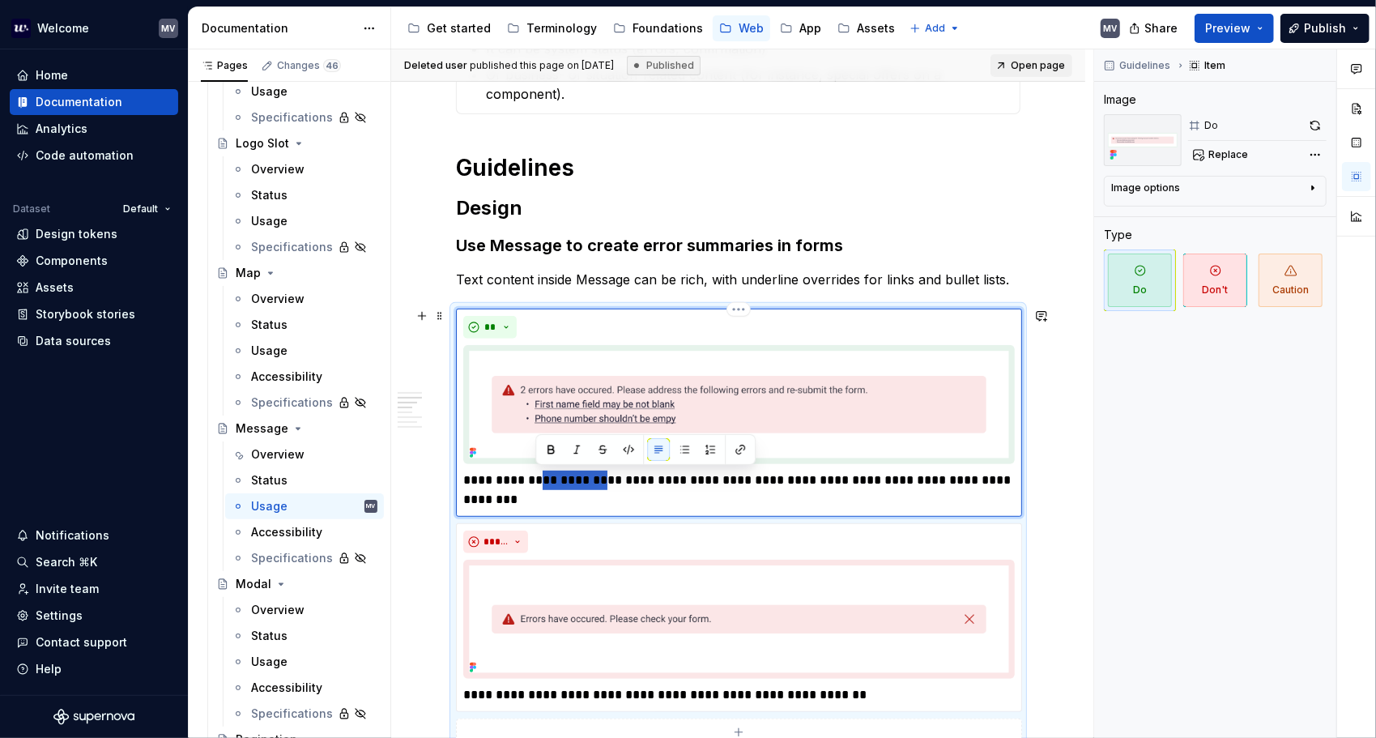
drag, startPoint x: 601, startPoint y: 478, endPoint x: 547, endPoint y: 469, distance: 54.2
click at [538, 473] on p "**********" at bounding box center [738, 489] width 551 height 39
click at [500, 153] on h1 "Guidelines" at bounding box center [738, 167] width 564 height 29
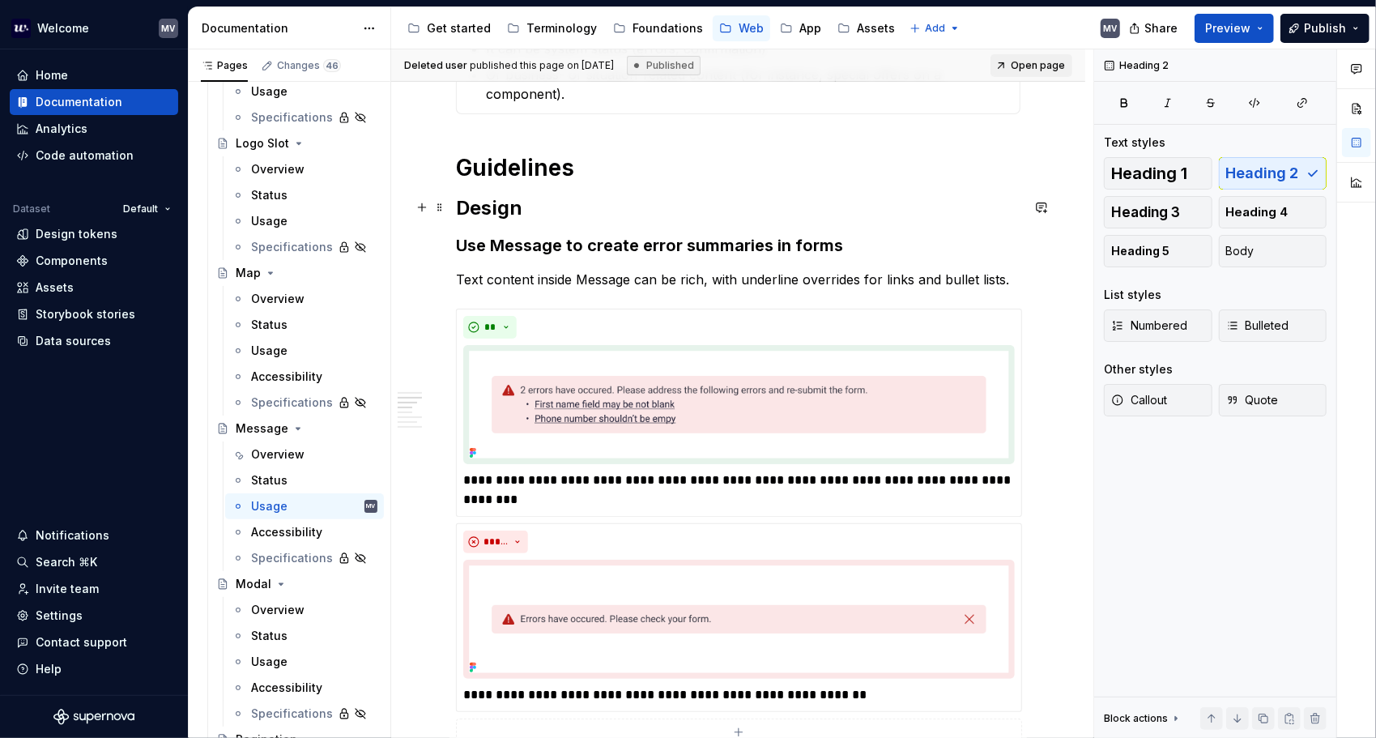
click at [541, 201] on h2 "Design" at bounding box center [738, 208] width 564 height 26
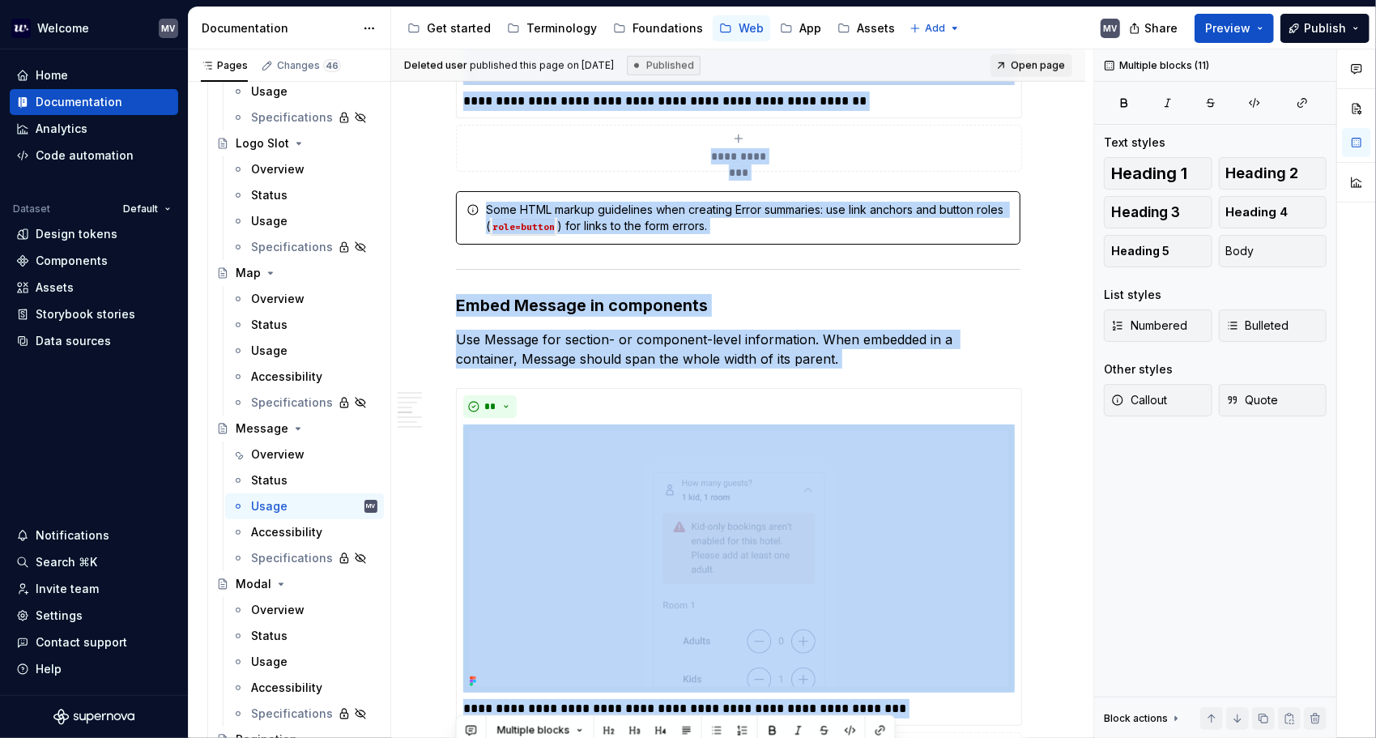
scroll to position [1675, 0]
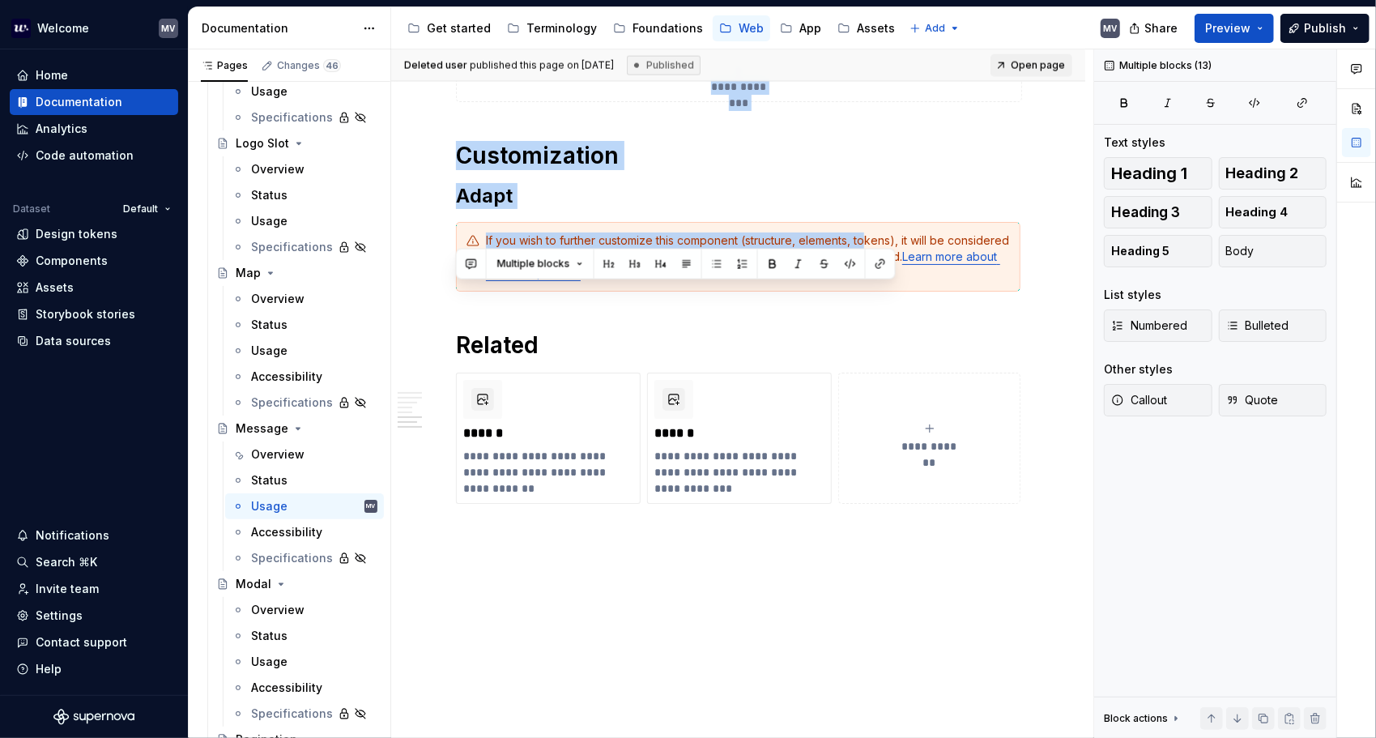
drag, startPoint x: 459, startPoint y: 150, endPoint x: 757, endPoint y: 633, distance: 567.8
click at [862, 737] on html "Welcome MV Home Documentation Analytics Code automation Dataset Default Design …" at bounding box center [688, 369] width 1376 height 738
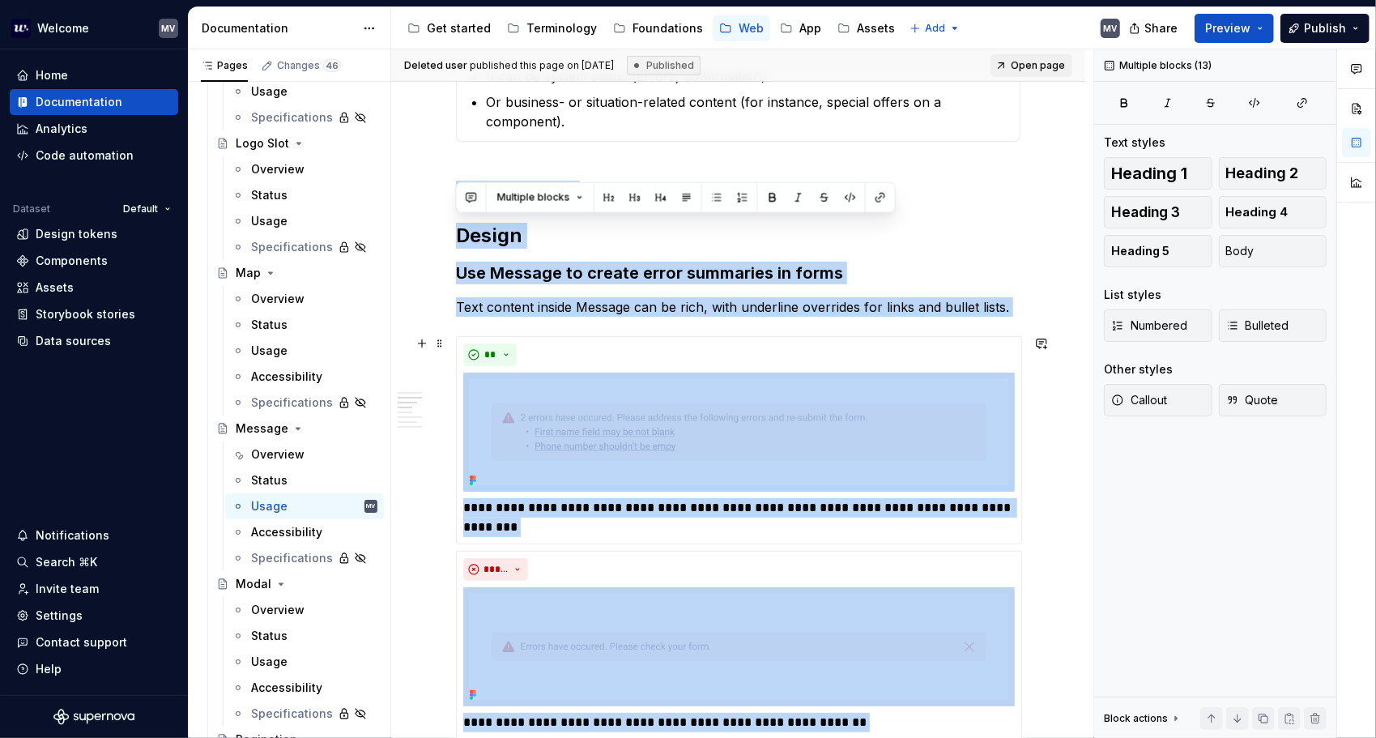
scroll to position [486, 0]
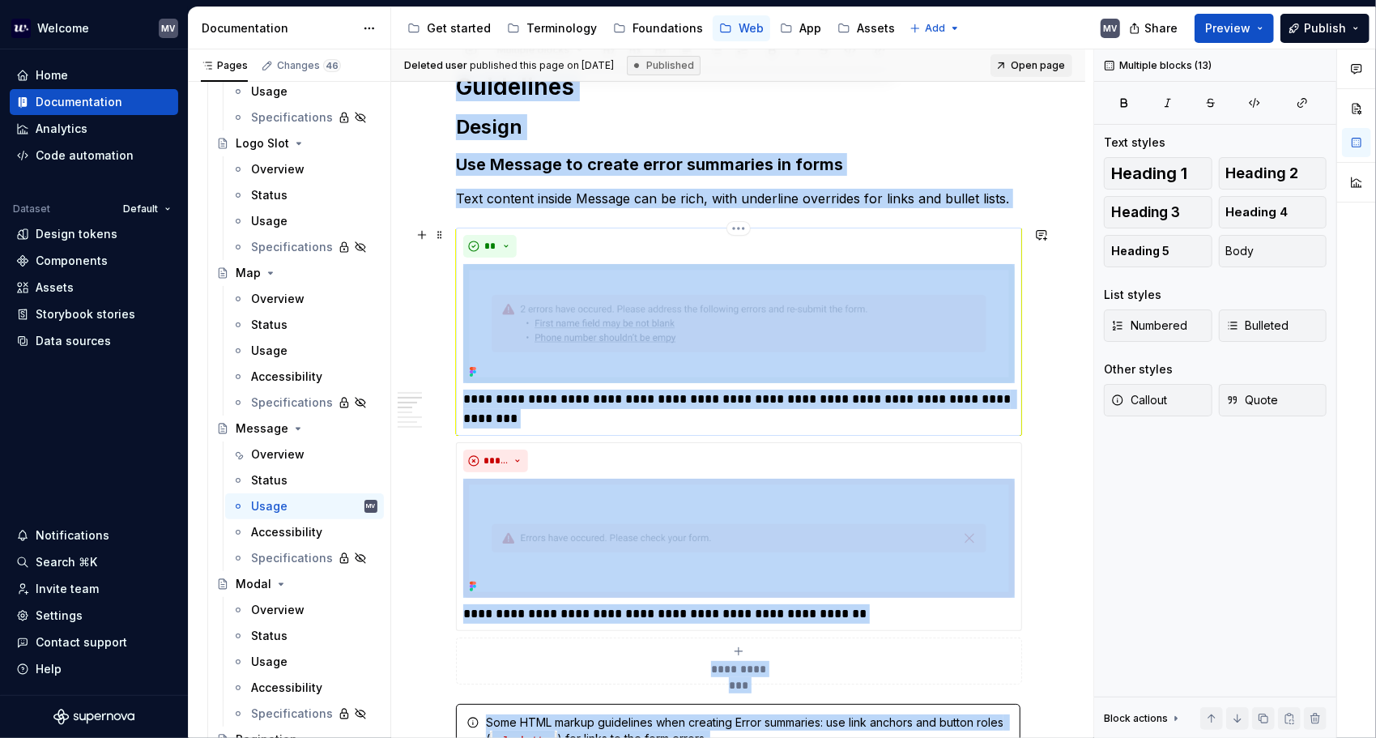
click at [538, 400] on p "**********" at bounding box center [738, 408] width 551 height 39
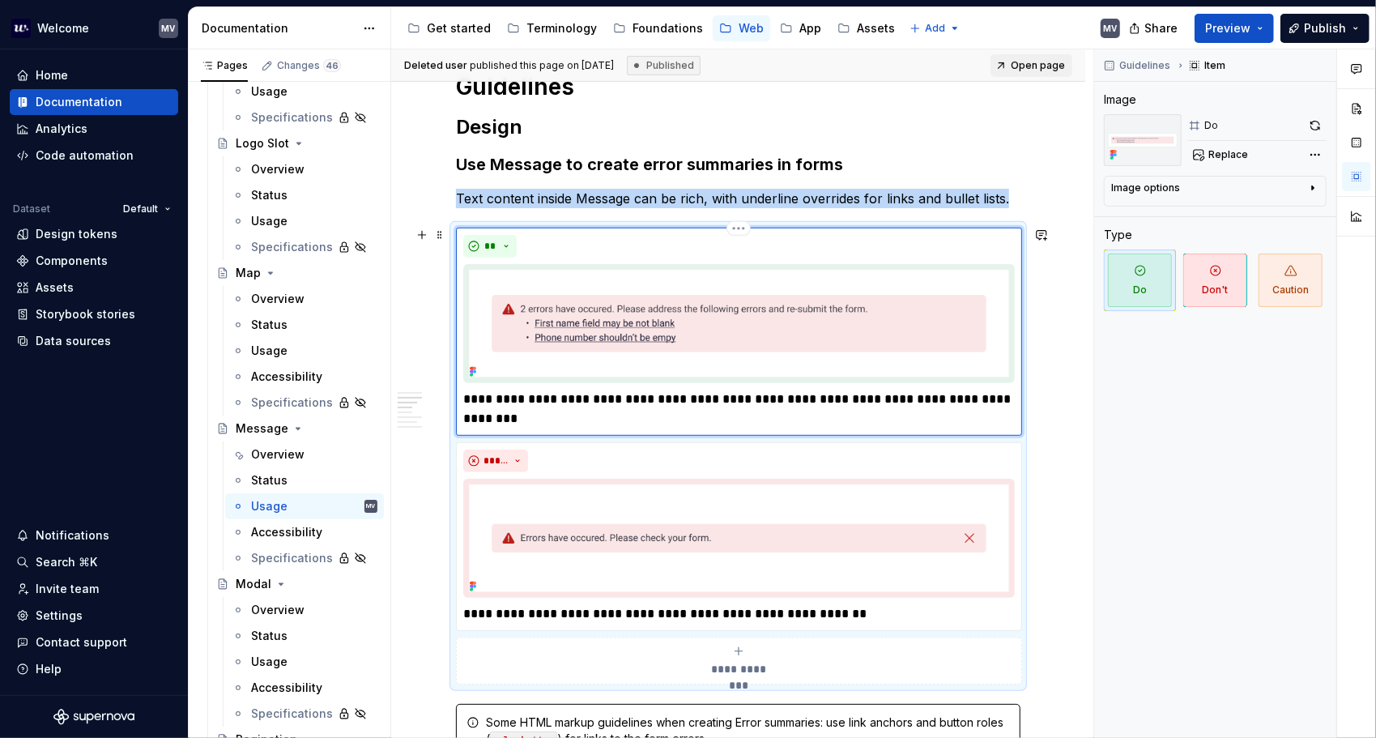
click at [536, 395] on p "**********" at bounding box center [738, 408] width 551 height 39
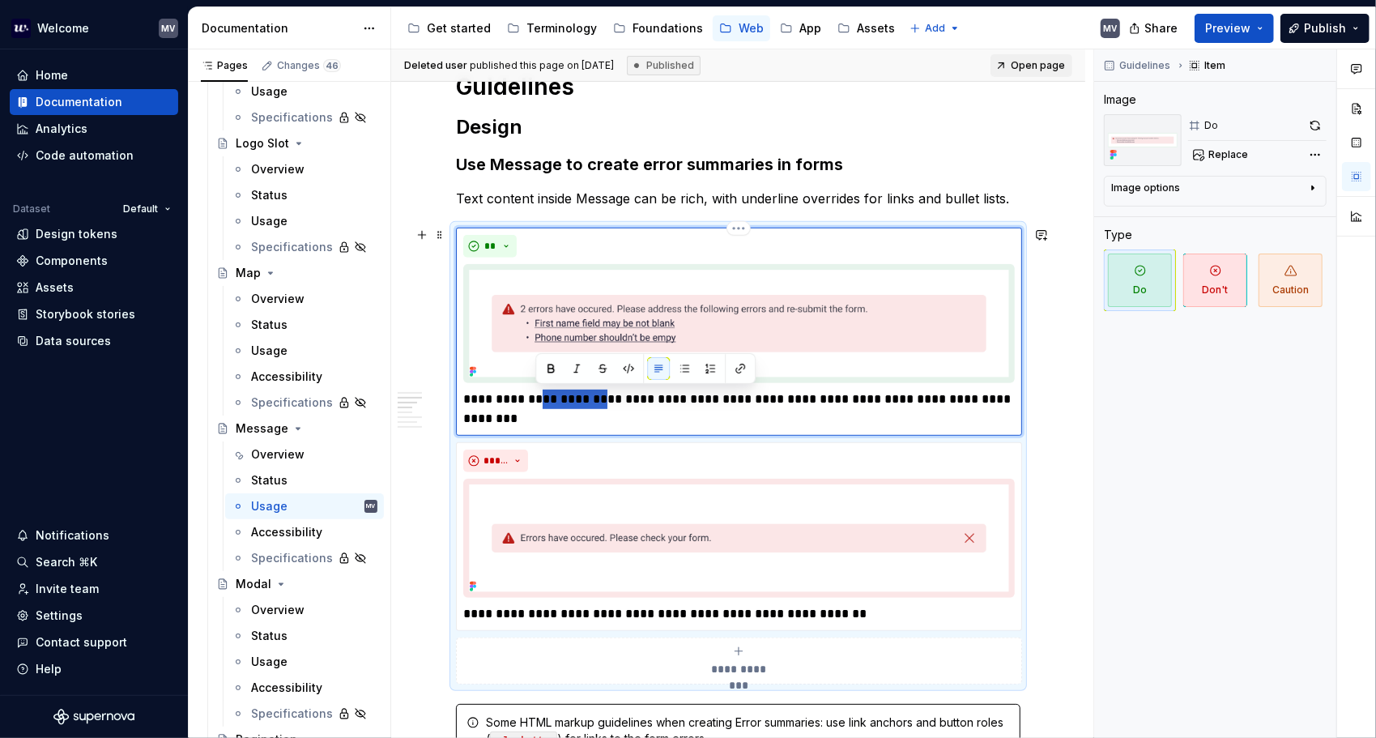
drag, startPoint x: 585, startPoint y: 398, endPoint x: 538, endPoint y: 398, distance: 46.2
click at [538, 398] on p "**********" at bounding box center [738, 408] width 551 height 39
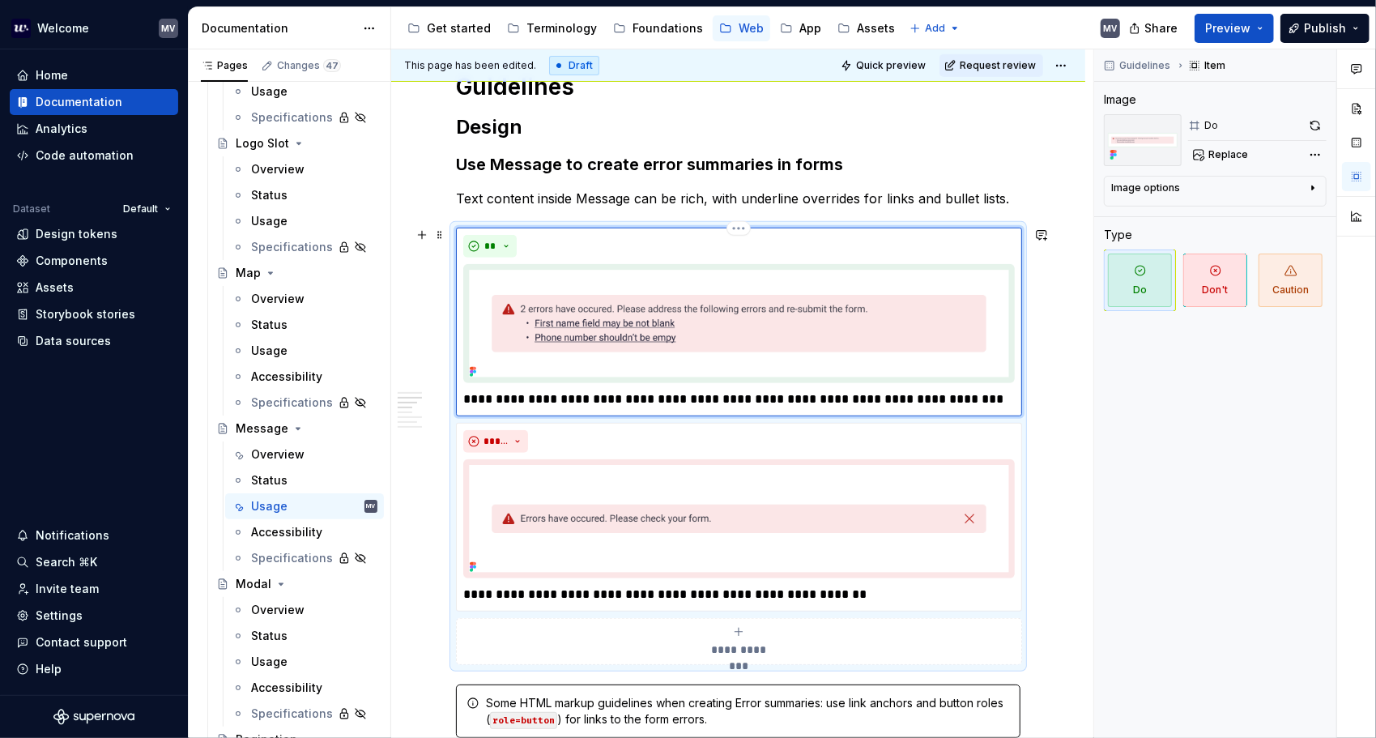
type textarea "*"
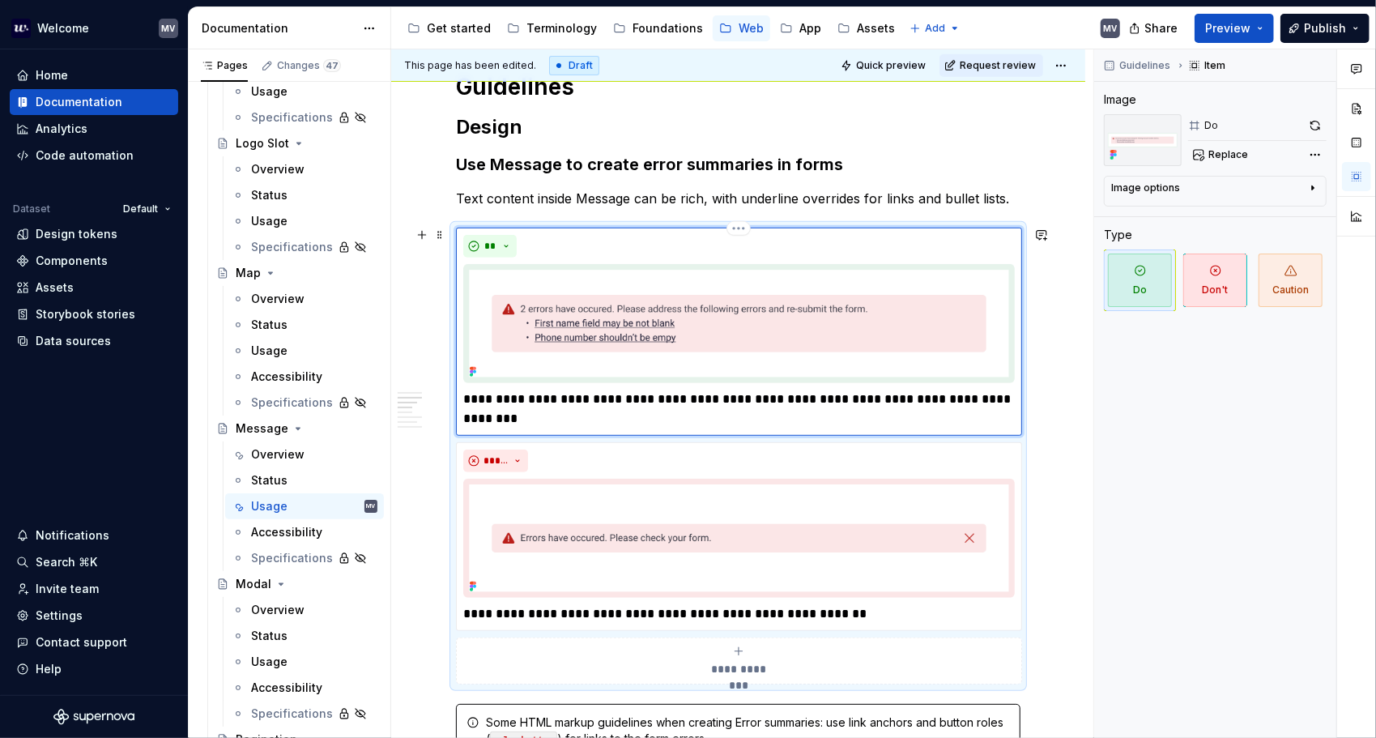
click at [815, 400] on p "**********" at bounding box center [738, 408] width 551 height 39
click at [961, 403] on p "**********" at bounding box center [738, 408] width 551 height 39
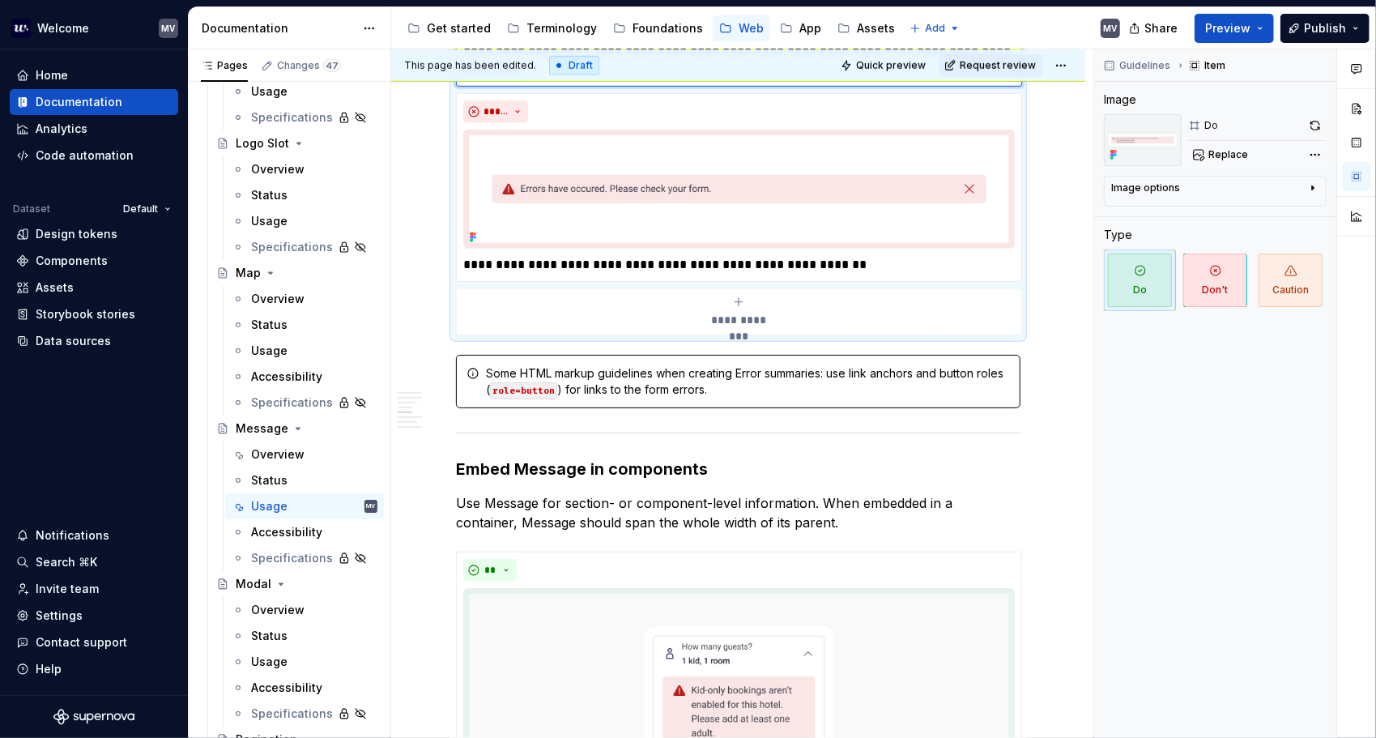
scroll to position [891, 0]
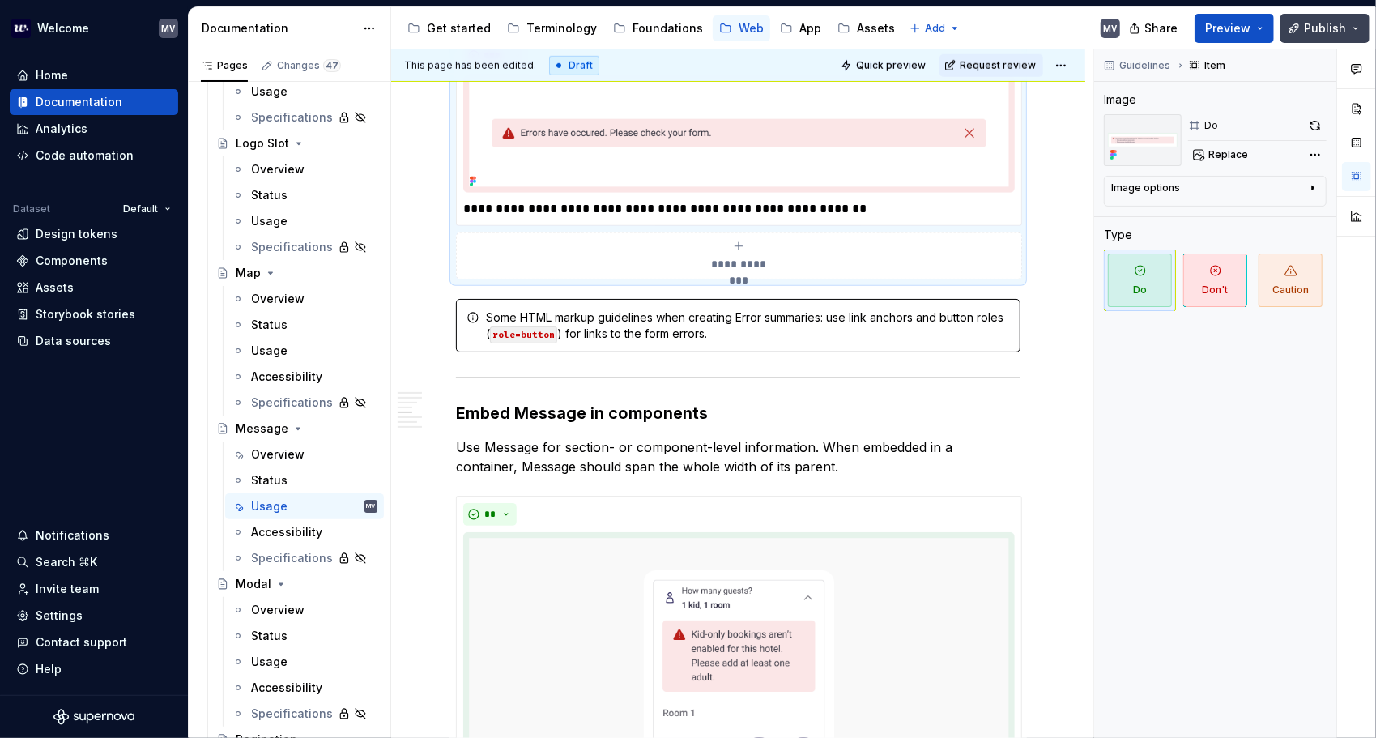
click at [1321, 23] on span "Publish" at bounding box center [1325, 28] width 42 height 16
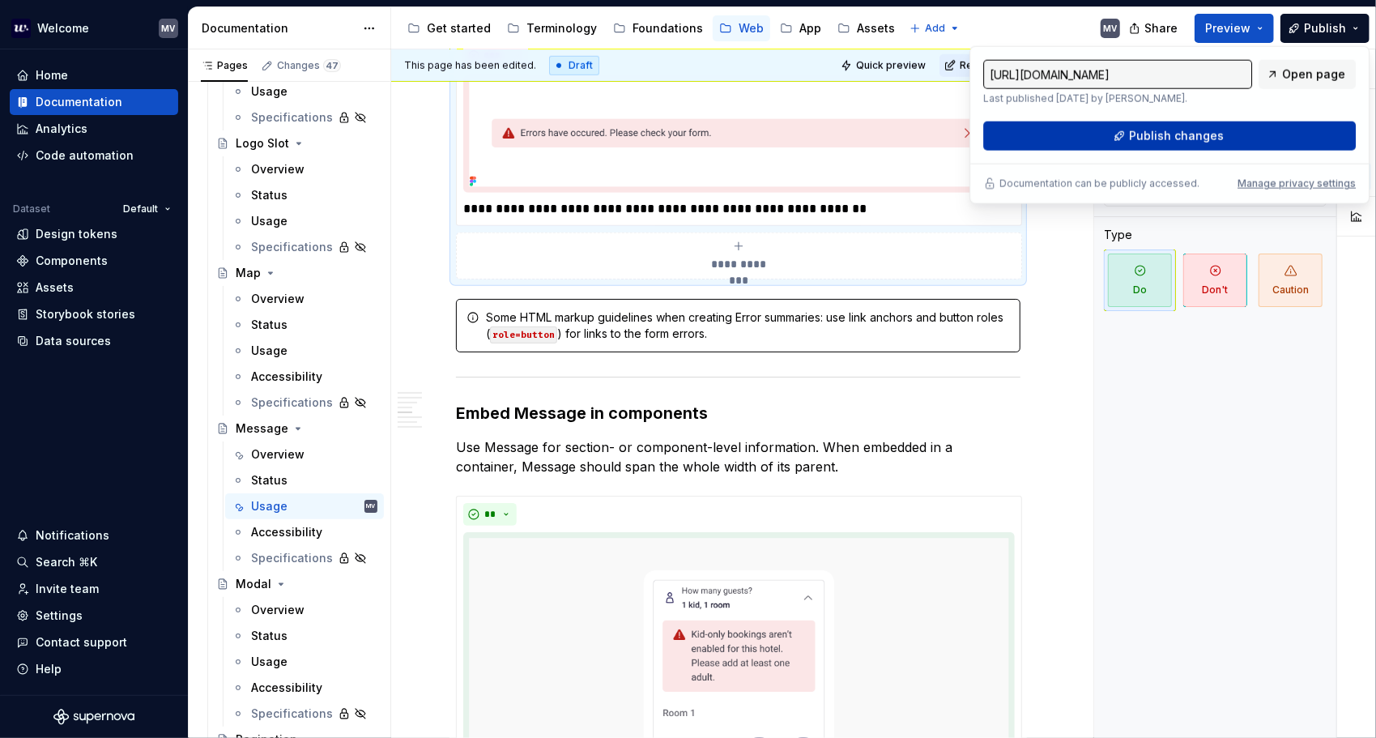
click at [1124, 141] on button "Publish changes" at bounding box center [1169, 135] width 372 height 29
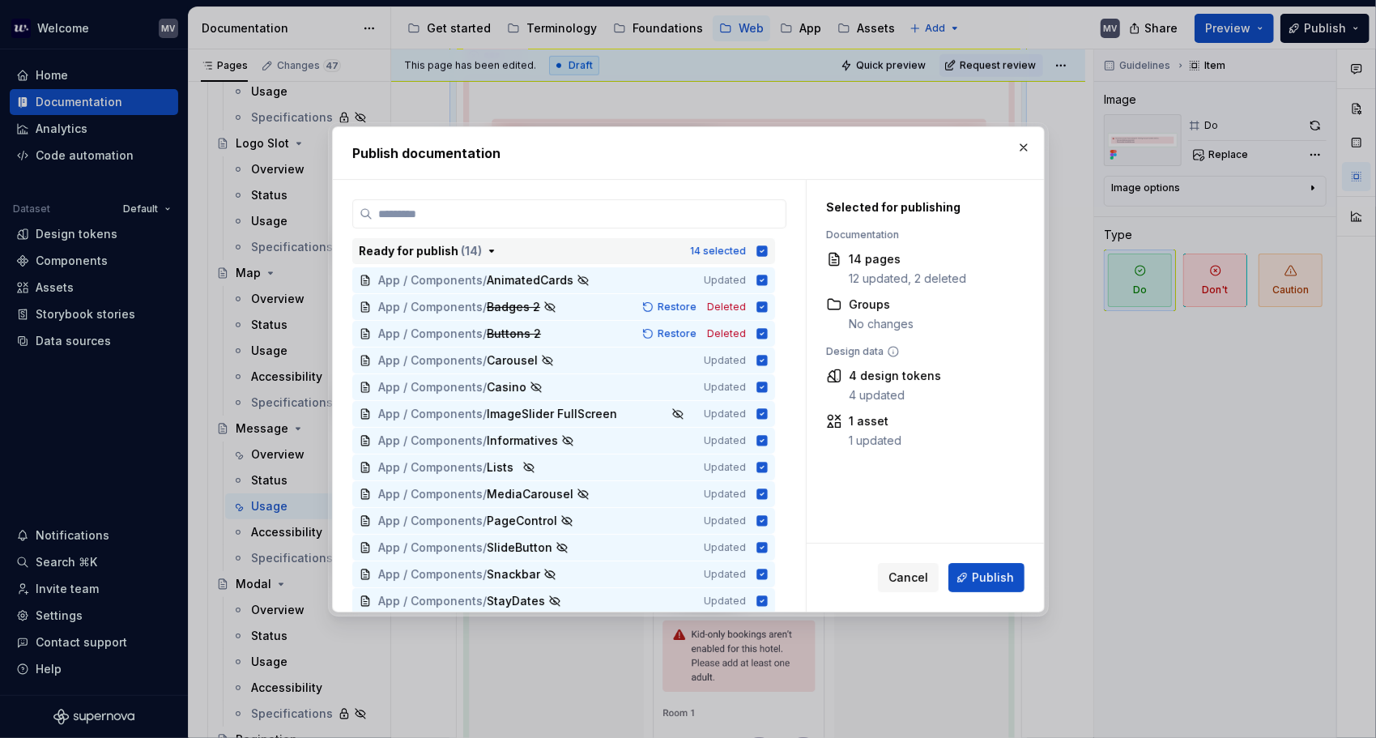
click at [758, 246] on icon "button" at bounding box center [761, 250] width 11 height 11
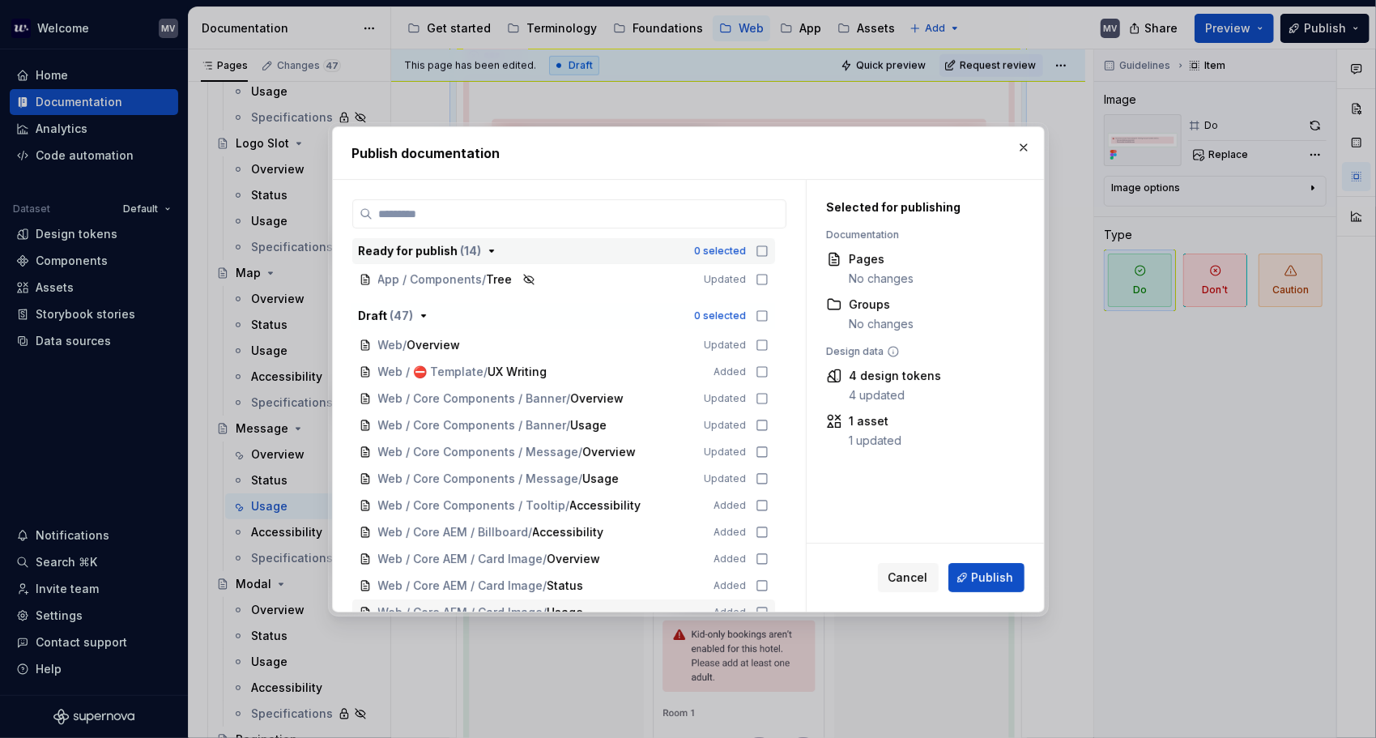
scroll to position [324, 0]
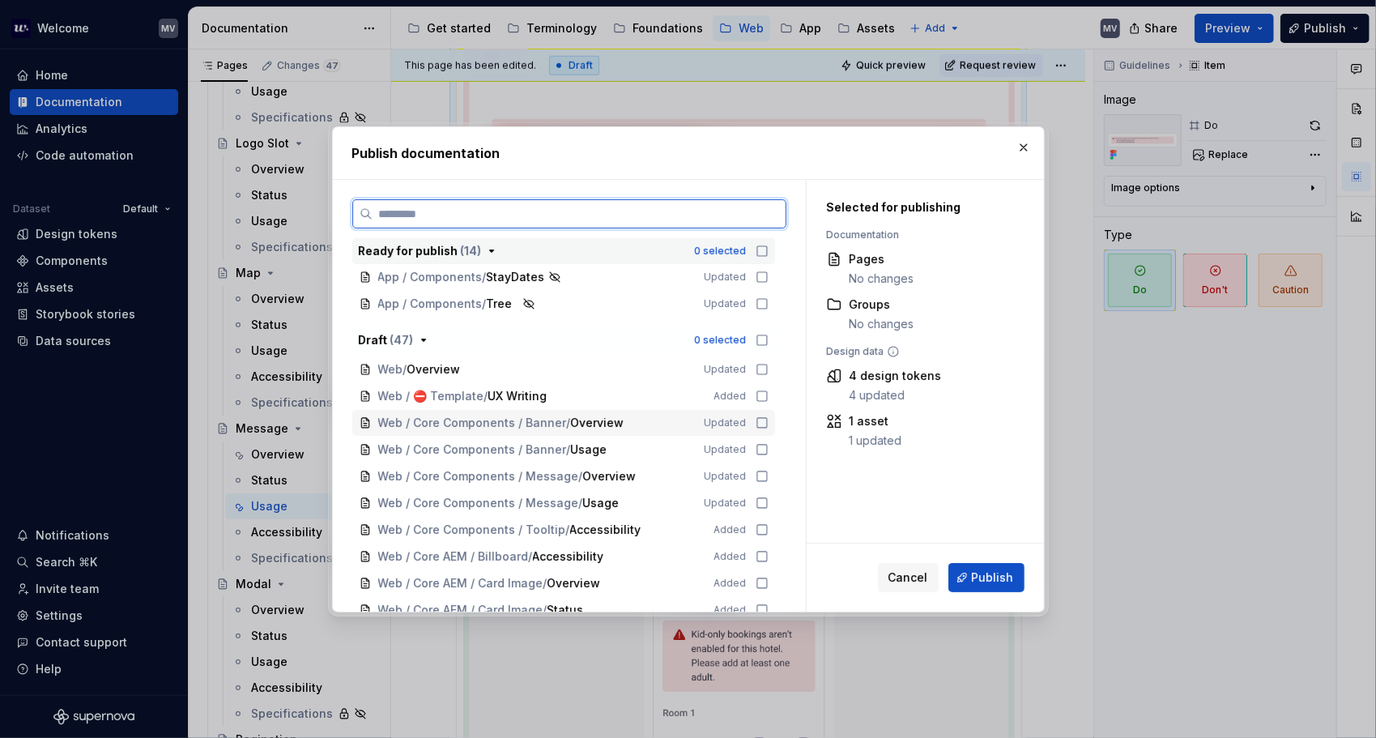
click at [763, 416] on icon at bounding box center [761, 422] width 13 height 13
click at [755, 440] on div "Web / Core Components / Banner / Usage Updated" at bounding box center [563, 449] width 423 height 26
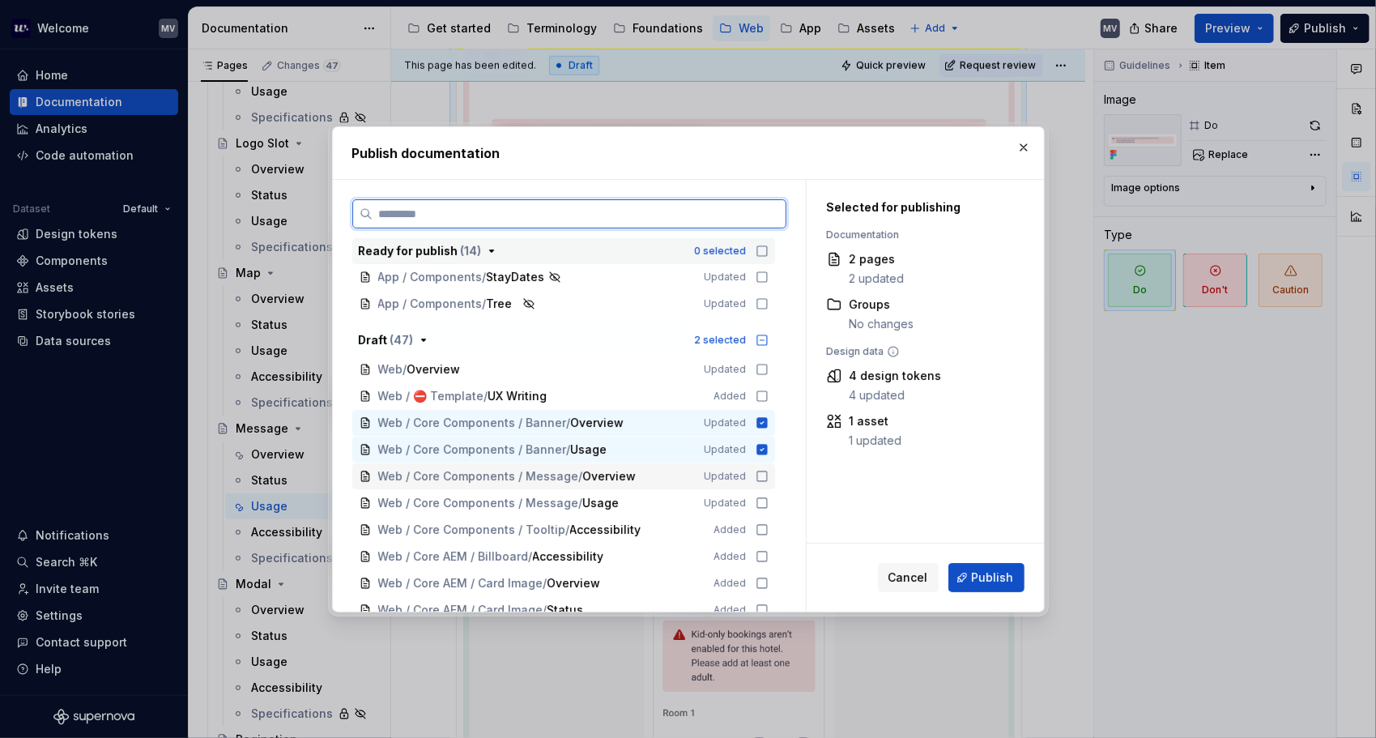
click at [759, 476] on icon at bounding box center [761, 476] width 13 height 13
click at [765, 499] on icon at bounding box center [761, 502] width 13 height 13
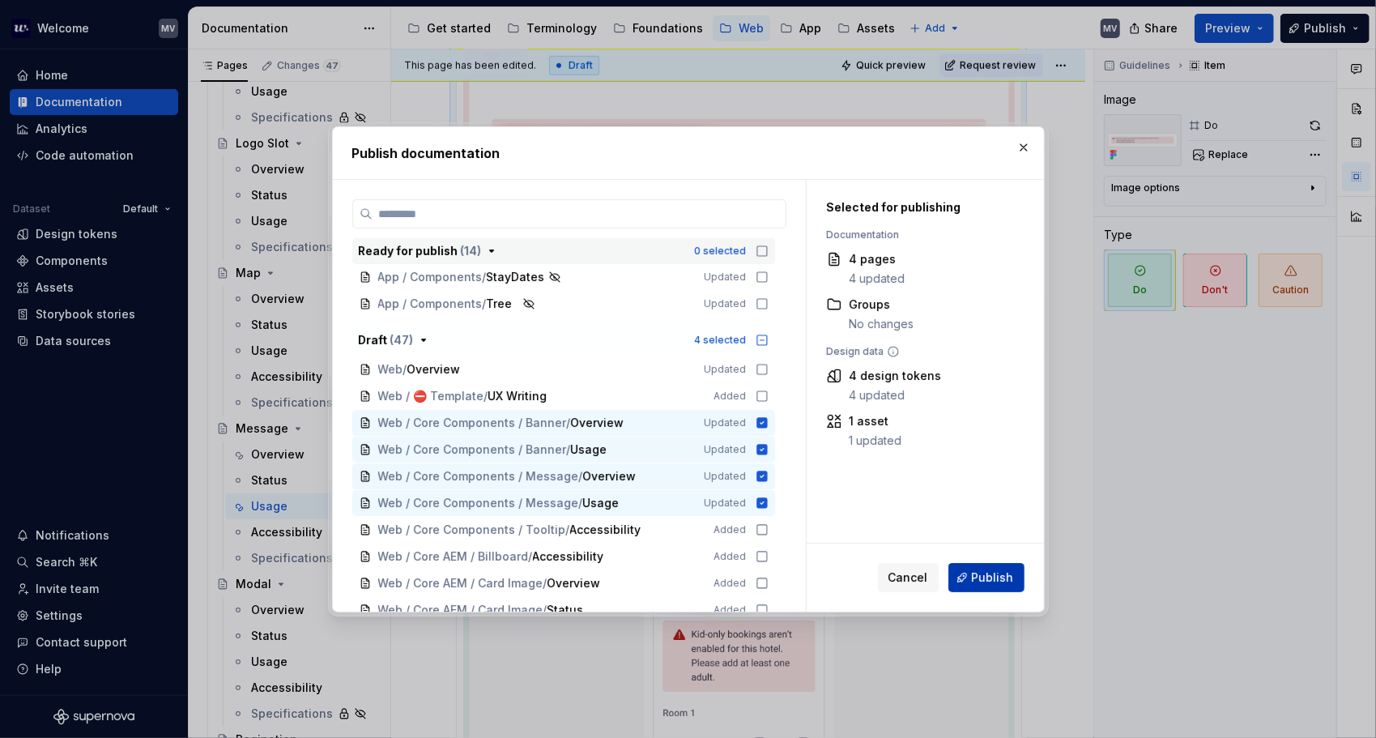
click at [1004, 572] on span "Publish" at bounding box center [993, 577] width 42 height 16
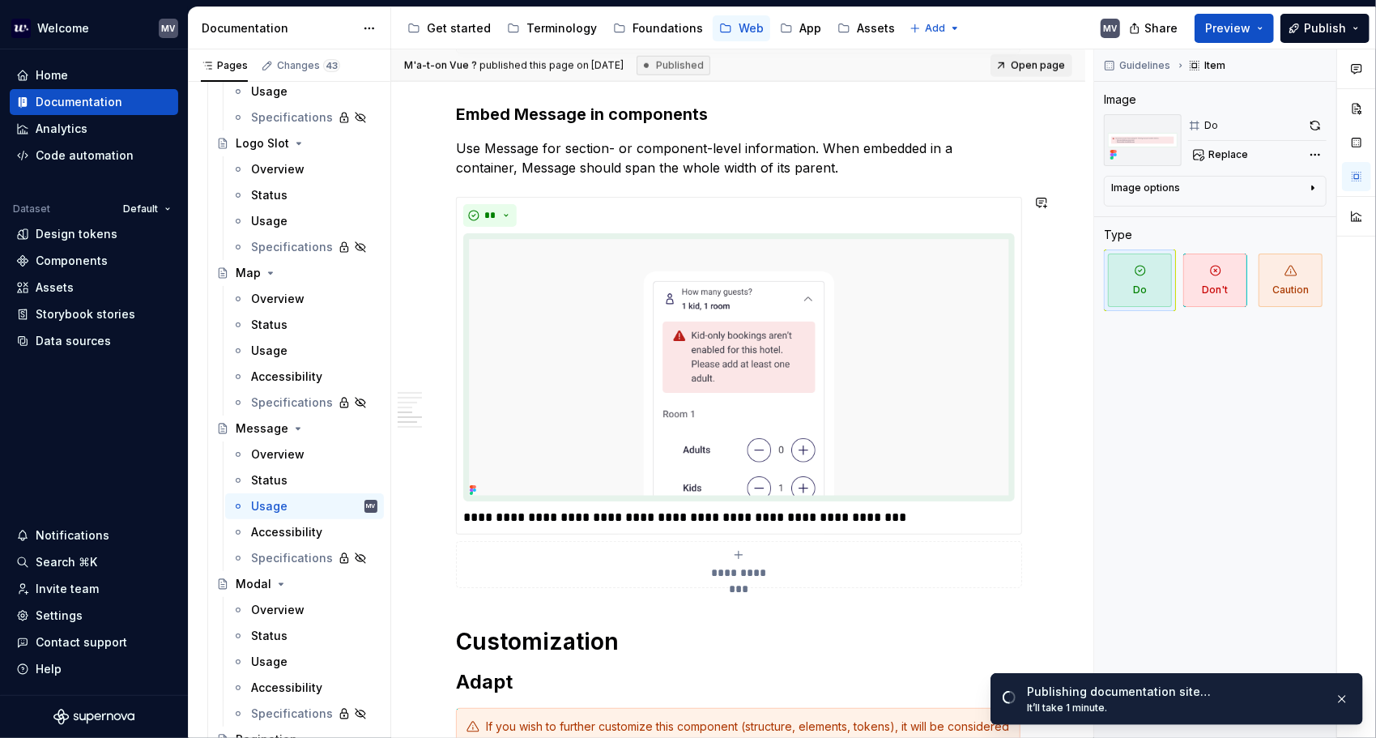
scroll to position [1108, 0]
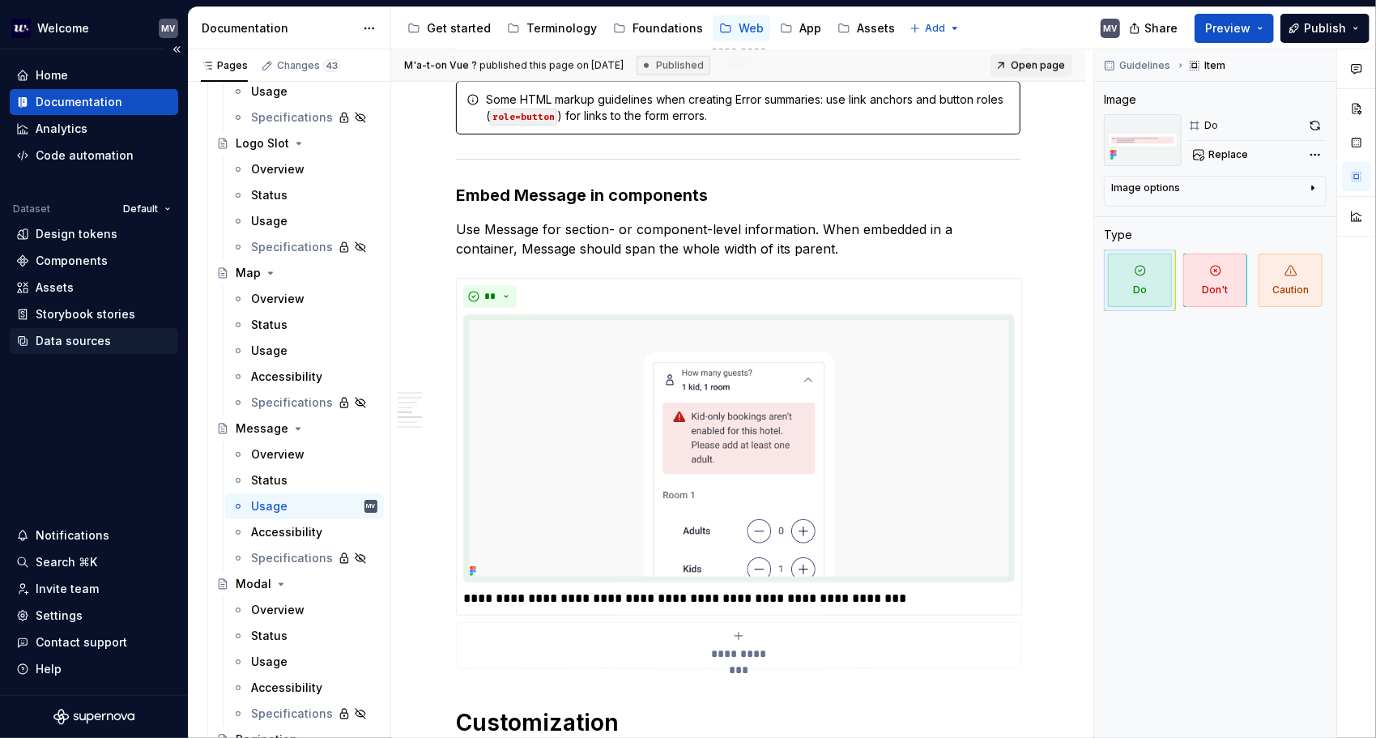
click at [94, 334] on div "Data sources" at bounding box center [73, 341] width 75 height 16
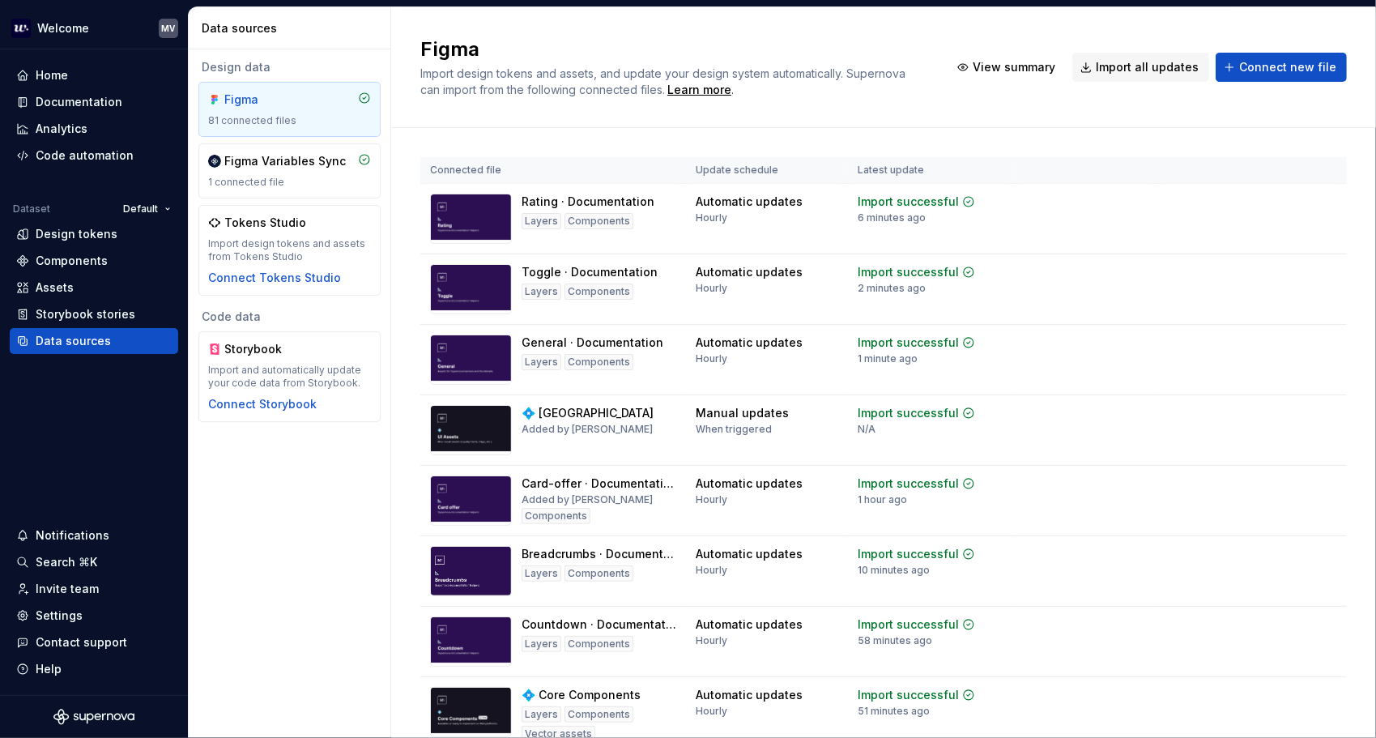
scroll to position [2371, 0]
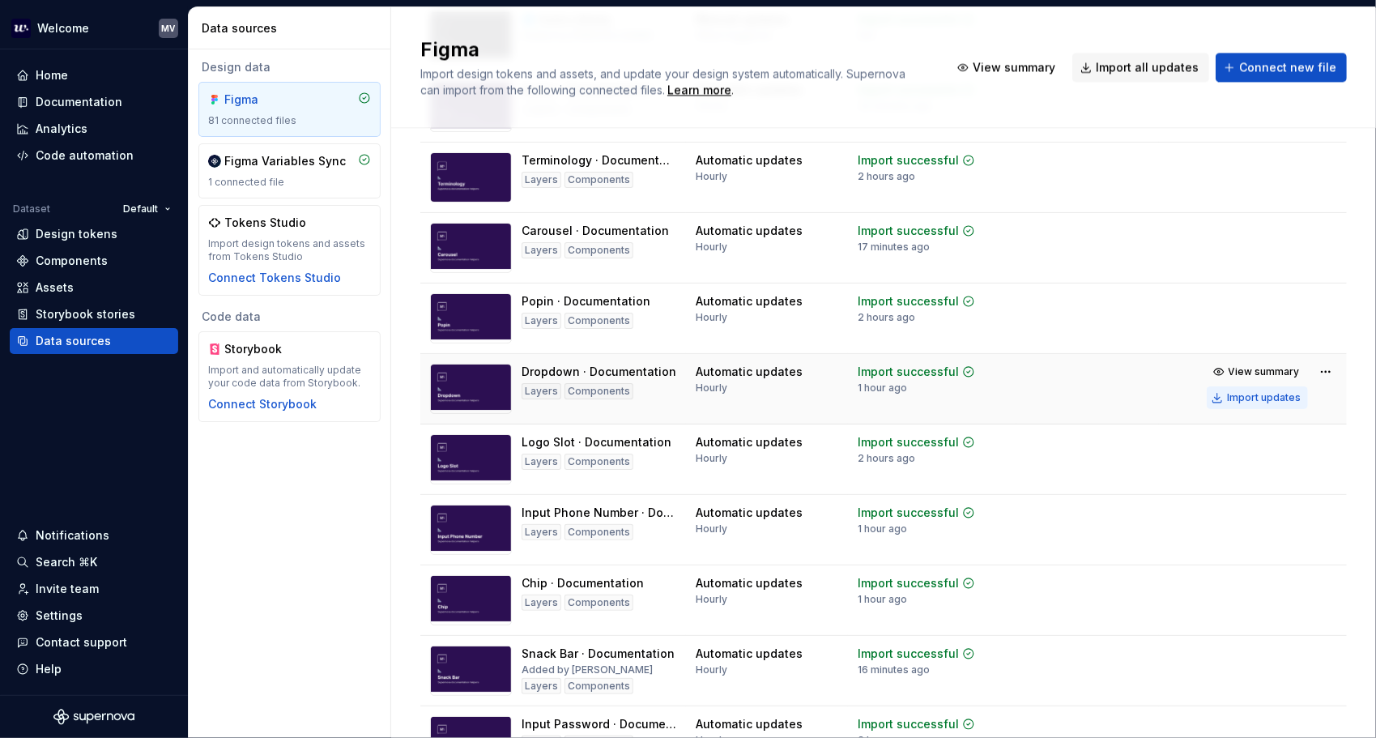
click at [1263, 394] on div "Import updates" at bounding box center [1264, 397] width 74 height 13
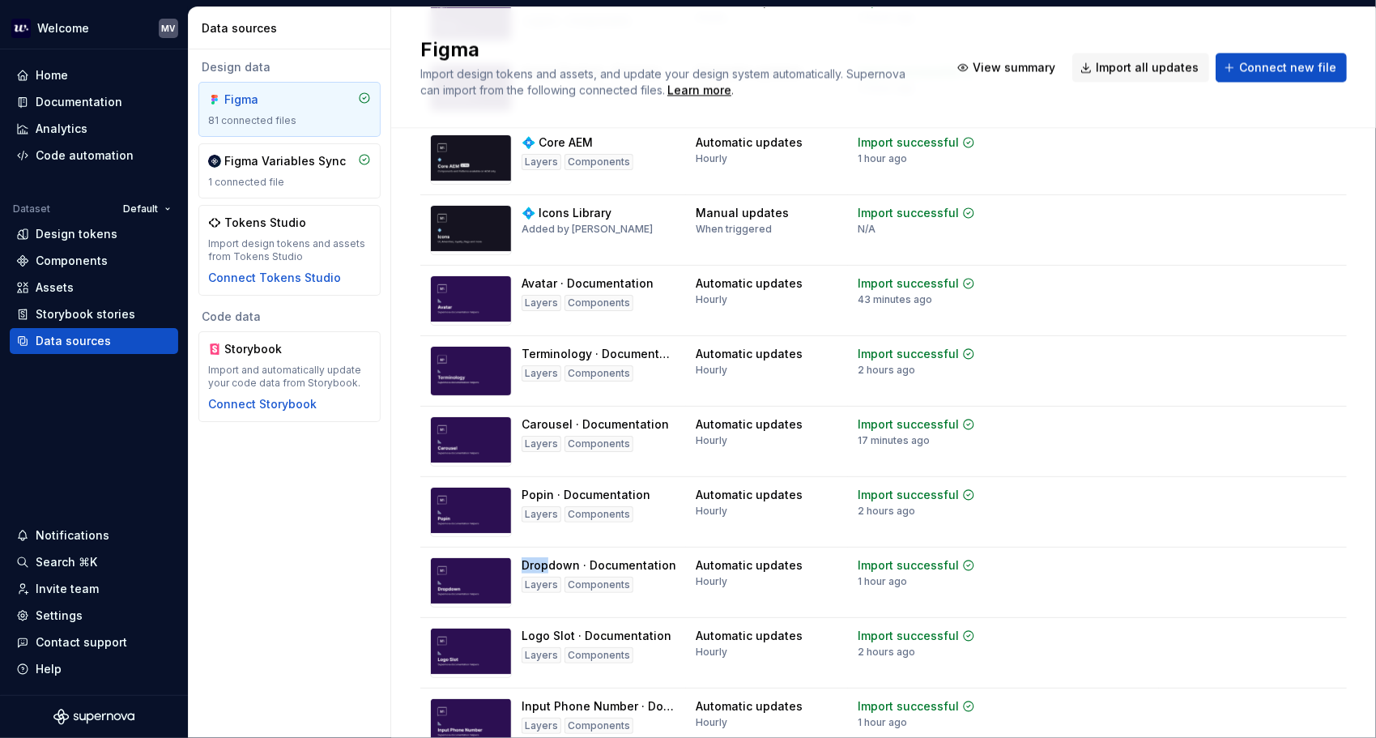
scroll to position [1723, 0]
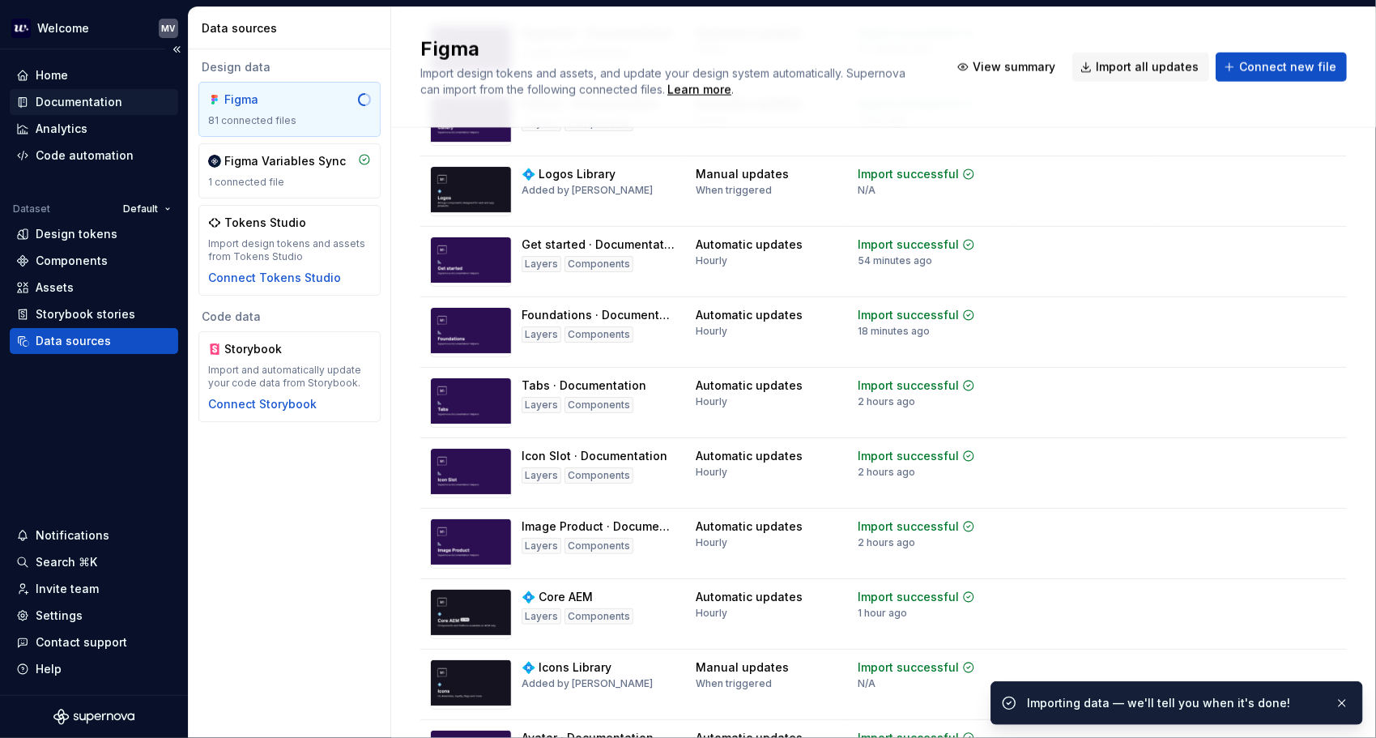
click at [94, 97] on div "Documentation" at bounding box center [79, 102] width 87 height 16
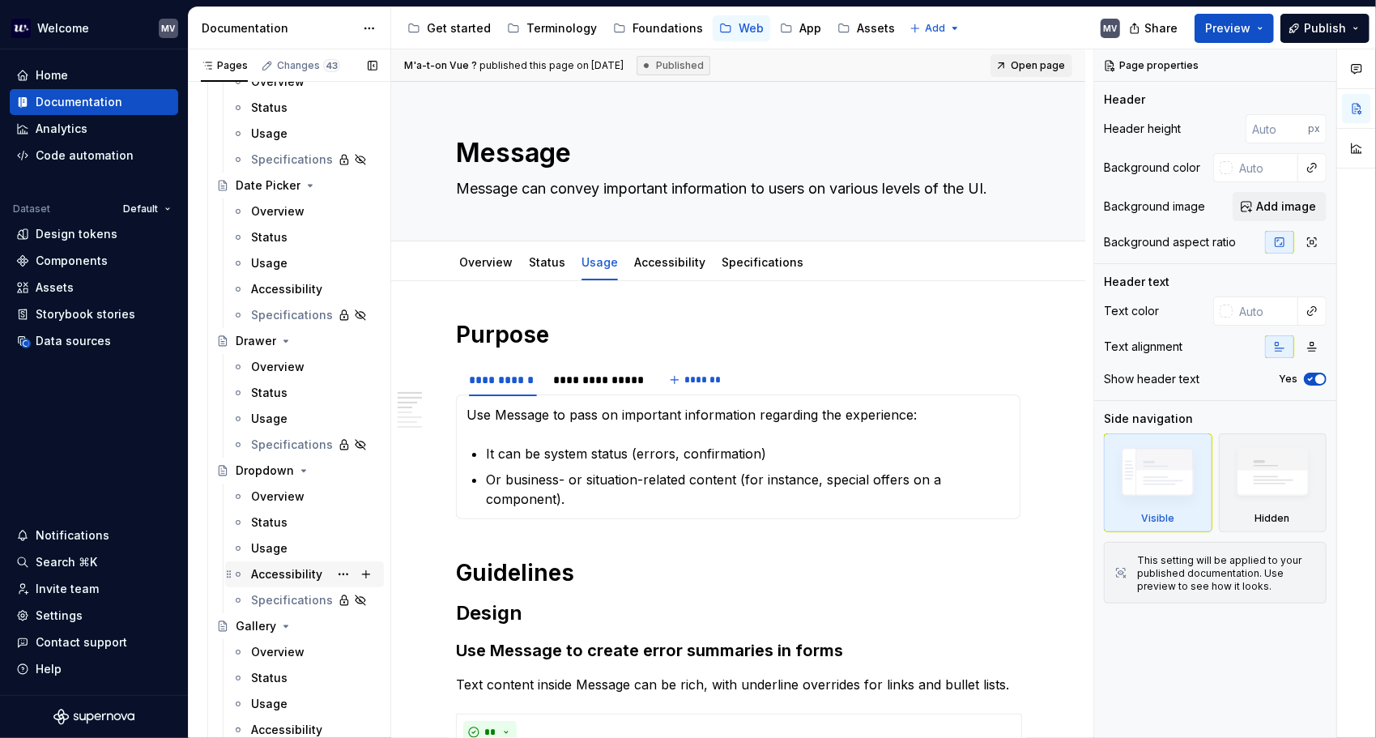
scroll to position [2429, 0]
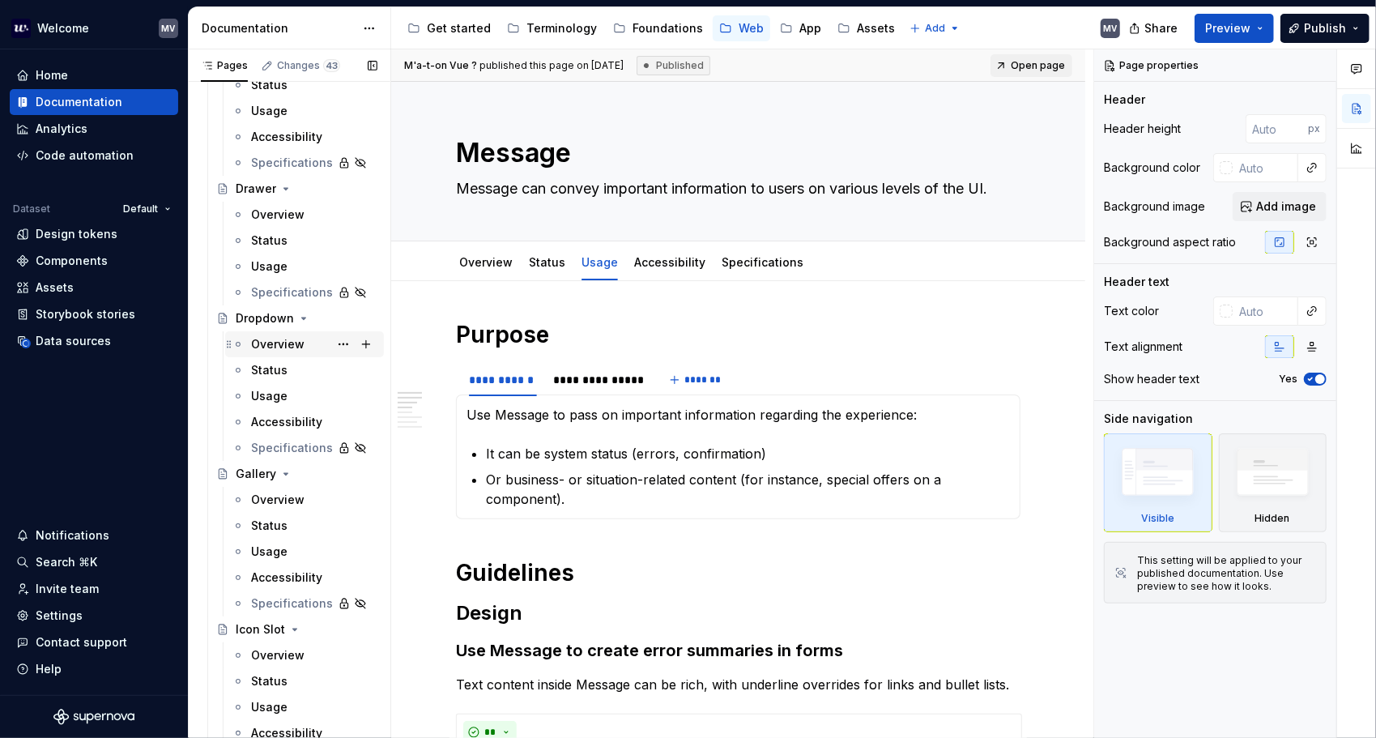
click at [274, 342] on div "Overview" at bounding box center [277, 344] width 53 height 16
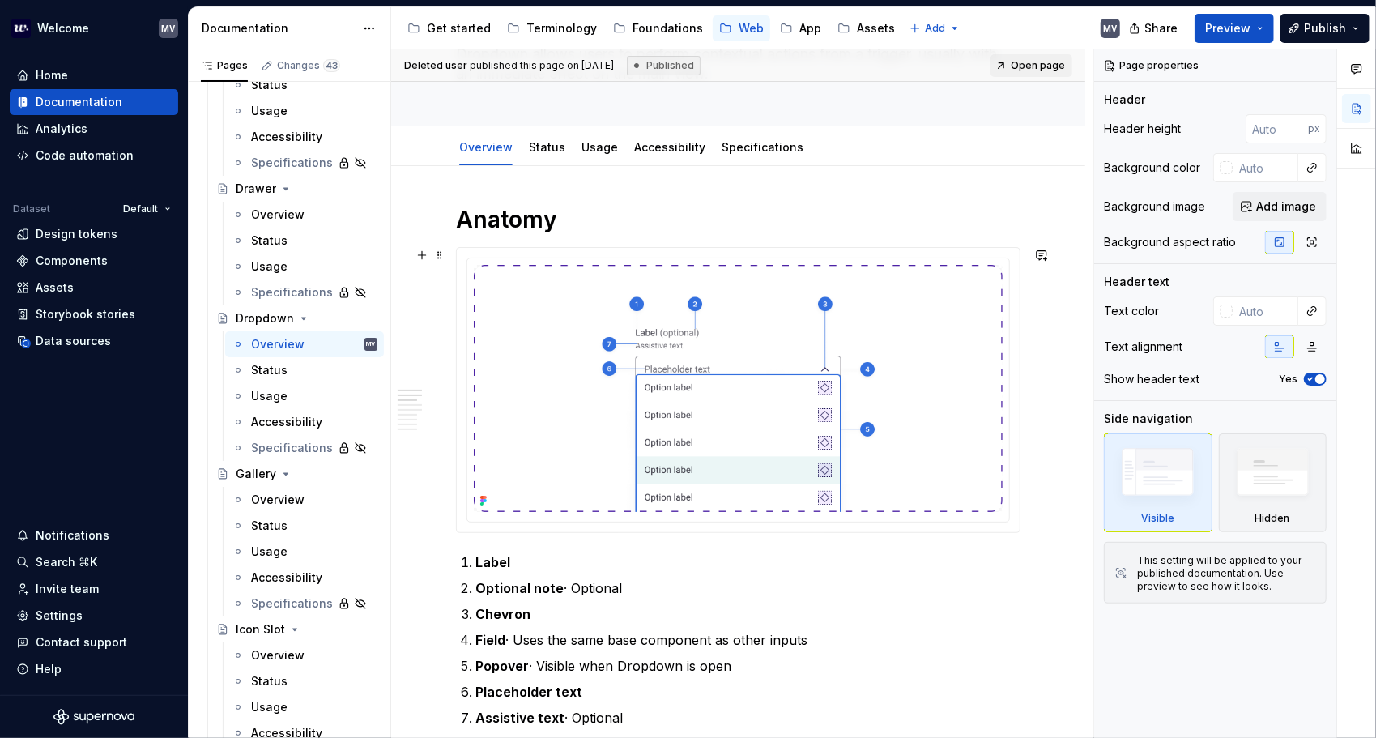
scroll to position [324, 0]
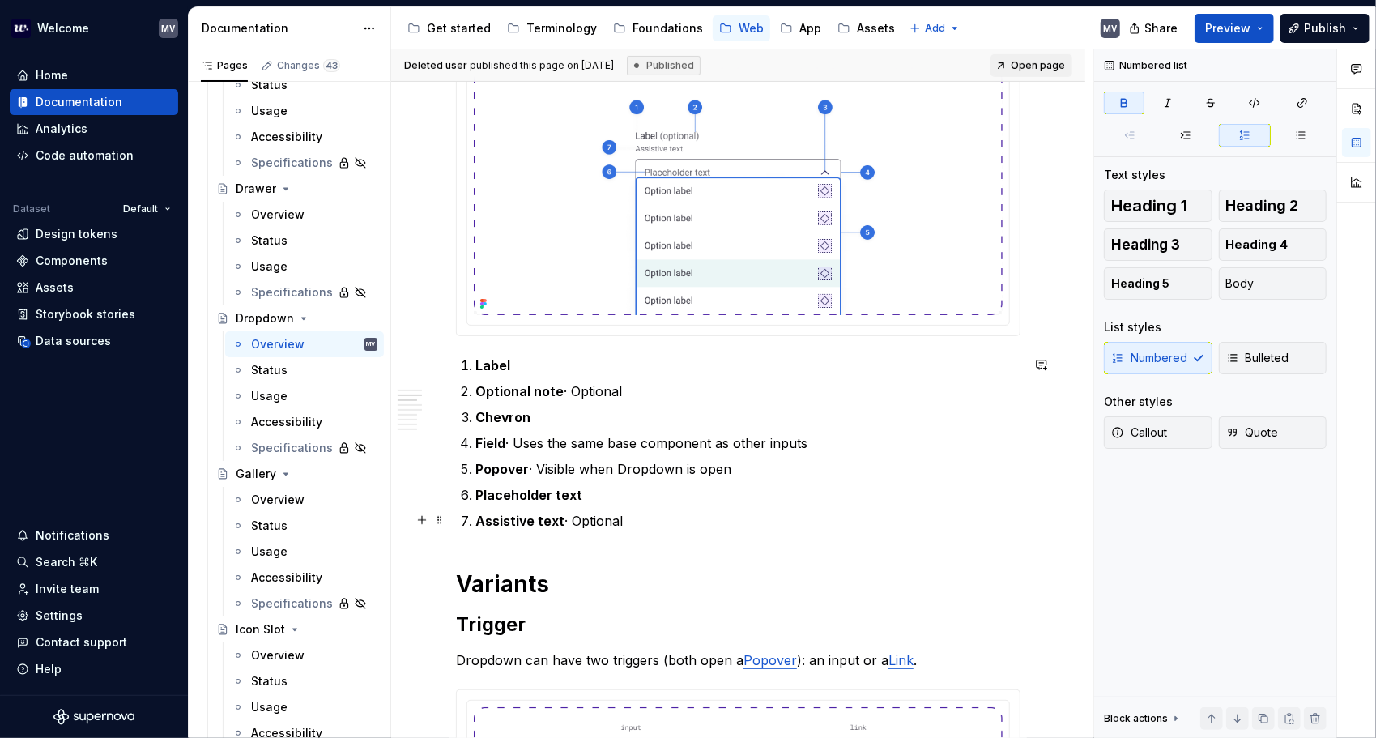
drag, startPoint x: 908, startPoint y: 493, endPoint x: 886, endPoint y: 530, distance: 42.9
click at [87, 347] on div "Data sources" at bounding box center [73, 341] width 75 height 16
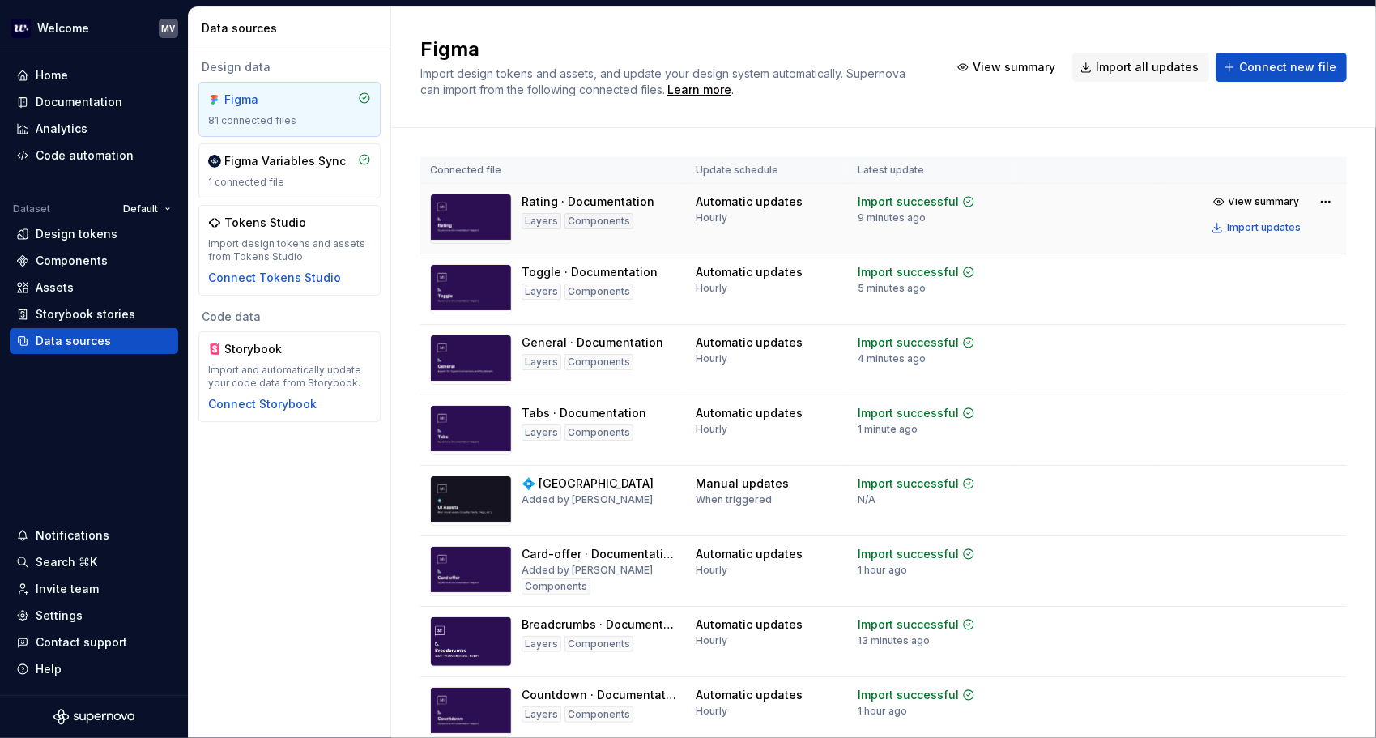
scroll to position [2371, 0]
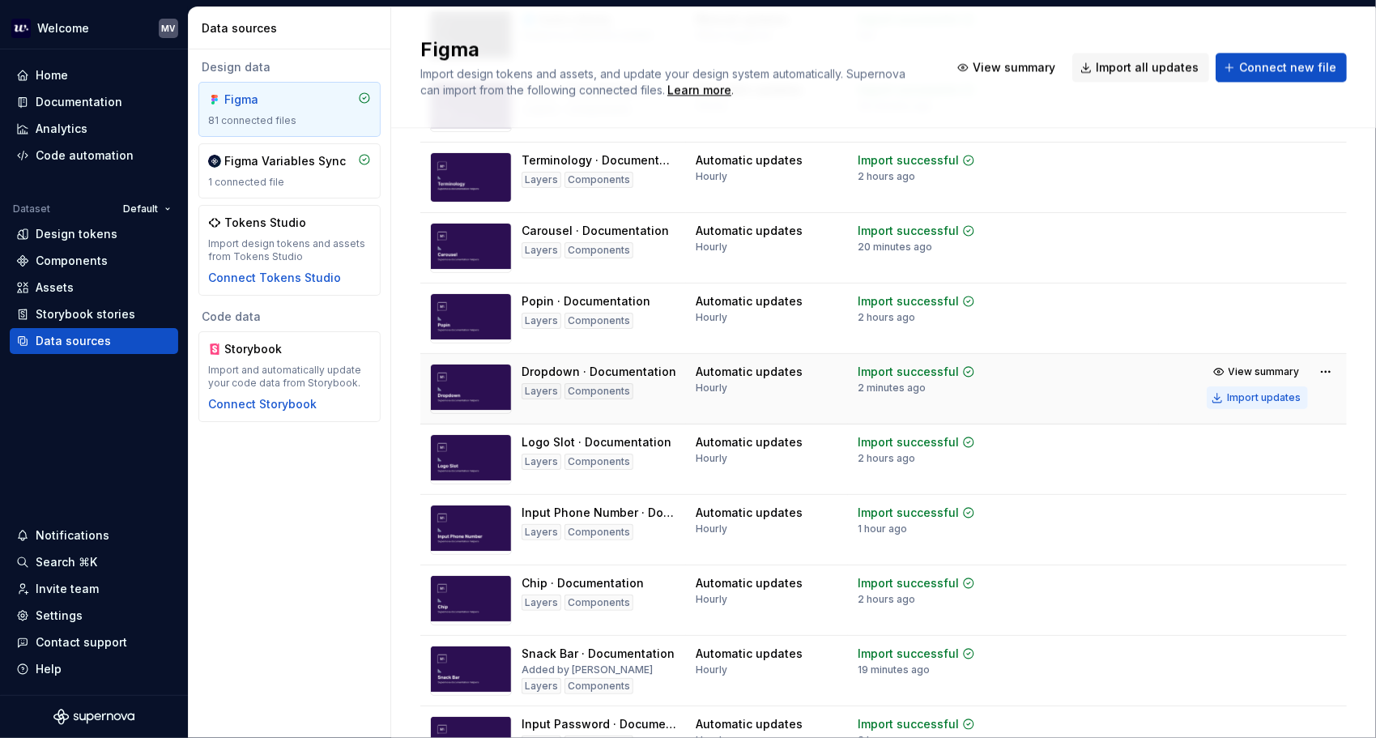
click at [1247, 398] on div "Import updates" at bounding box center [1264, 397] width 74 height 13
click at [87, 249] on div "Components" at bounding box center [94, 261] width 168 height 26
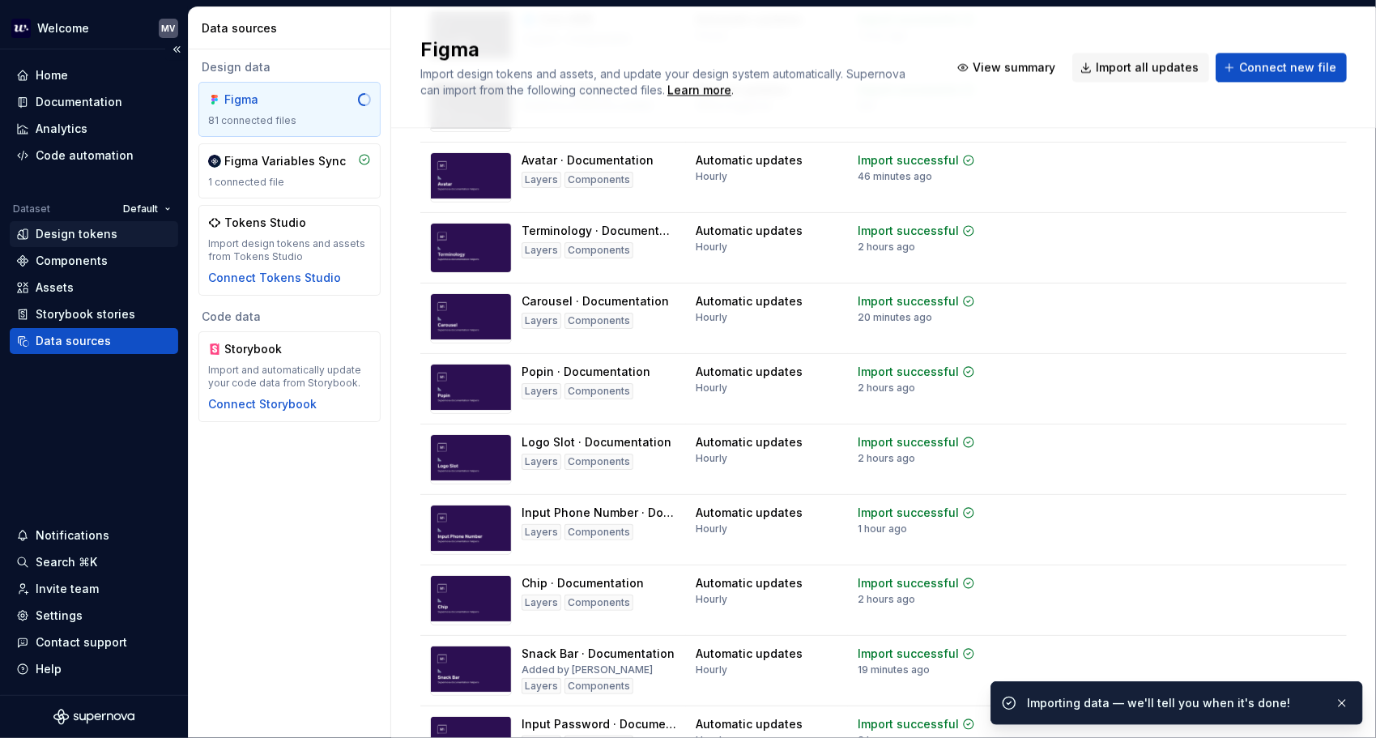
scroll to position [179, 0]
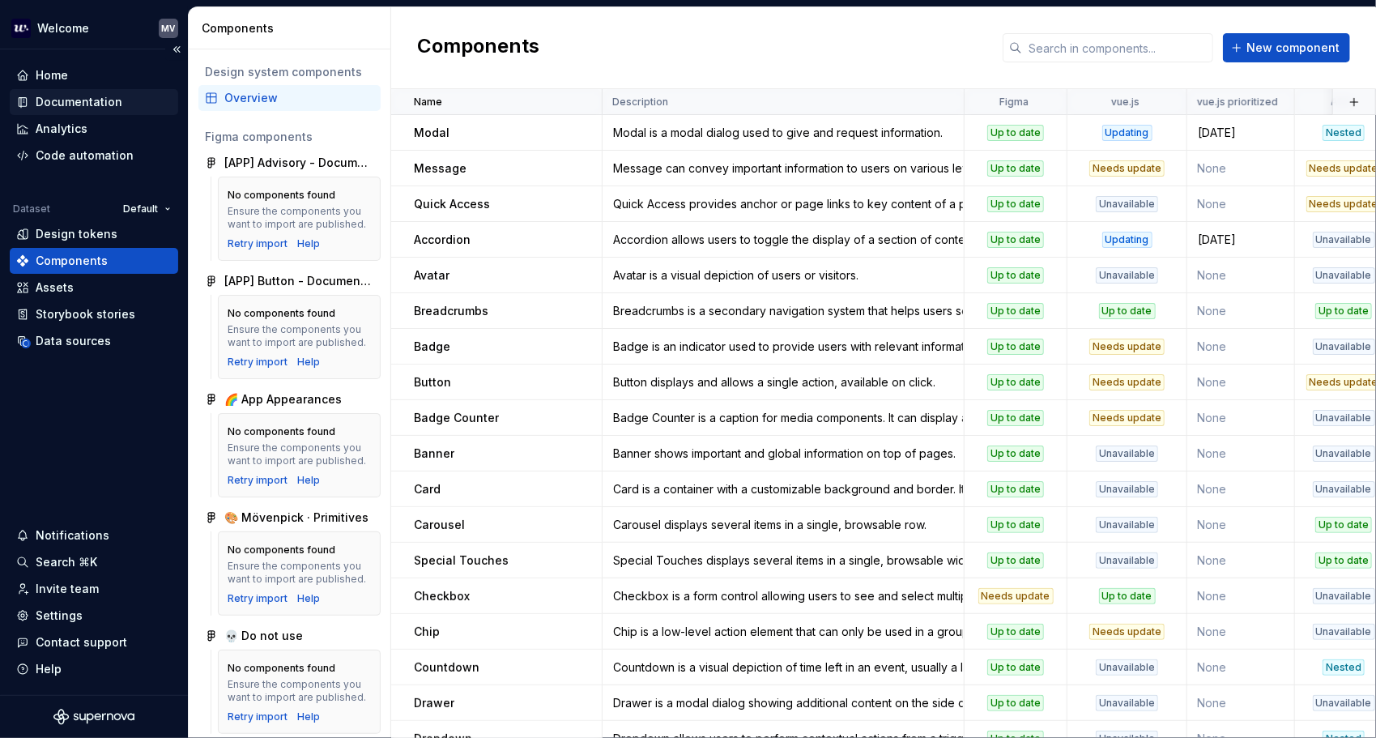
click at [94, 99] on div "Documentation" at bounding box center [79, 102] width 87 height 16
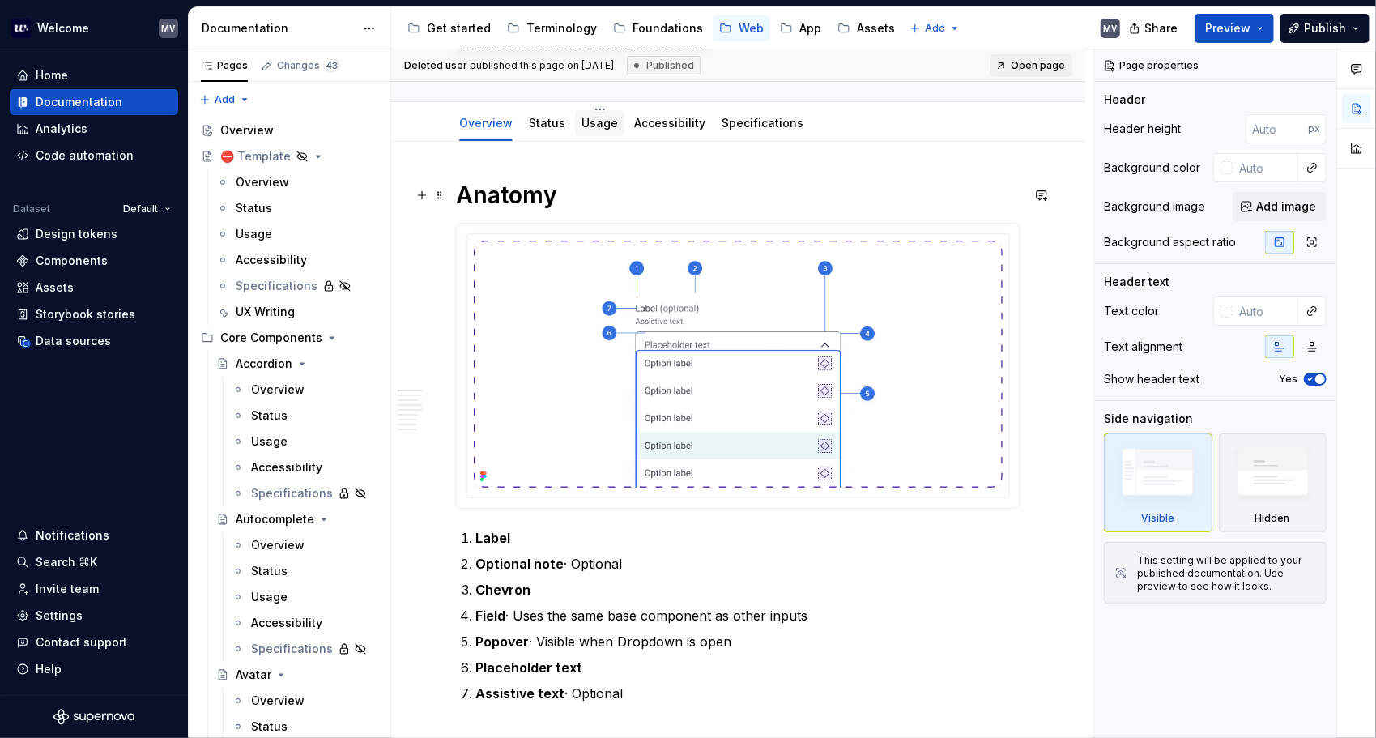
scroll to position [162, 0]
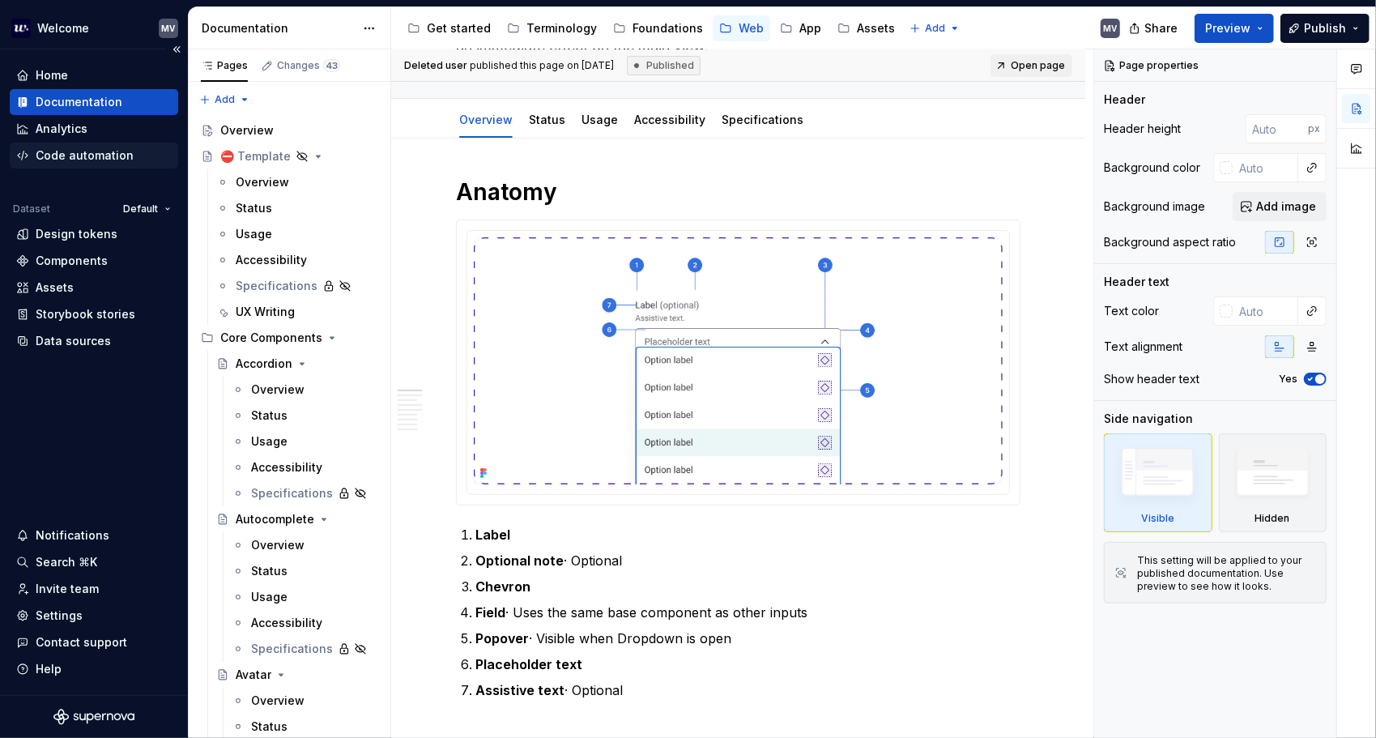
click at [118, 151] on div "Code automation" at bounding box center [85, 155] width 98 height 16
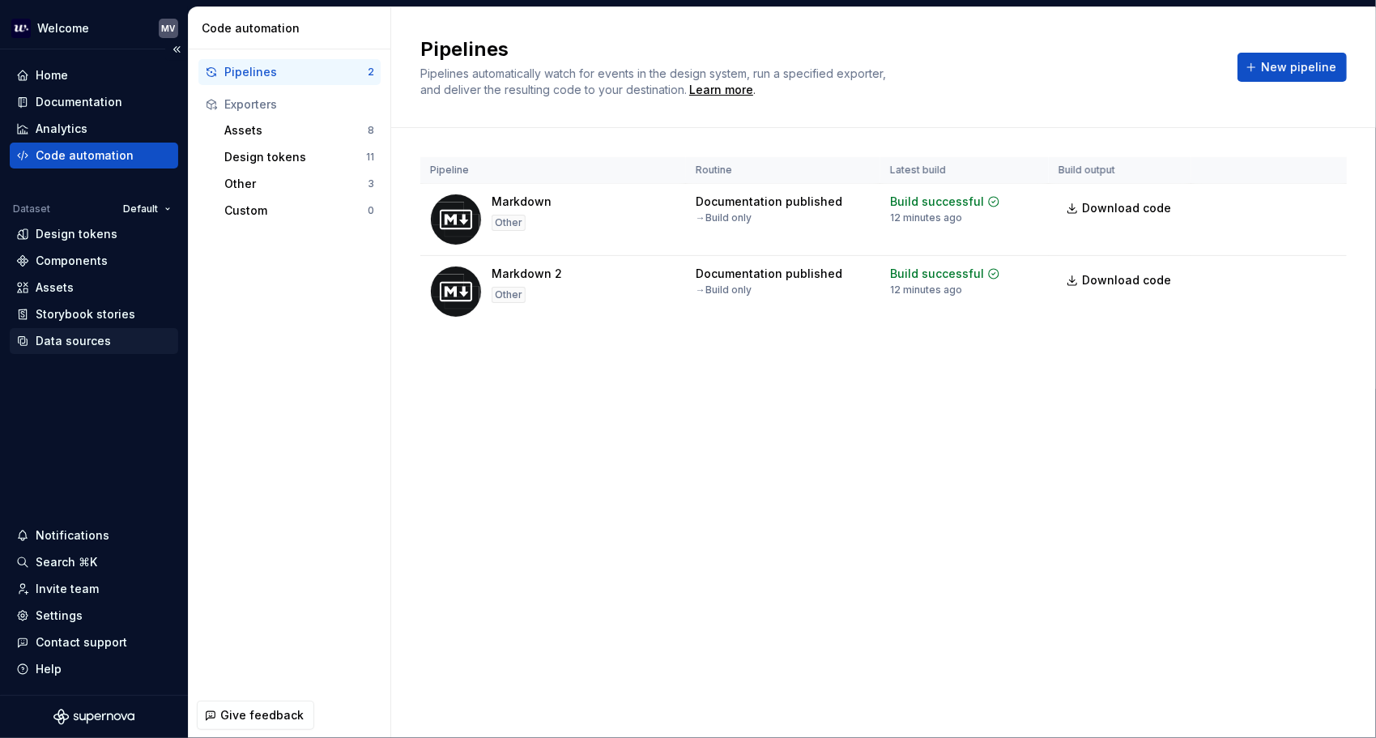
click at [128, 334] on div "Data sources" at bounding box center [93, 341] width 155 height 16
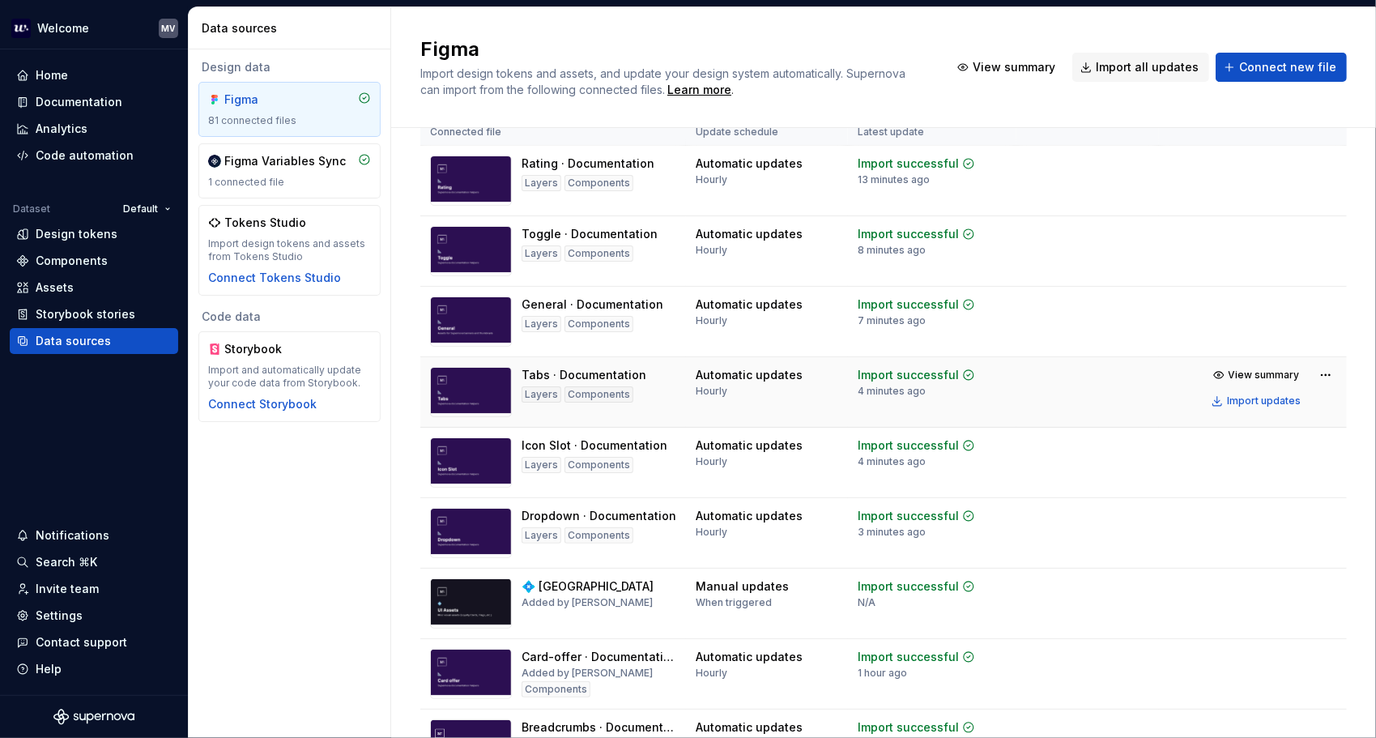
scroll to position [162, 0]
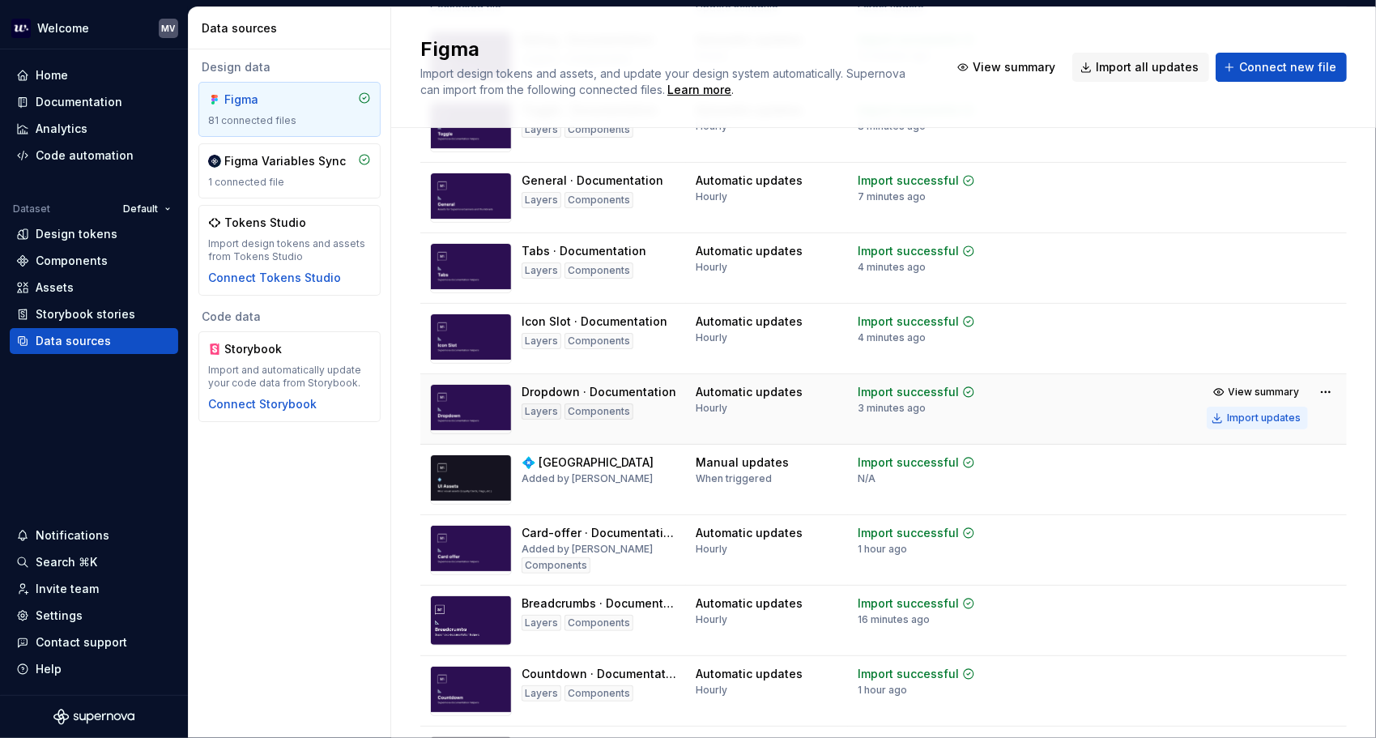
click at [1236, 411] on div "Import updates" at bounding box center [1264, 417] width 74 height 13
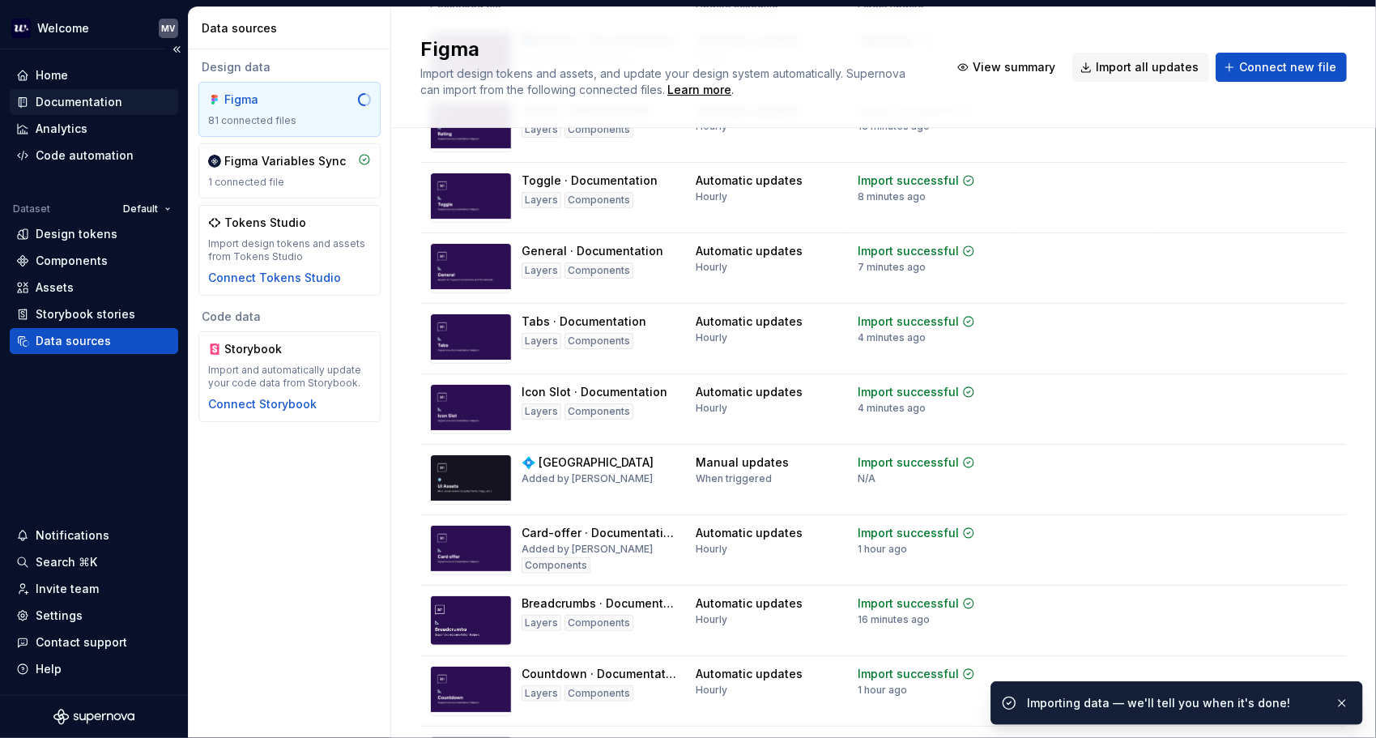
scroll to position [0, 0]
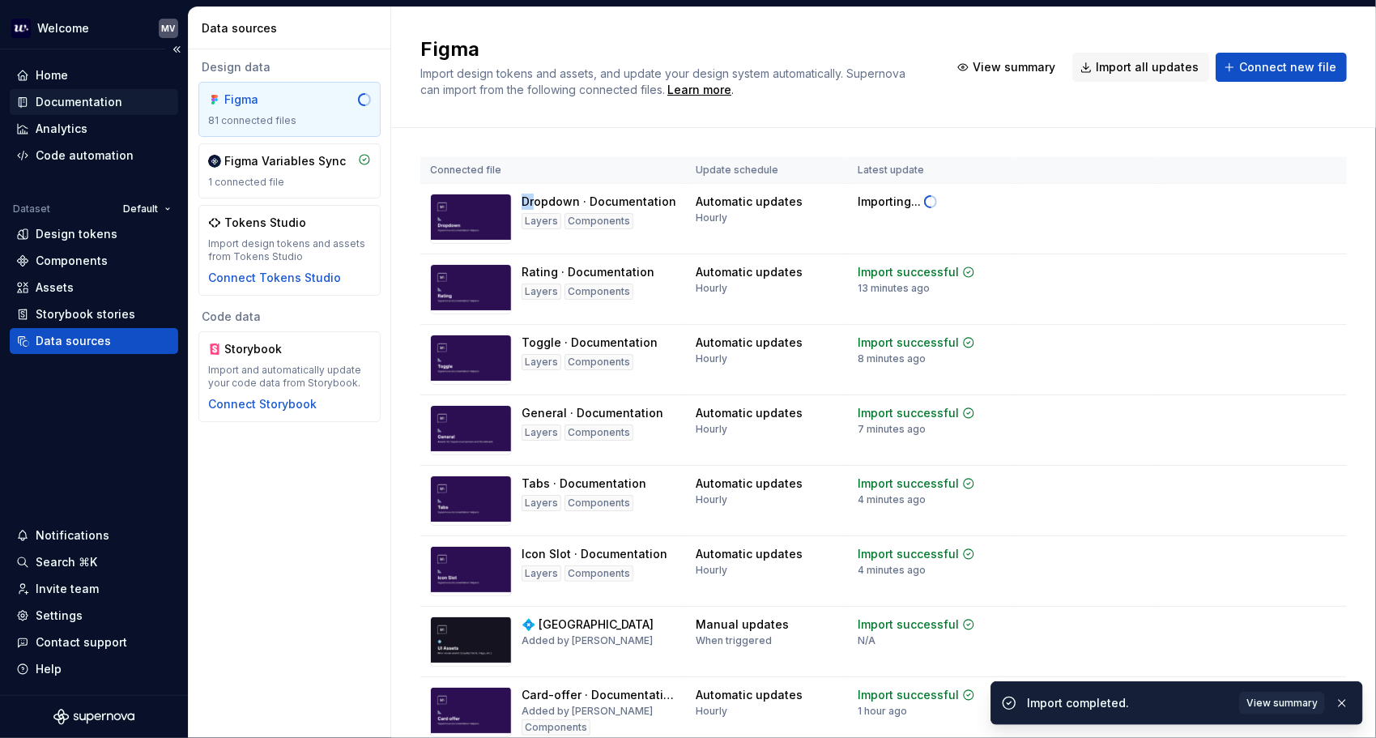
click at [108, 101] on div "Documentation" at bounding box center [79, 102] width 87 height 16
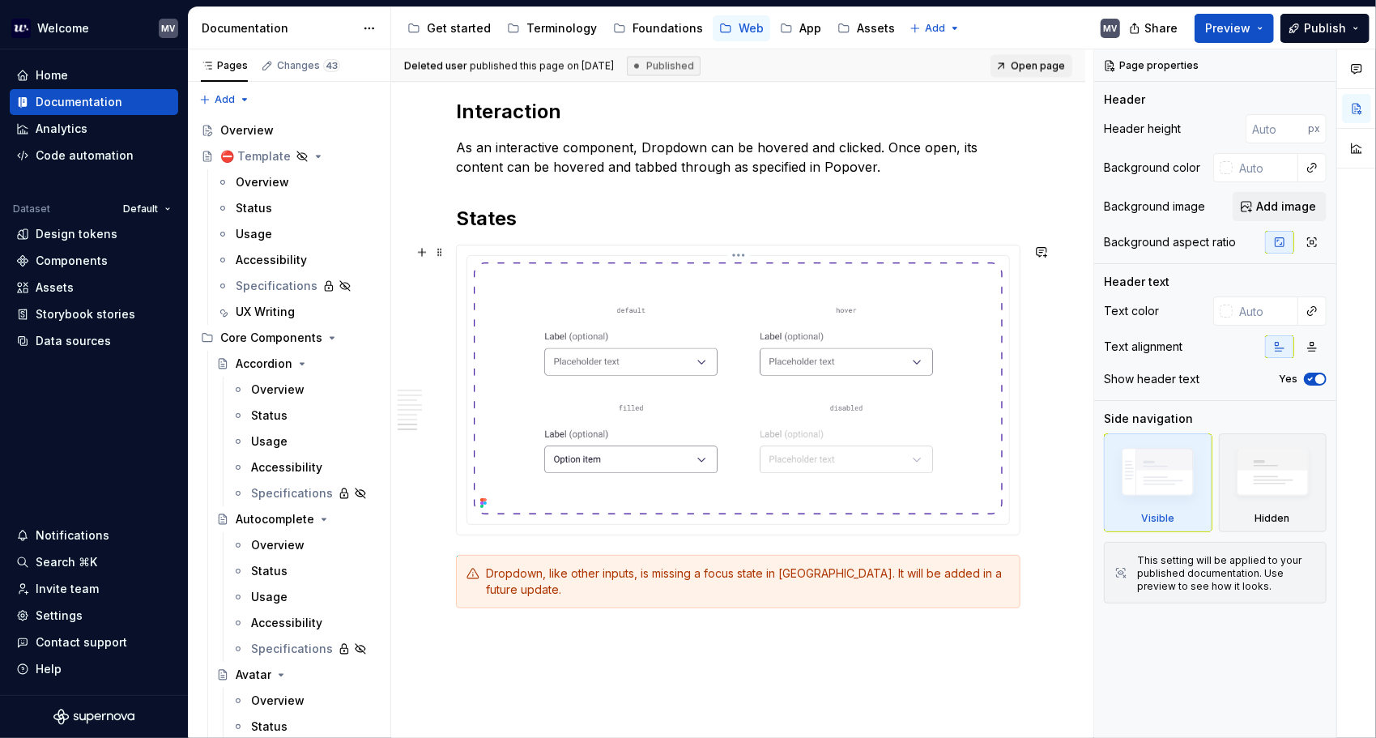
scroll to position [2186, 0]
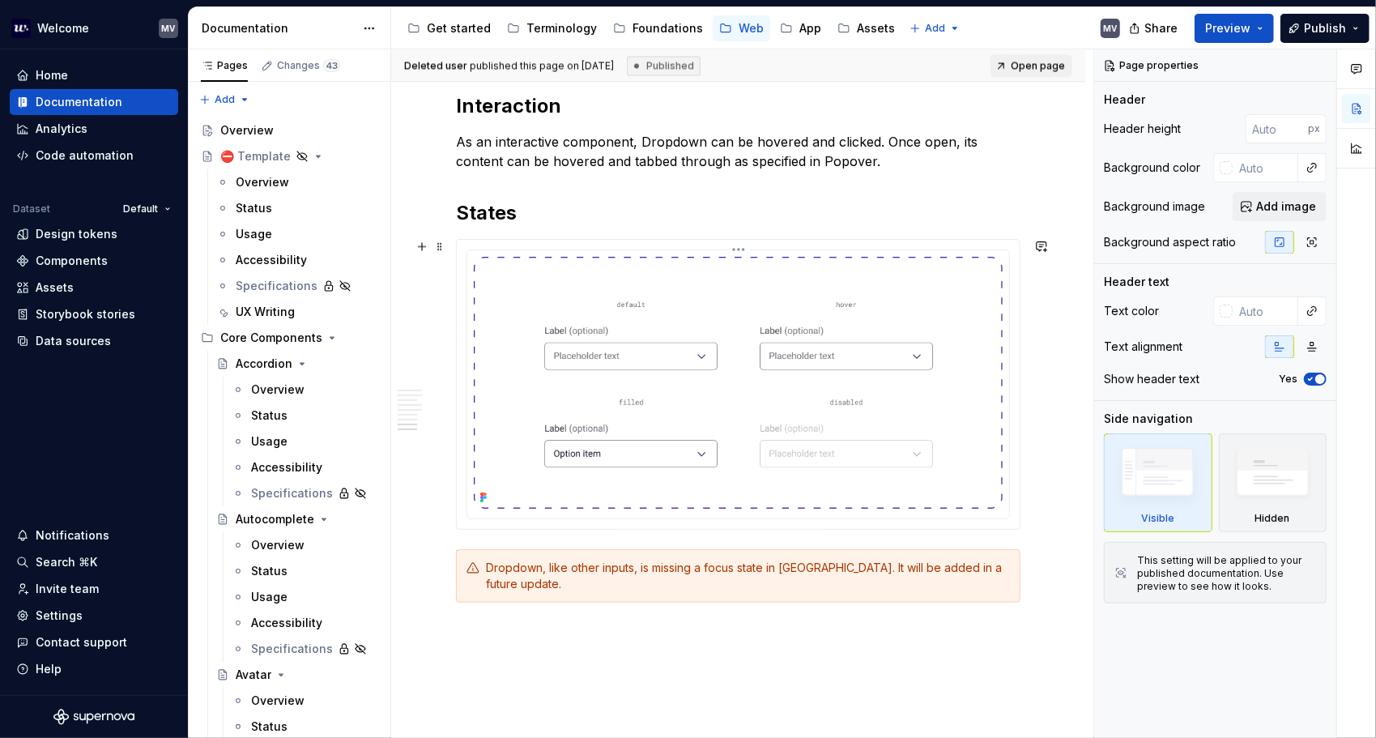
type textarea "*"
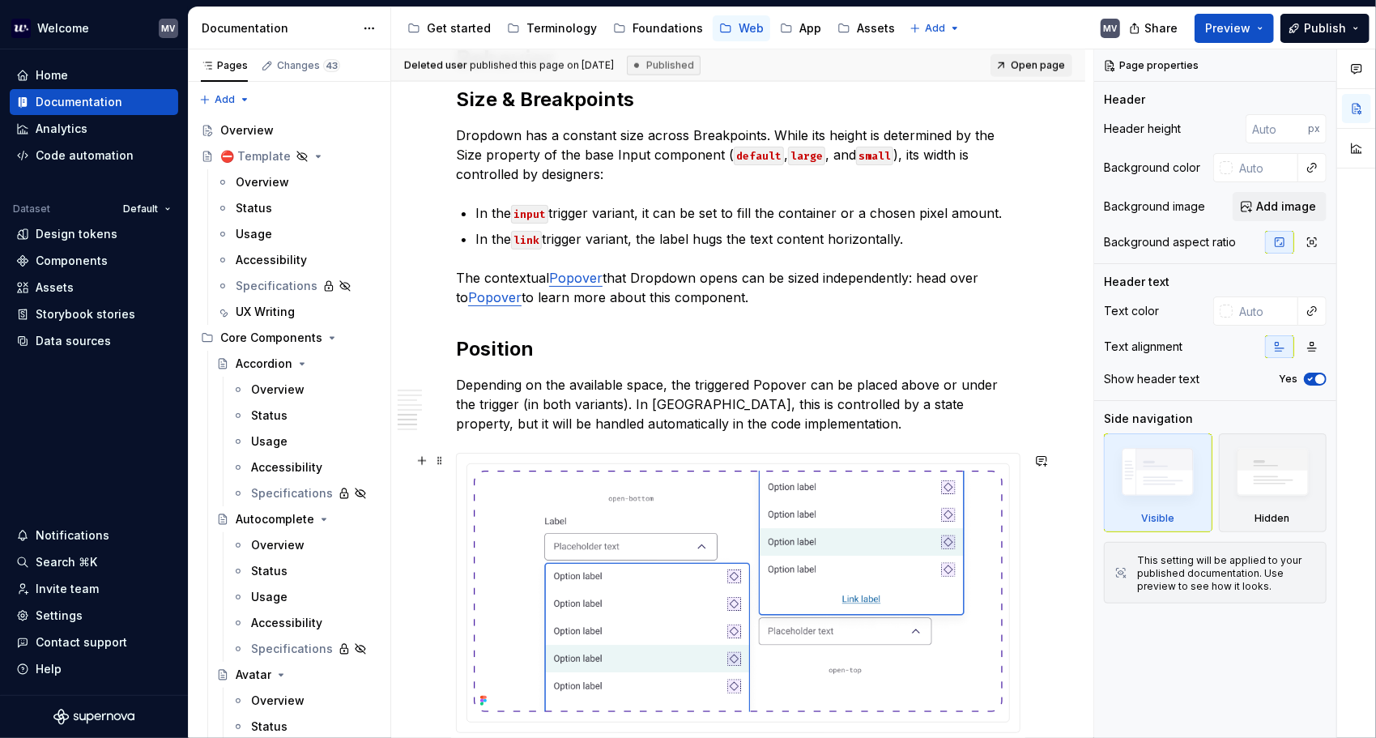
scroll to position [1457, 0]
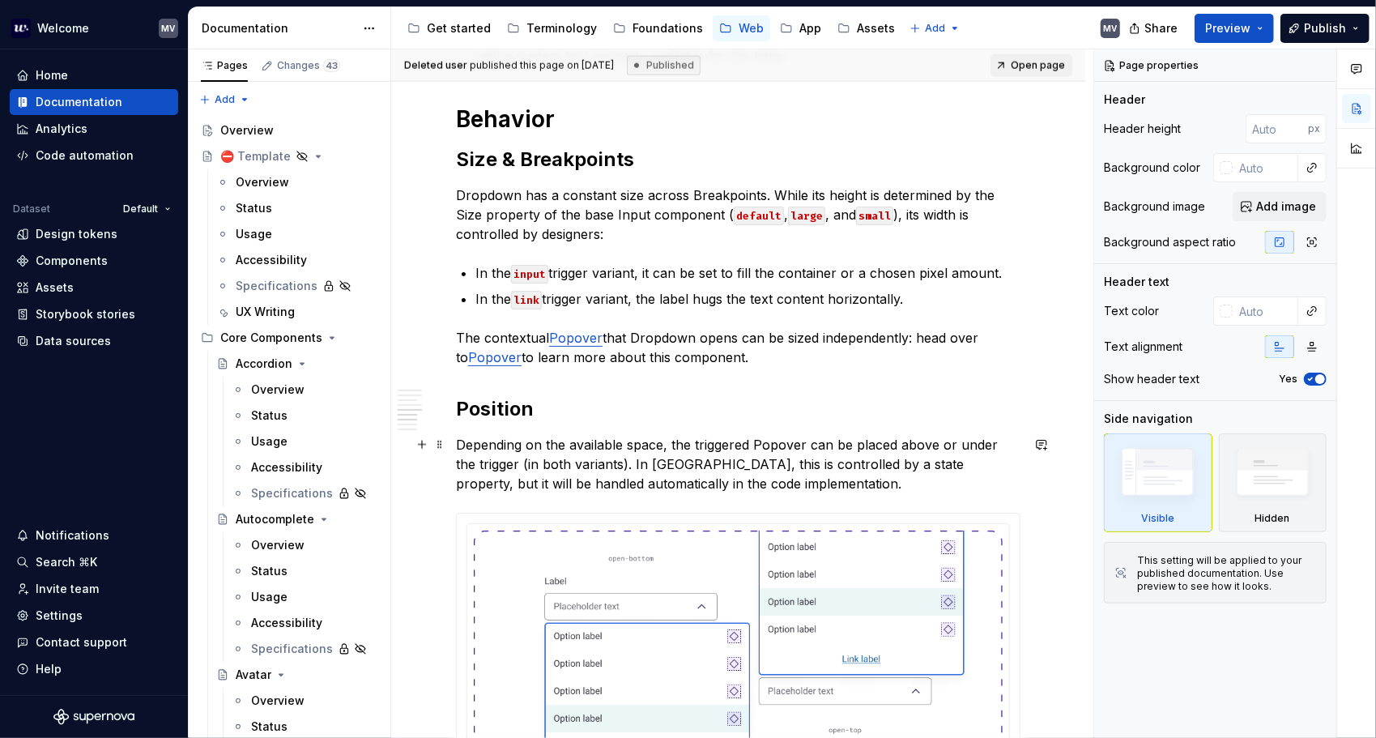
click at [725, 444] on p "Depending on the available space, the triggered Popover can be placed above or …" at bounding box center [738, 464] width 564 height 58
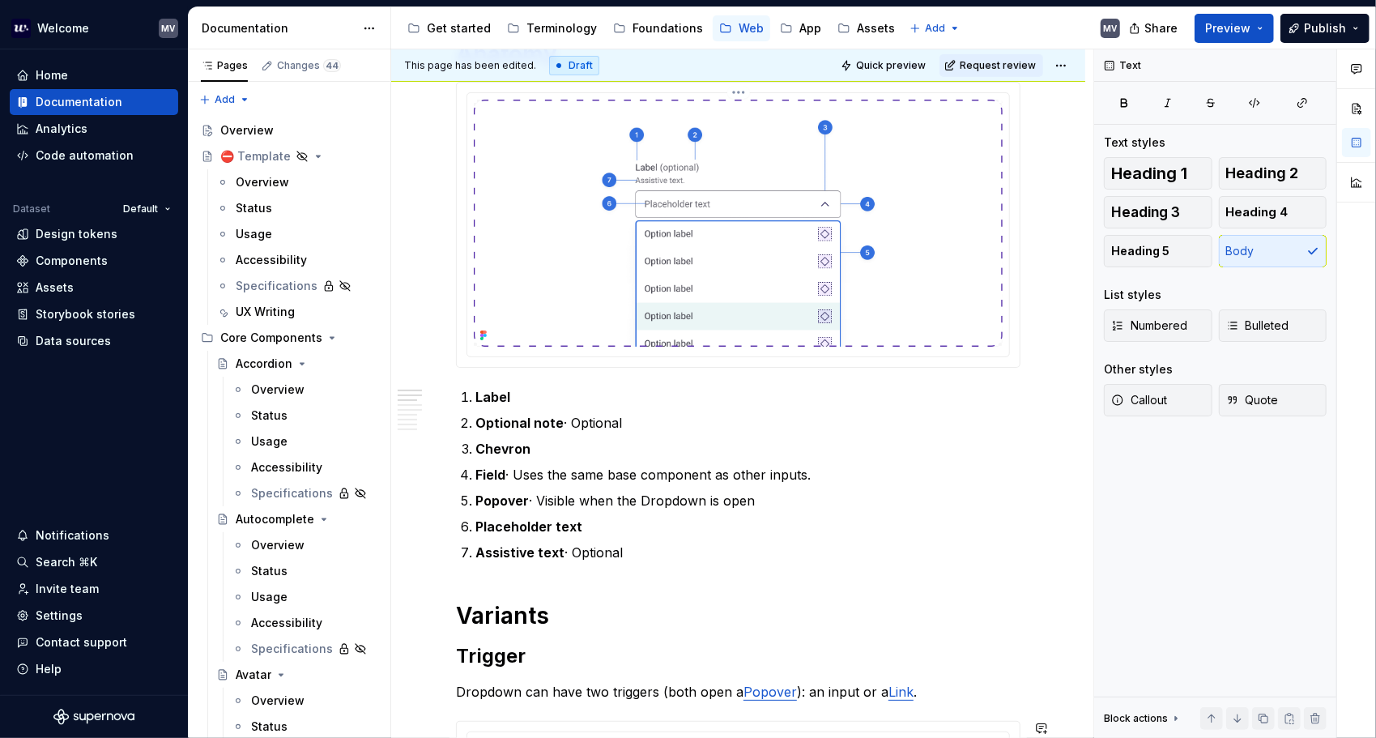
scroll to position [0, 0]
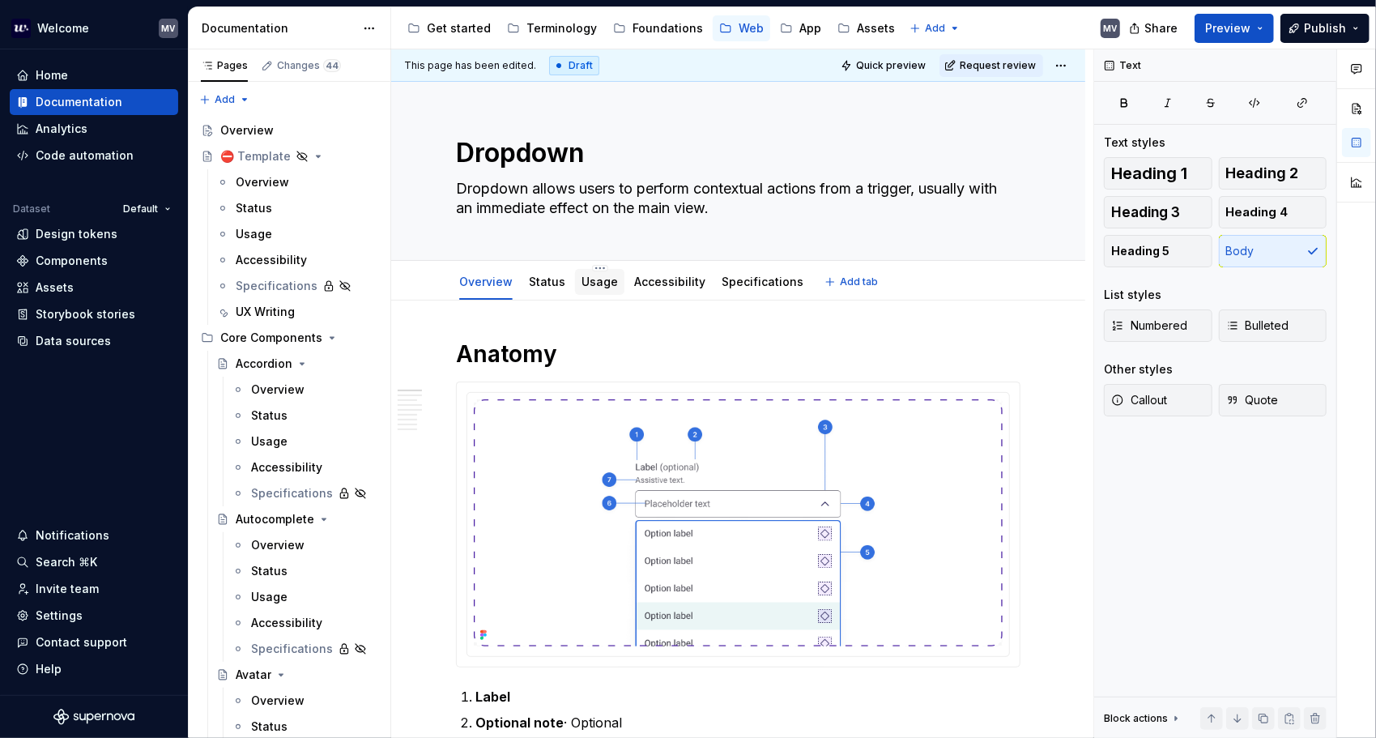
click at [591, 285] on link "Usage" at bounding box center [599, 281] width 36 height 14
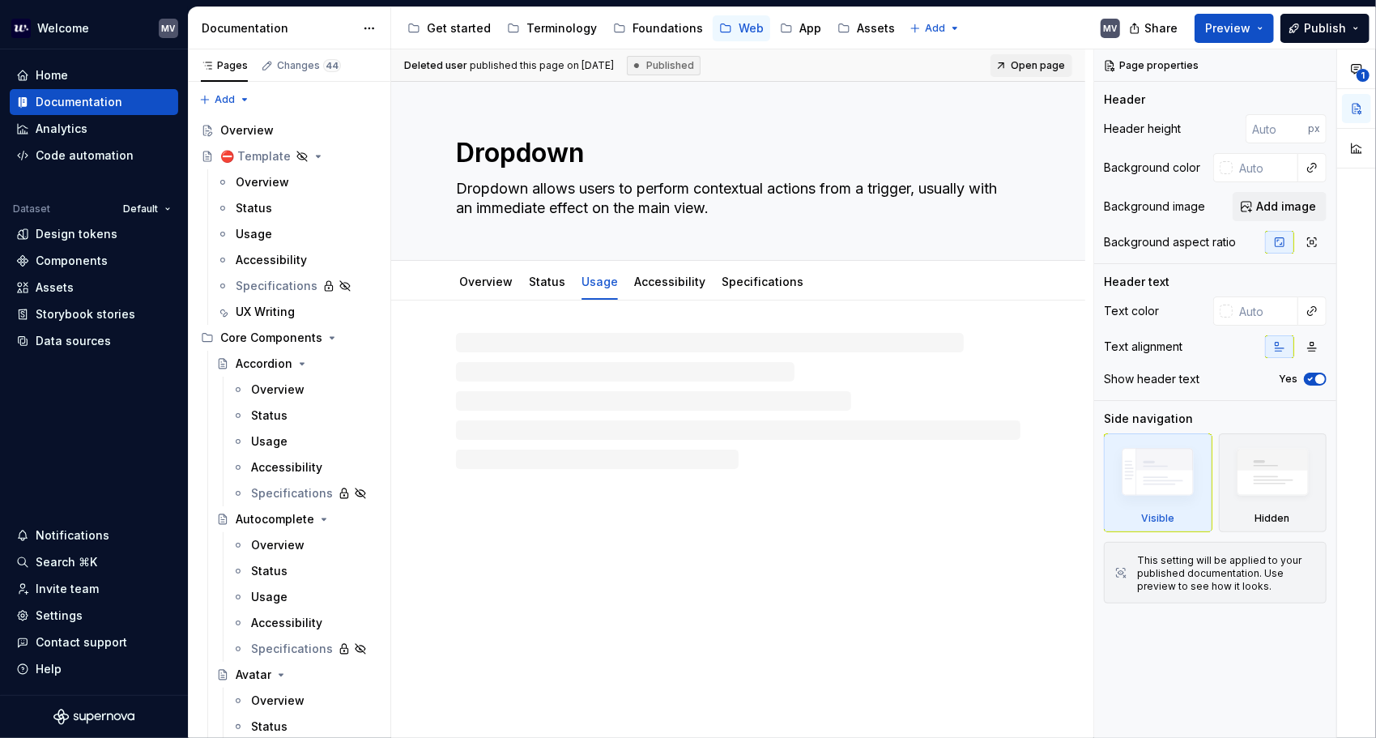
type textarea "*"
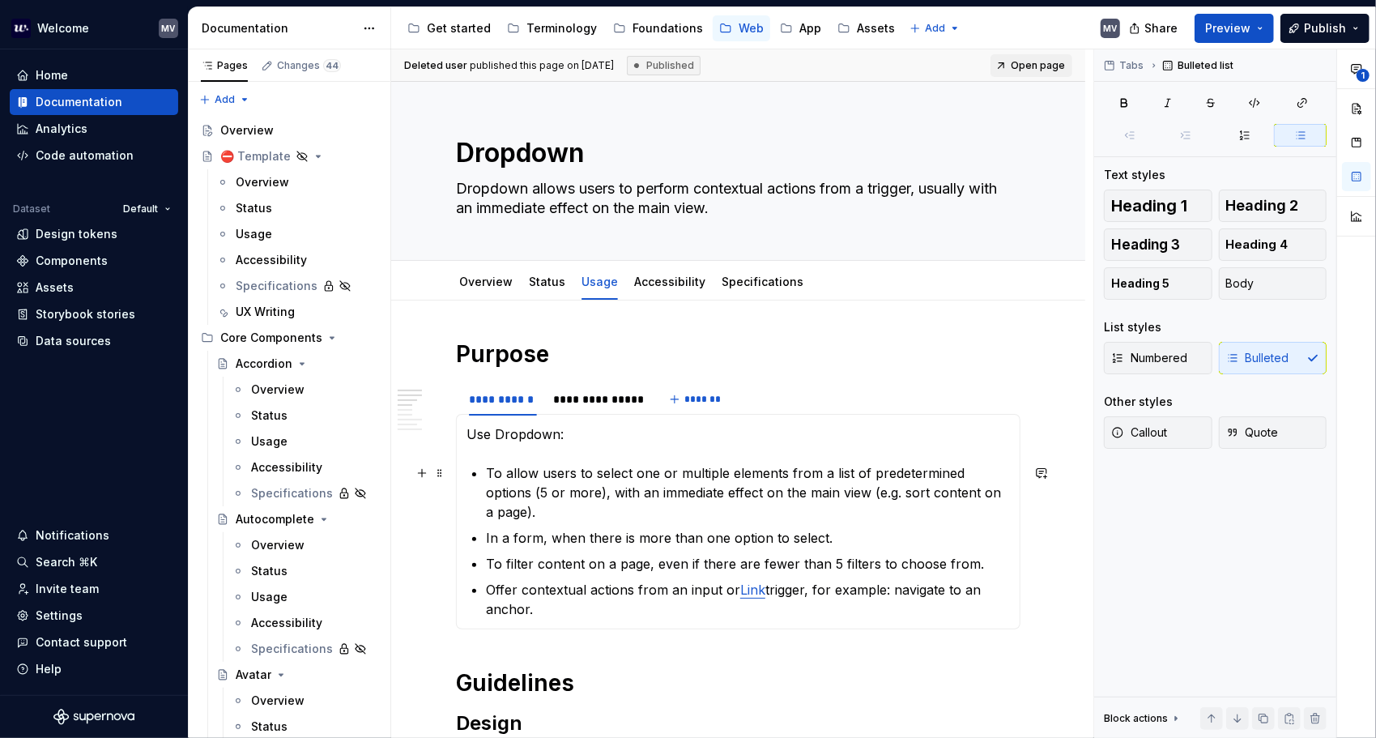
click at [563, 487] on p "To allow users to select one or multiple elements from a list of predetermined …" at bounding box center [748, 492] width 524 height 58
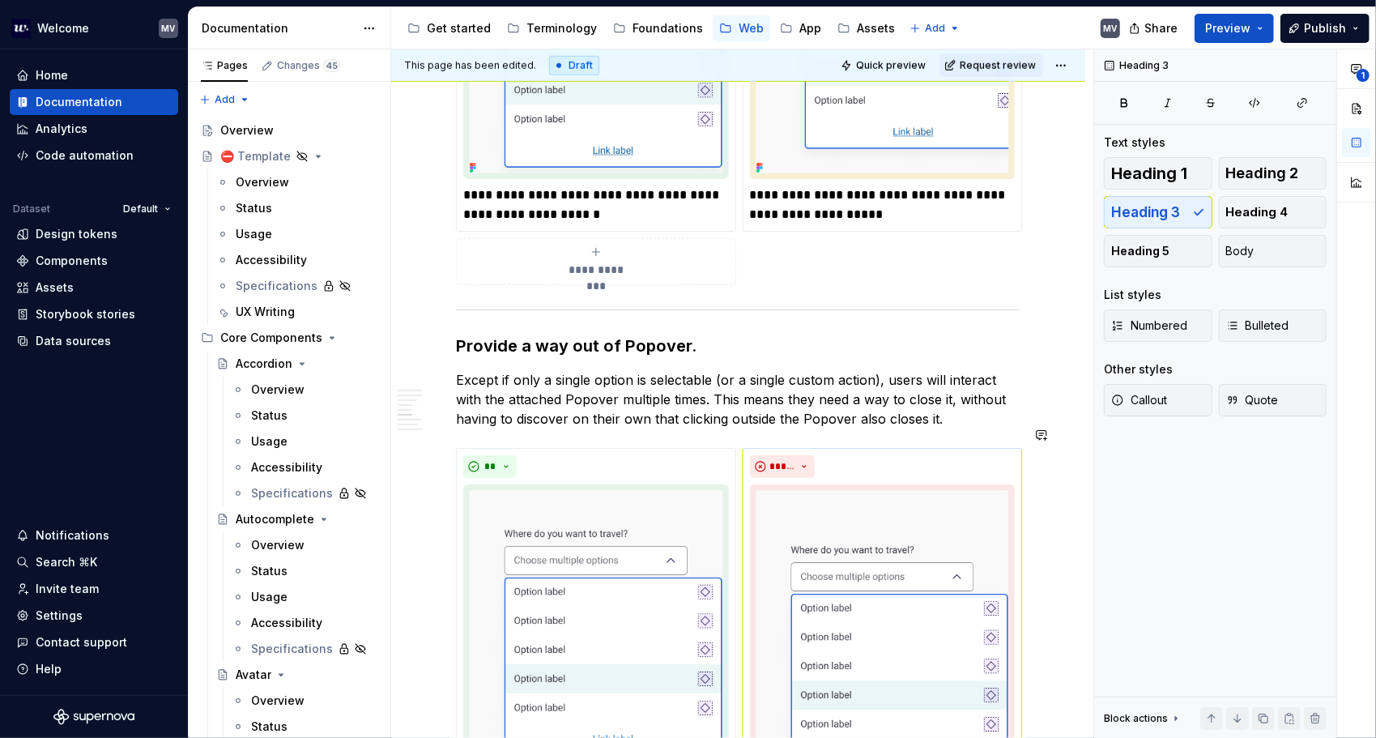
scroll to position [1270, 0]
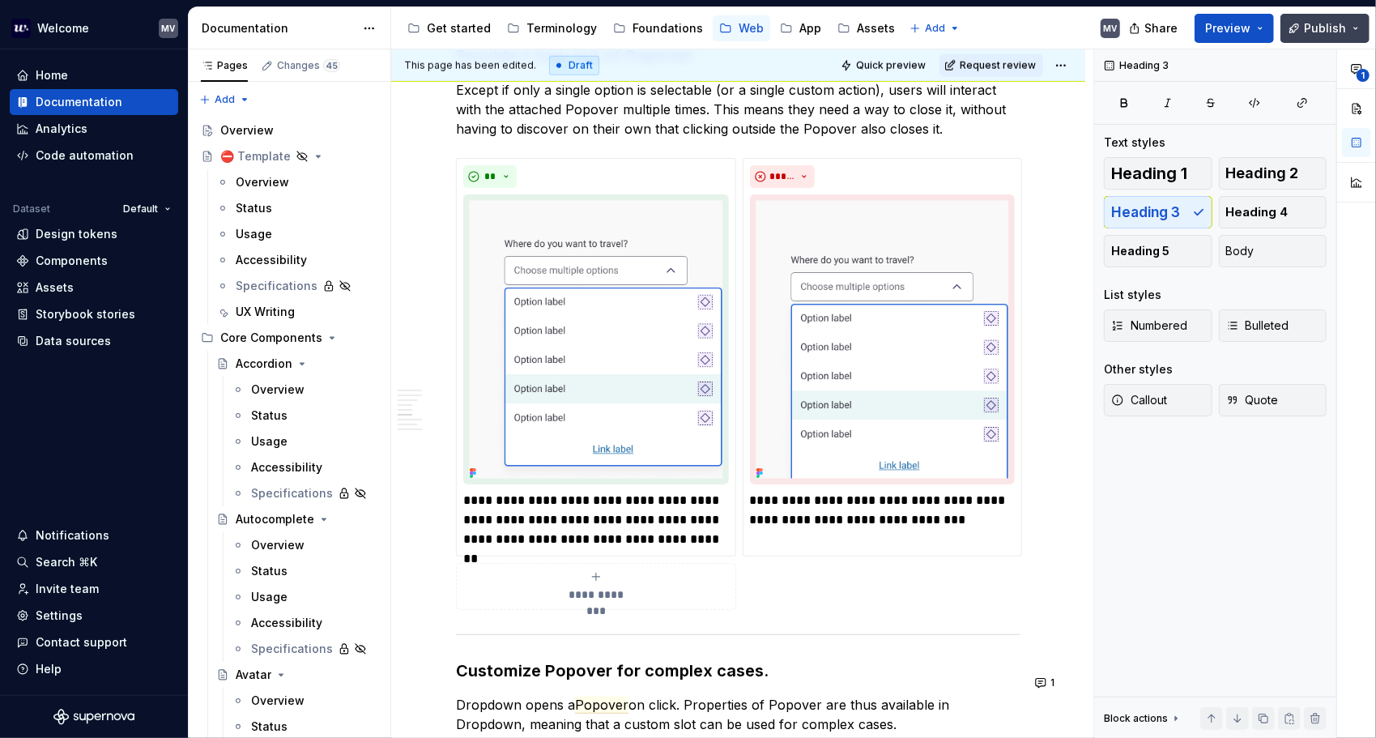
click at [1313, 29] on span "Publish" at bounding box center [1325, 28] width 42 height 16
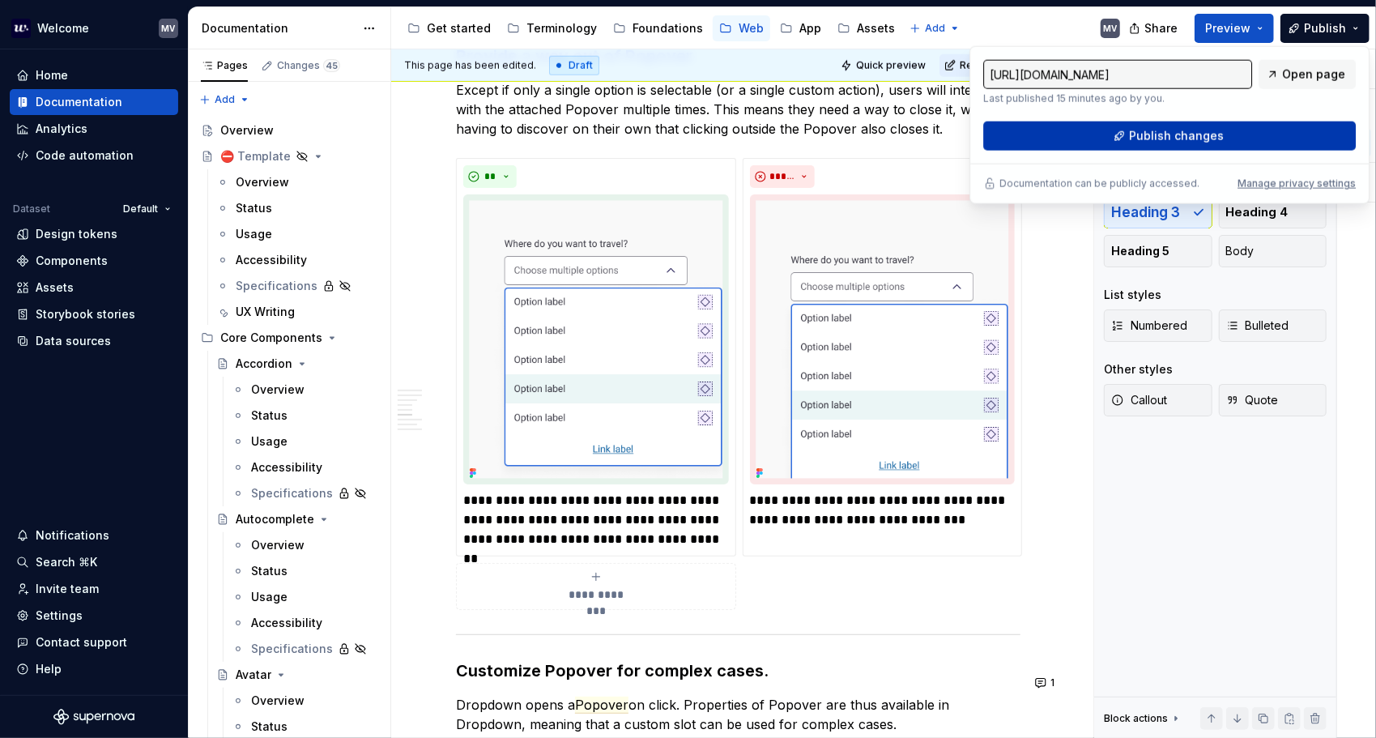
click at [1159, 128] on span "Publish changes" at bounding box center [1176, 136] width 95 height 16
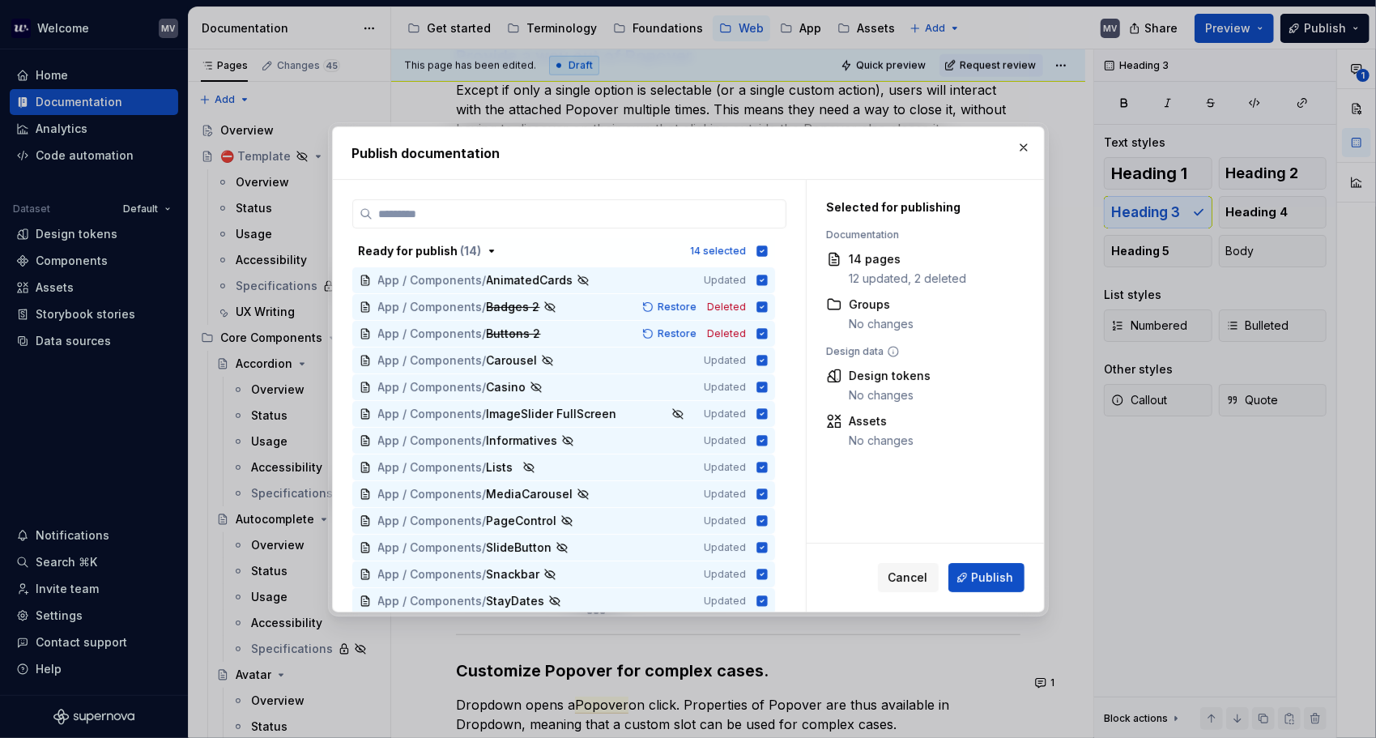
click at [1015, 141] on button "button" at bounding box center [1023, 147] width 23 height 23
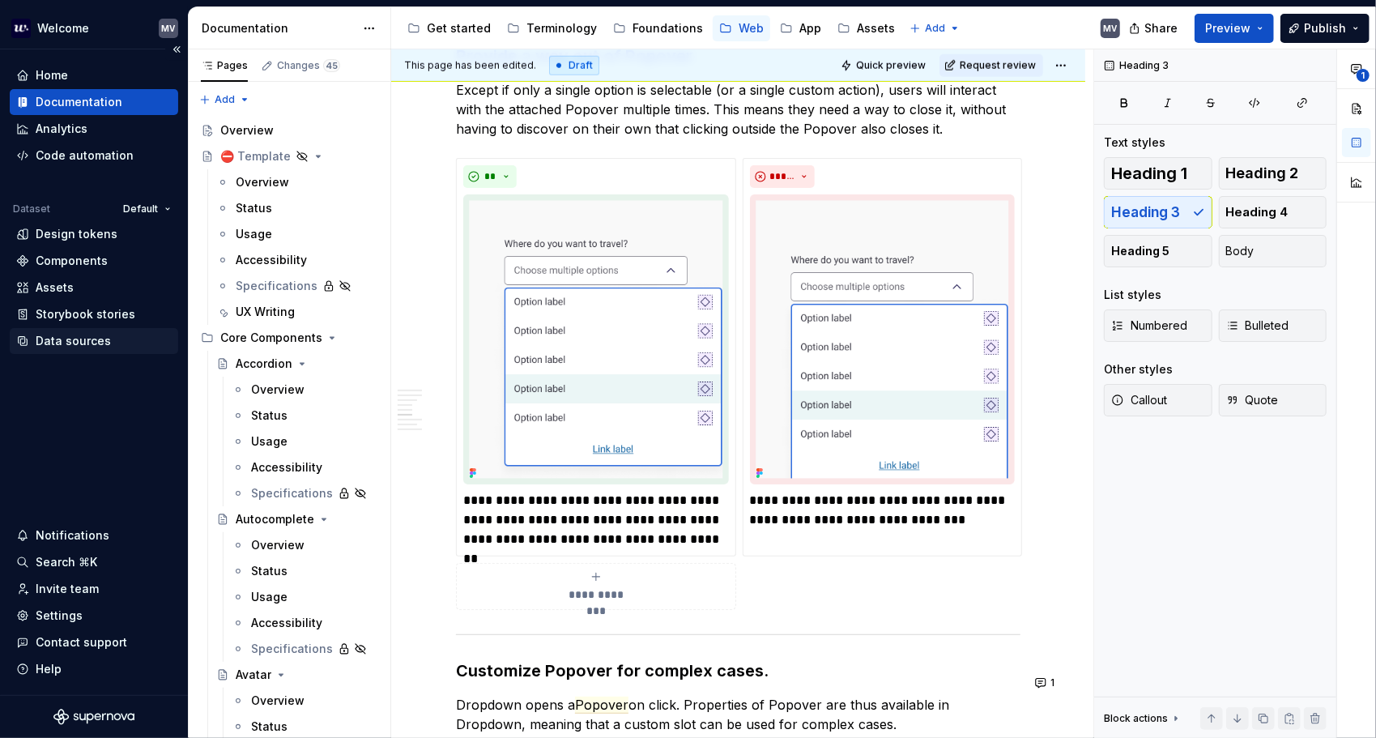
click at [110, 335] on div "Data sources" at bounding box center [93, 341] width 155 height 16
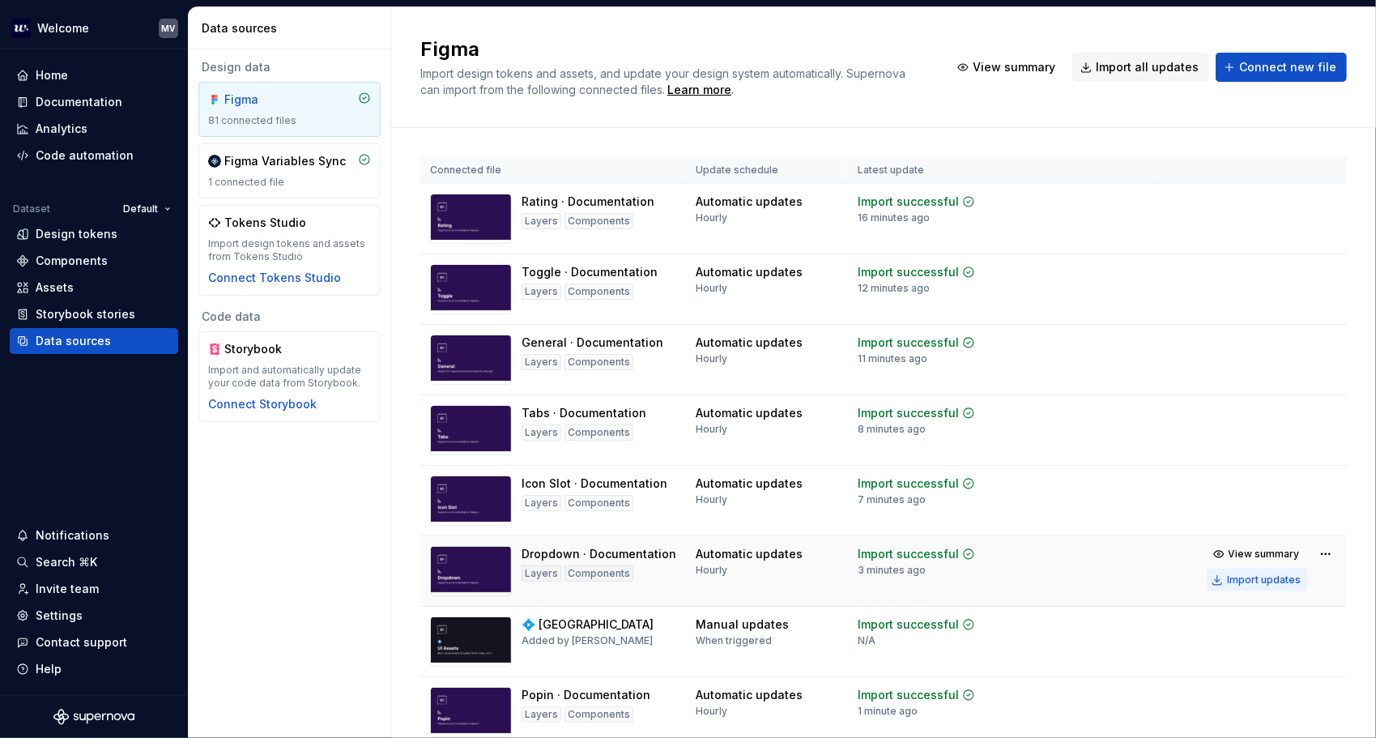
click at [1249, 577] on div "Import updates" at bounding box center [1264, 579] width 74 height 13
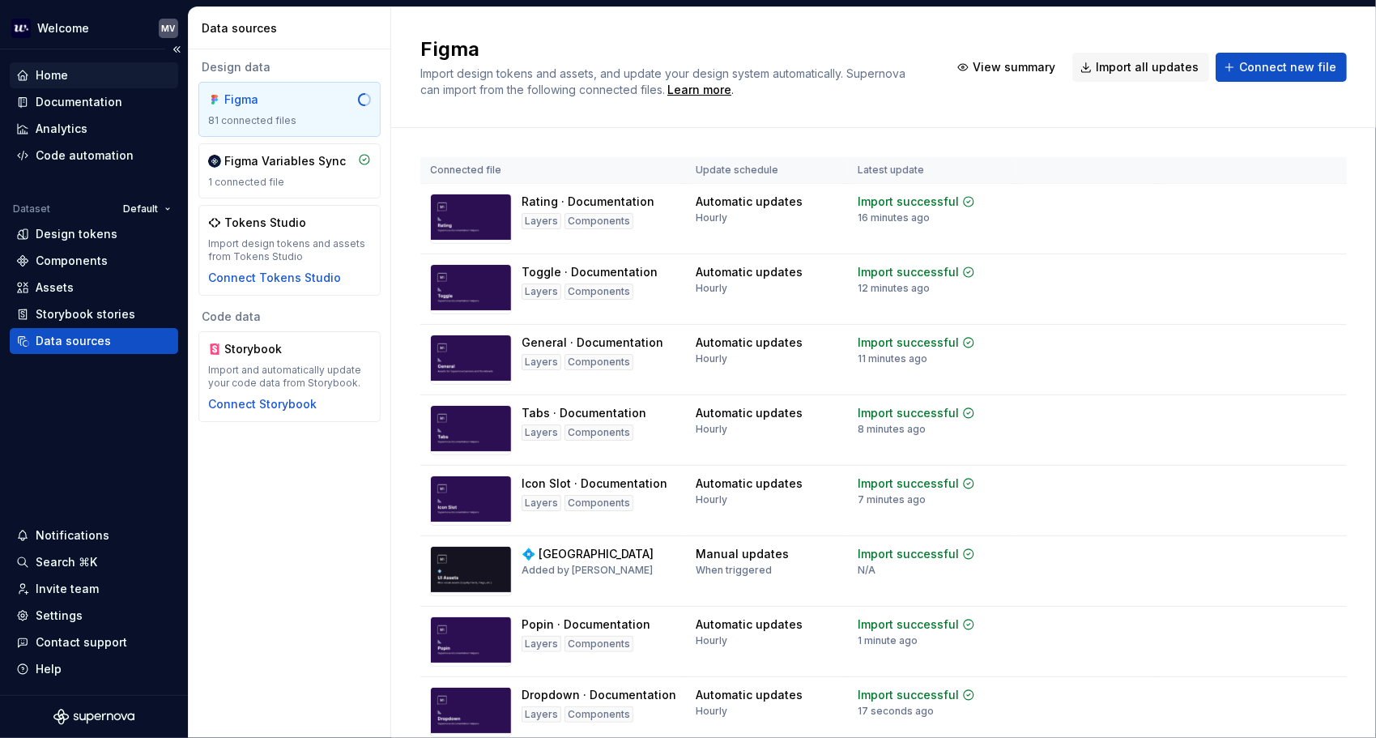
click at [81, 74] on div "Home" at bounding box center [93, 75] width 155 height 16
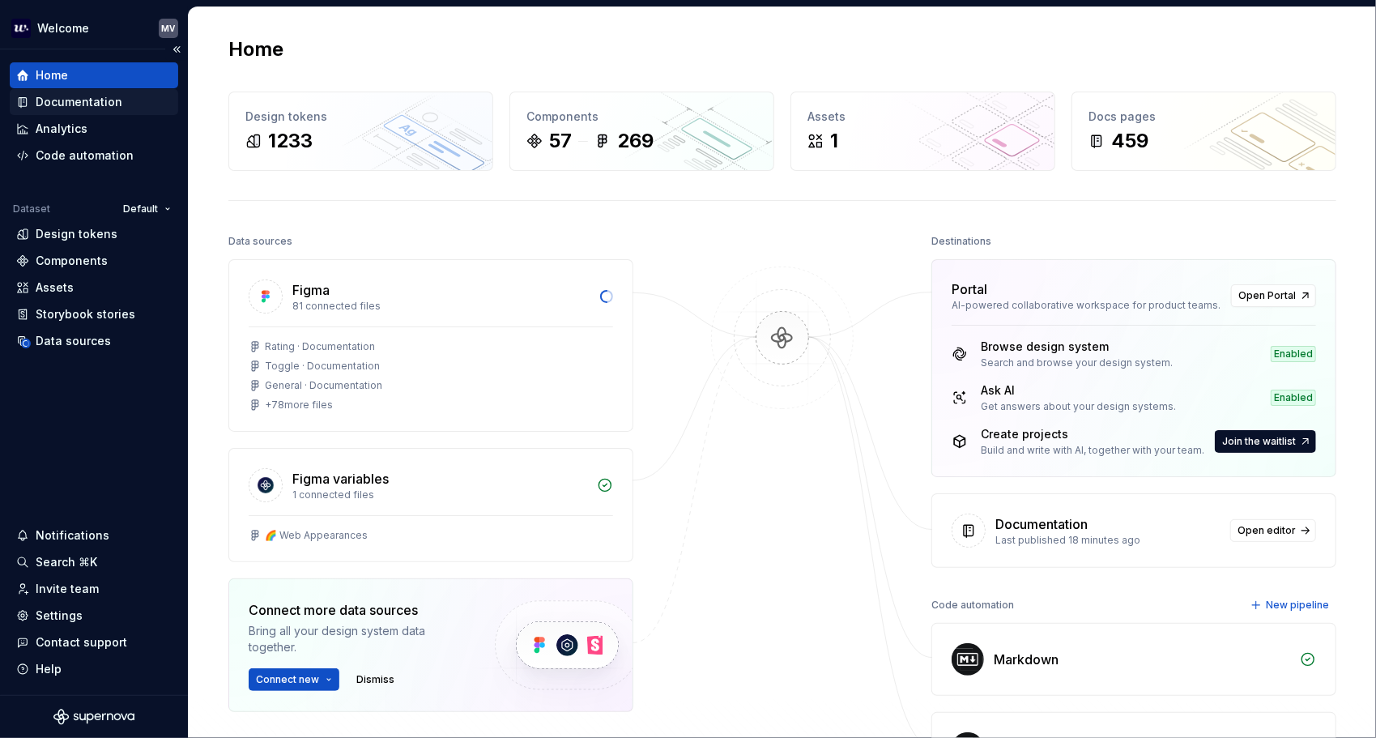
click at [133, 107] on div "Documentation" at bounding box center [93, 102] width 155 height 16
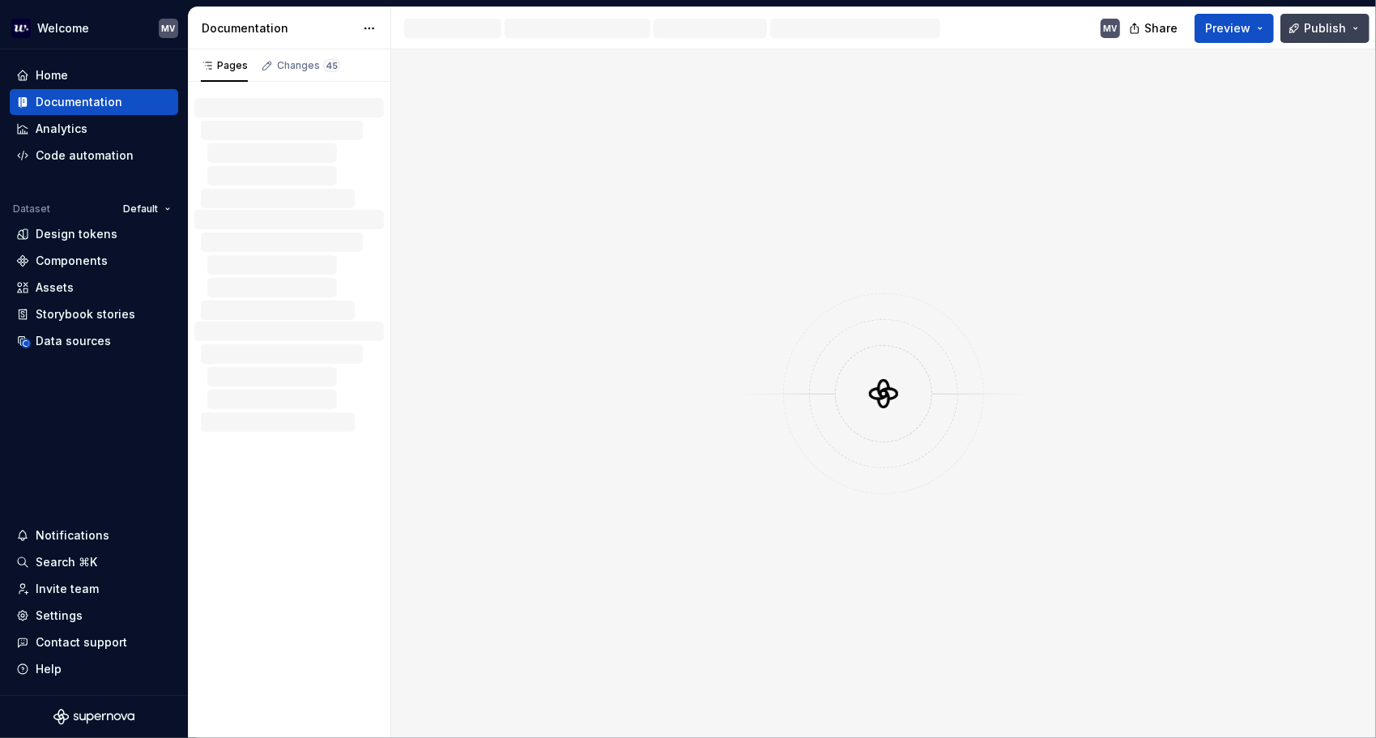
click at [1328, 19] on button "Publish" at bounding box center [1324, 28] width 89 height 29
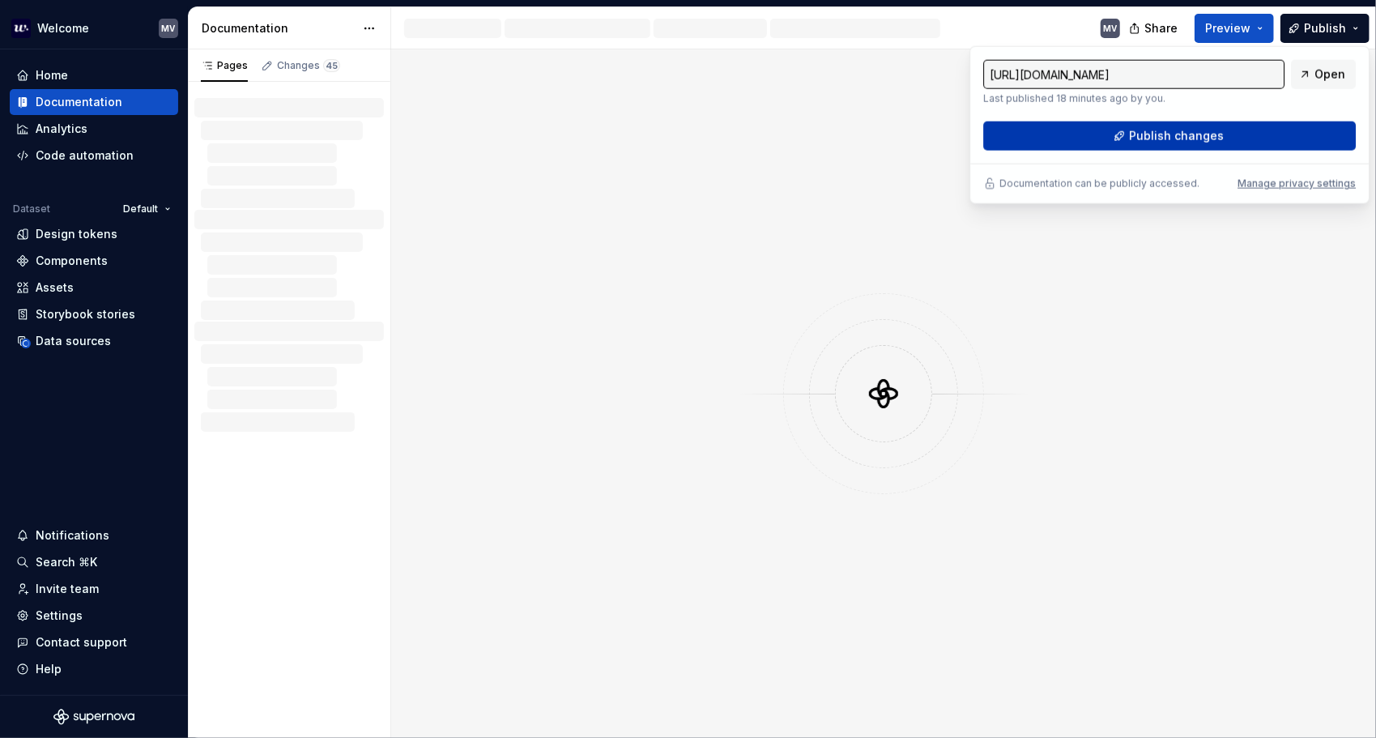
click at [1121, 129] on button "Publish changes" at bounding box center [1169, 135] width 372 height 29
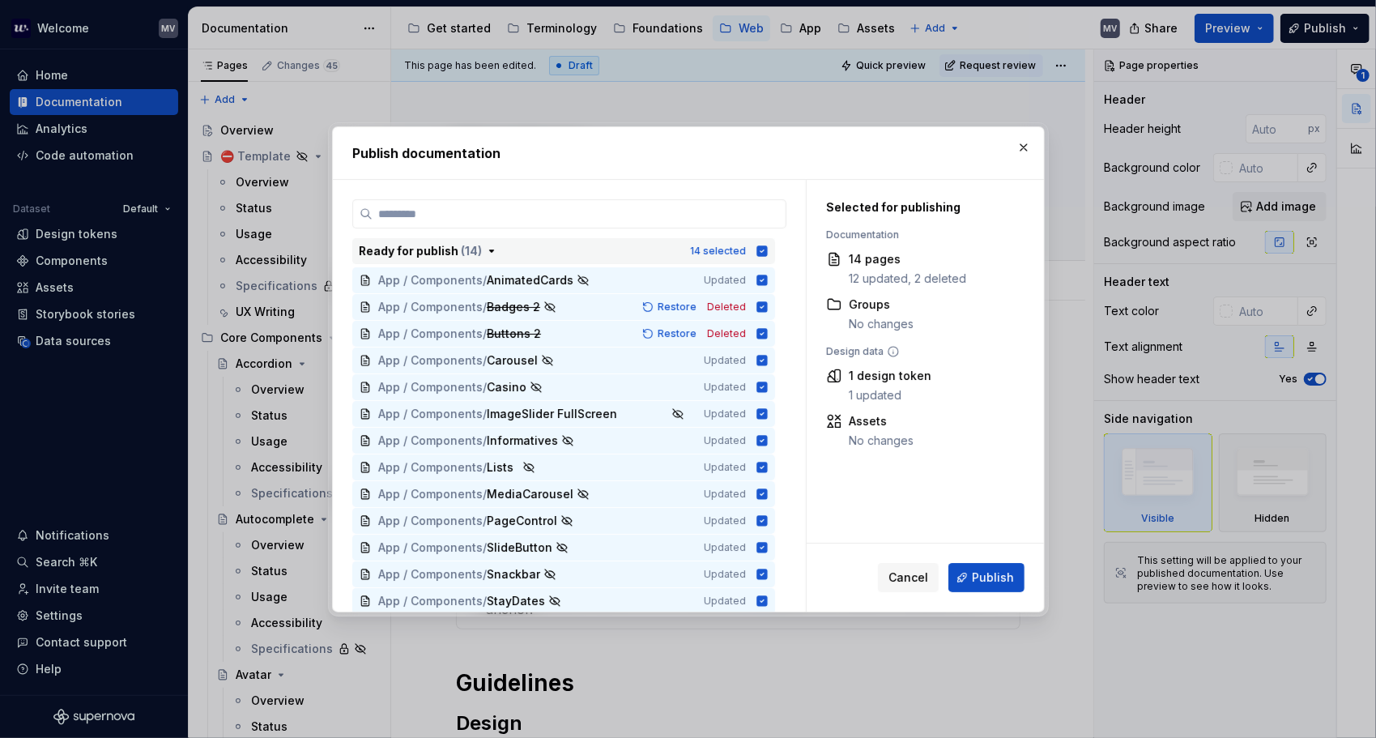
click at [759, 246] on icon "button" at bounding box center [761, 250] width 11 height 11
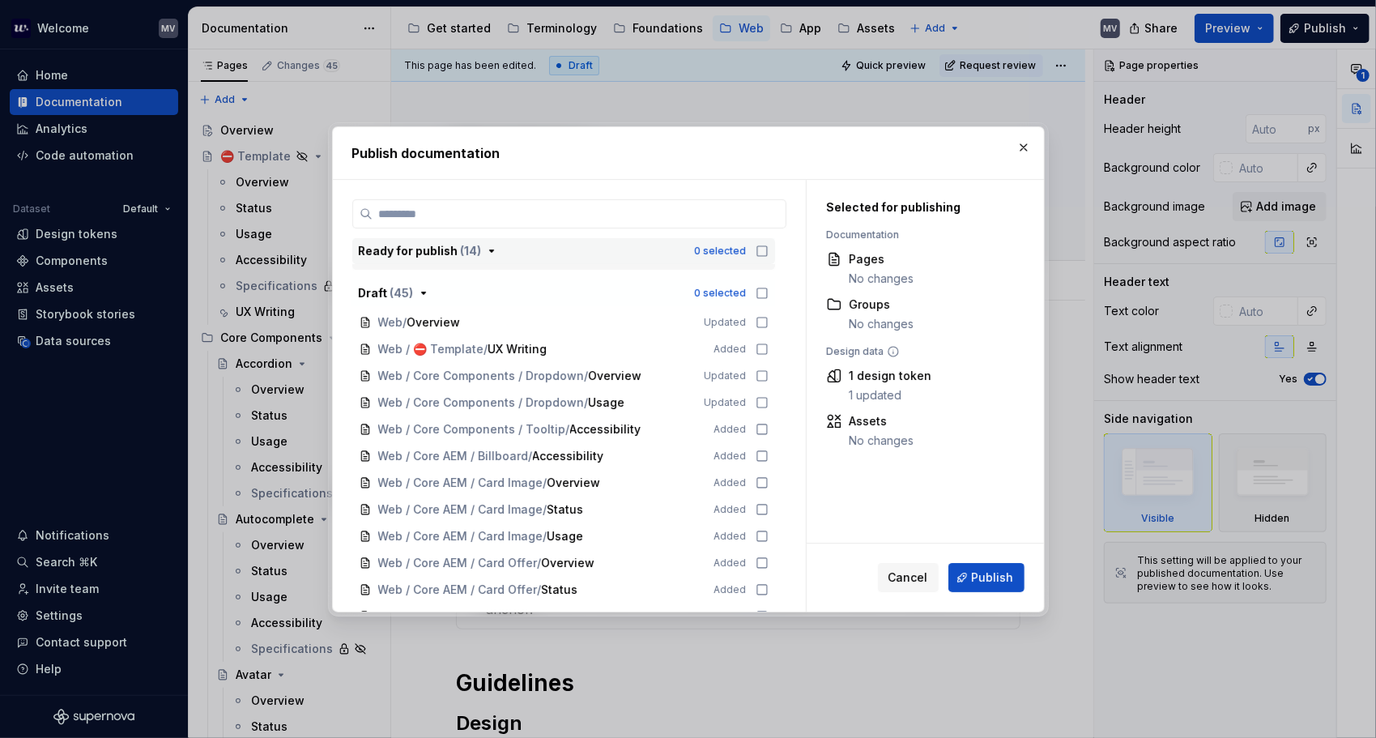
scroll to position [461, 0]
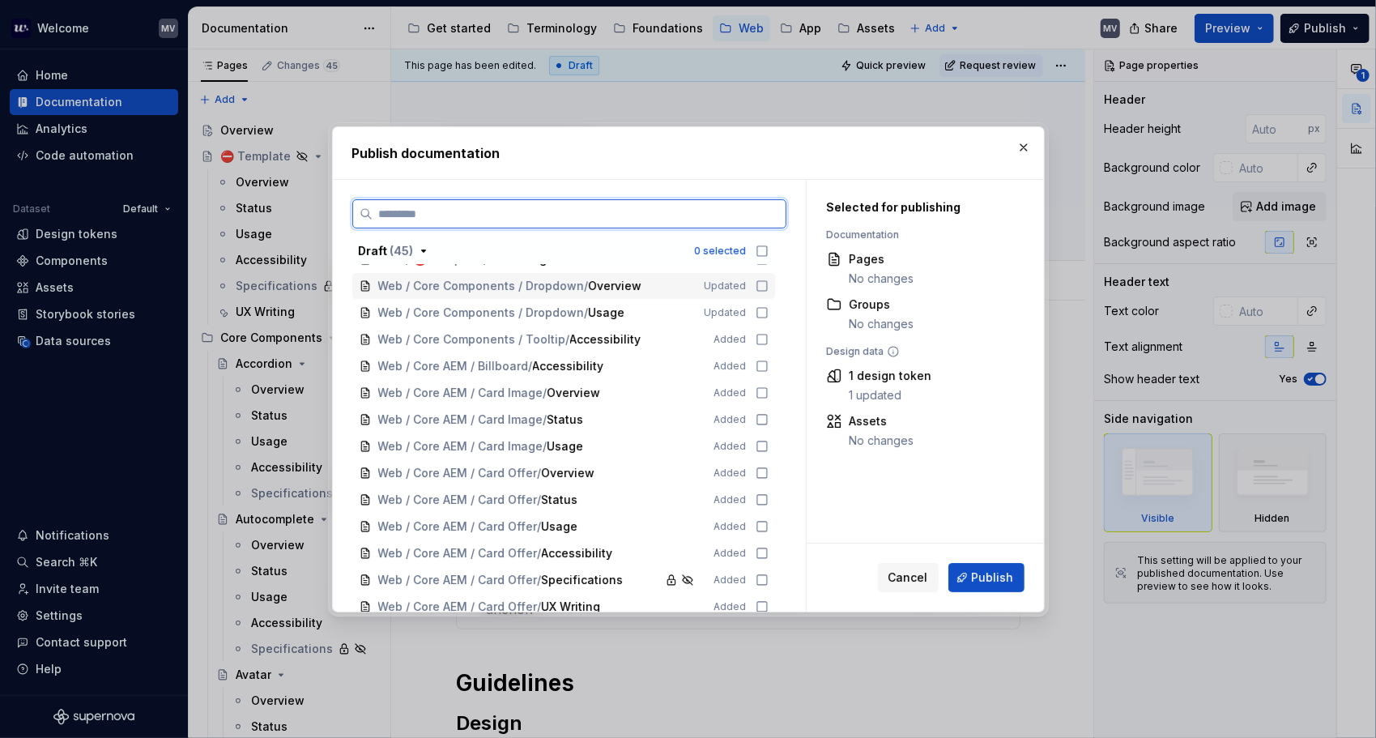
click at [765, 283] on icon at bounding box center [761, 285] width 13 height 13
click at [759, 313] on icon at bounding box center [761, 312] width 13 height 13
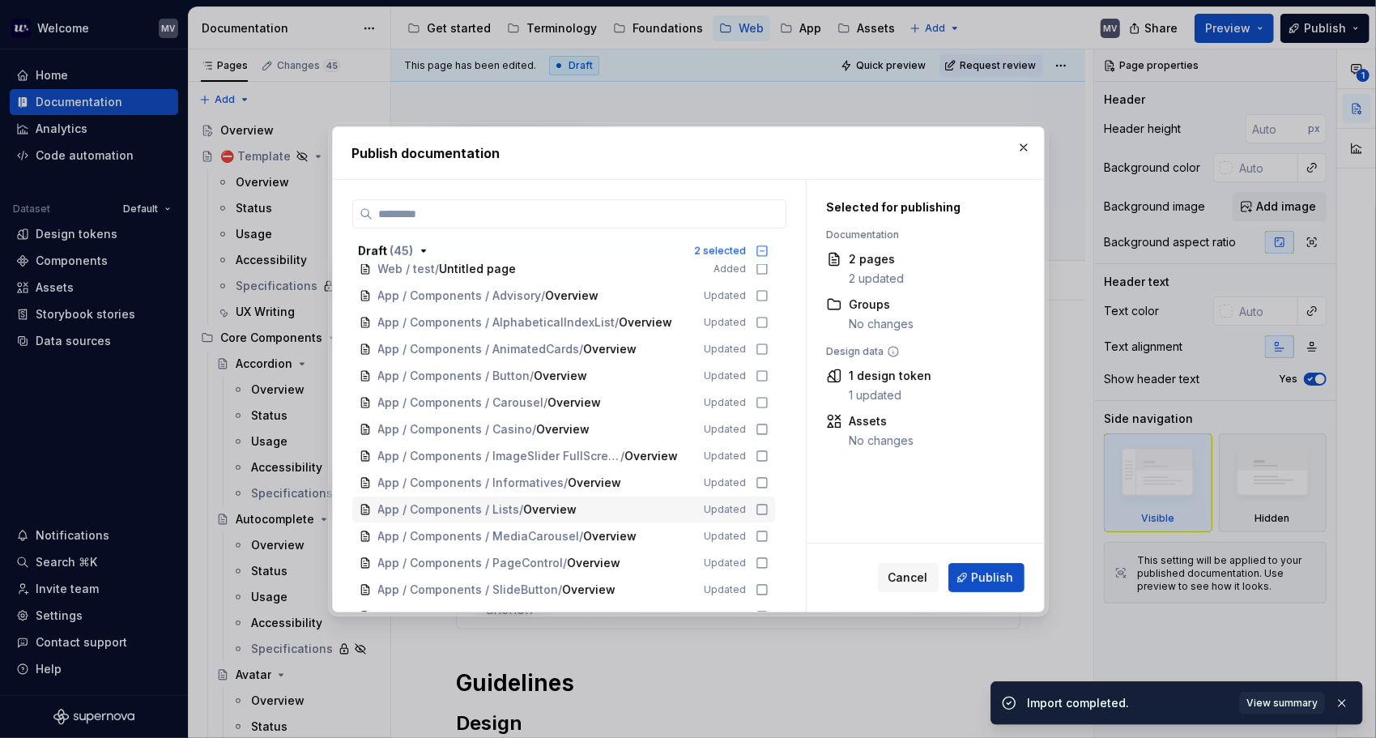
scroll to position [1270, 0]
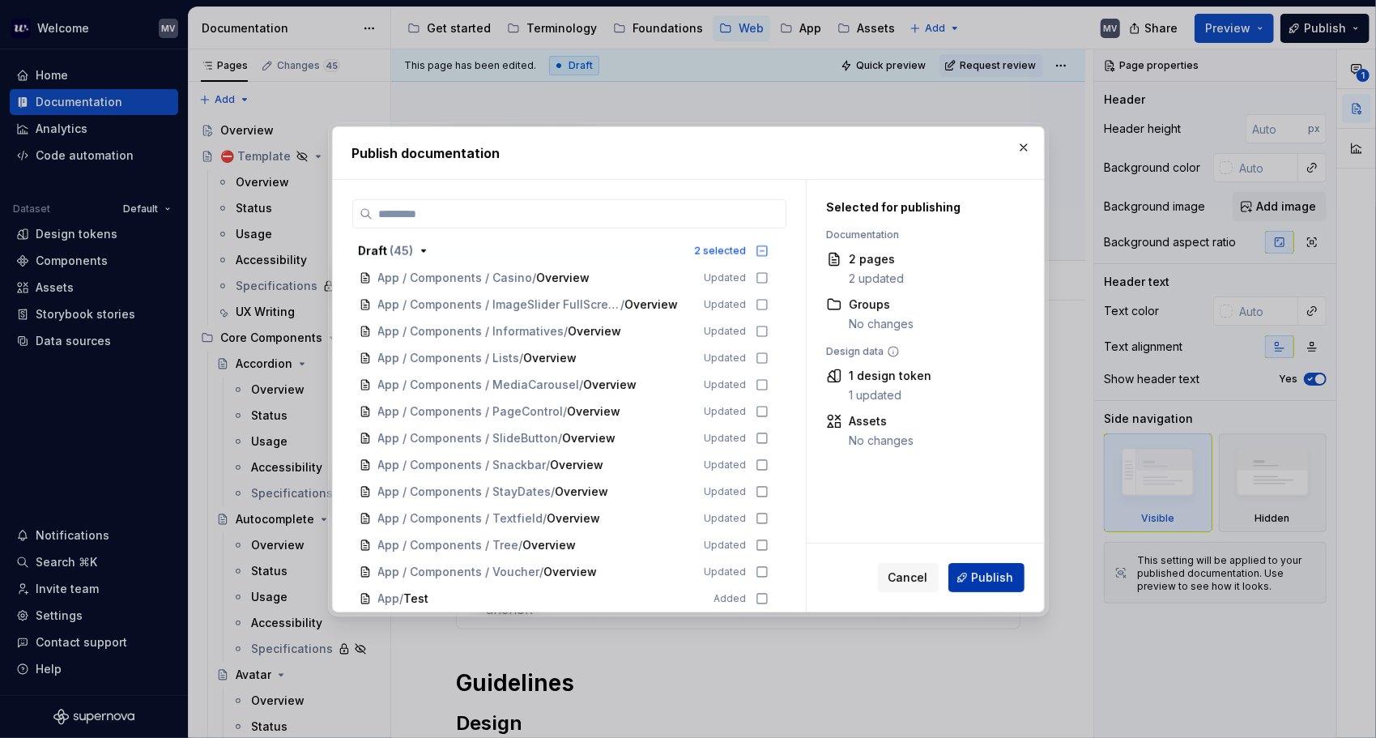
click at [1002, 572] on span "Publish" at bounding box center [993, 577] width 42 height 16
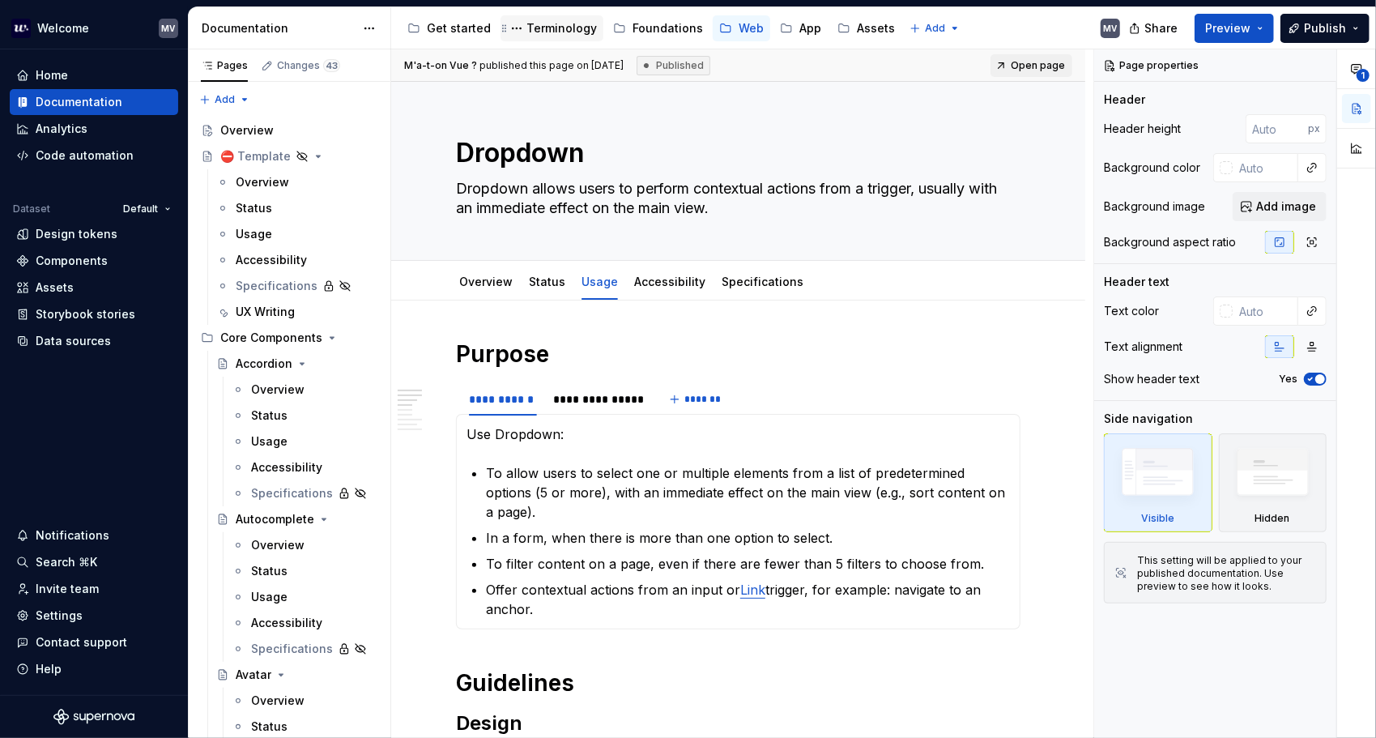
type textarea "*"
